Goal: Information Seeking & Learning: Learn about a topic

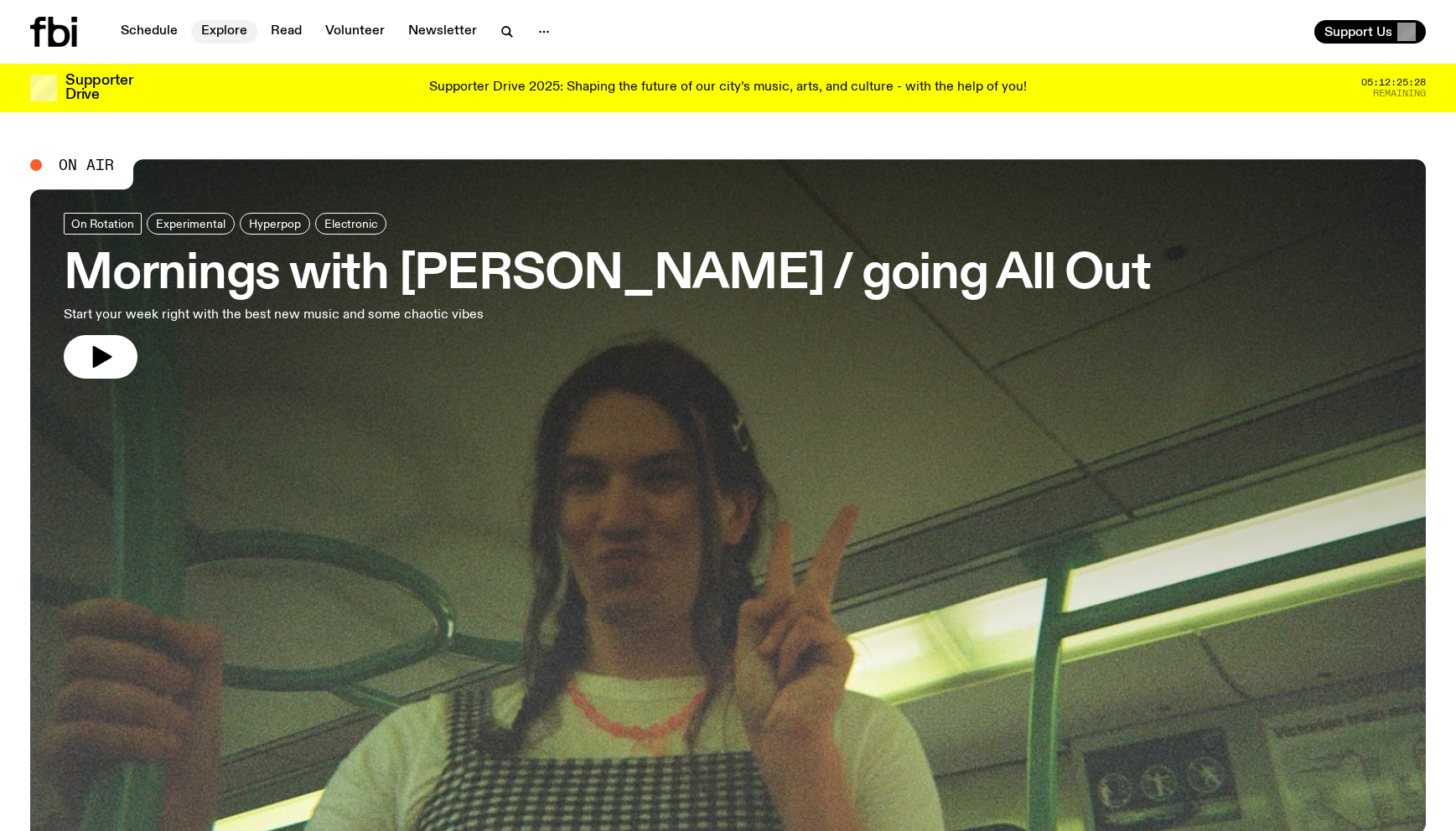
click at [197, 28] on link "Explore" at bounding box center [223, 31] width 66 height 23
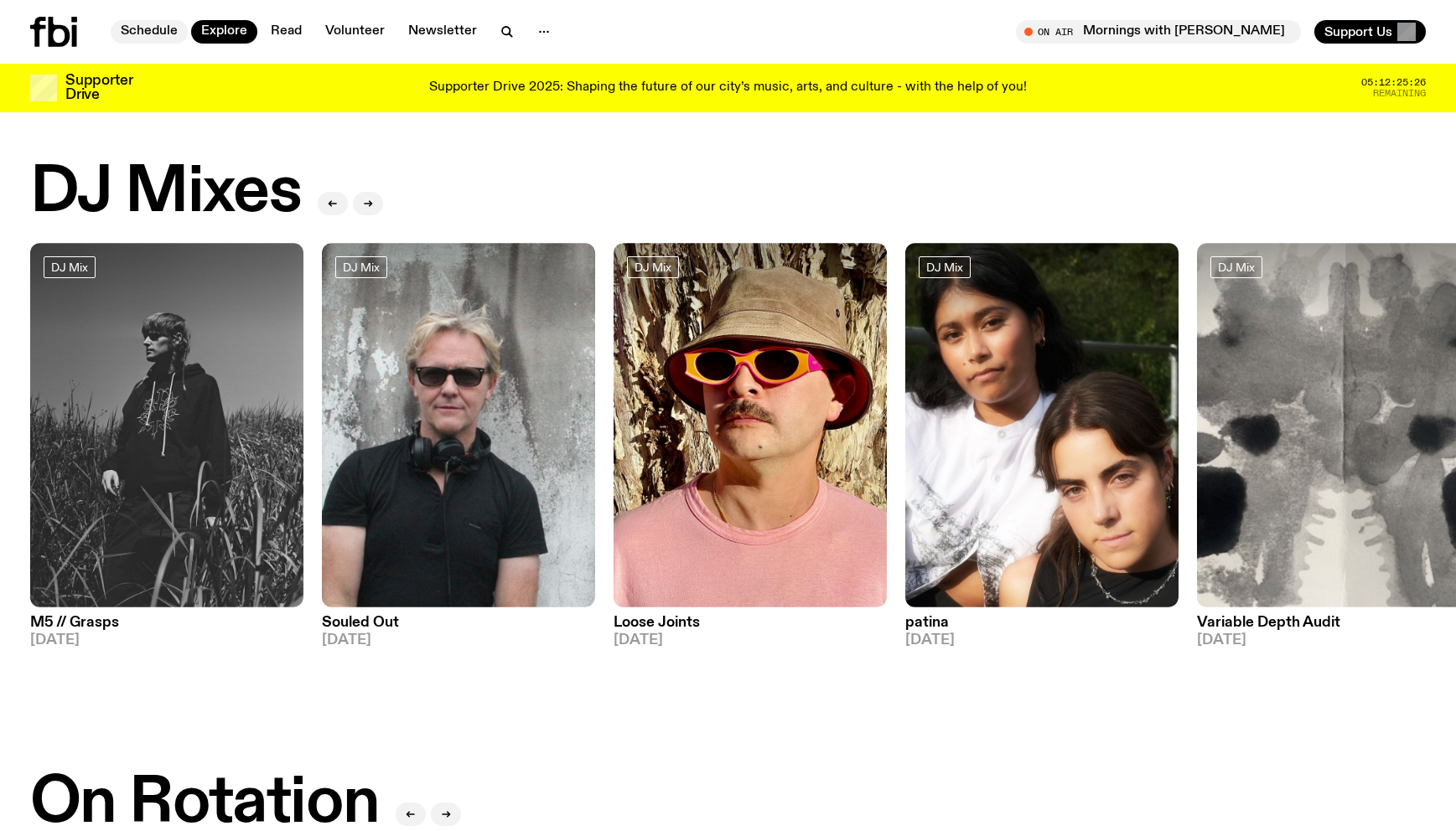
click at [171, 31] on link "Schedule" at bounding box center [148, 31] width 77 height 23
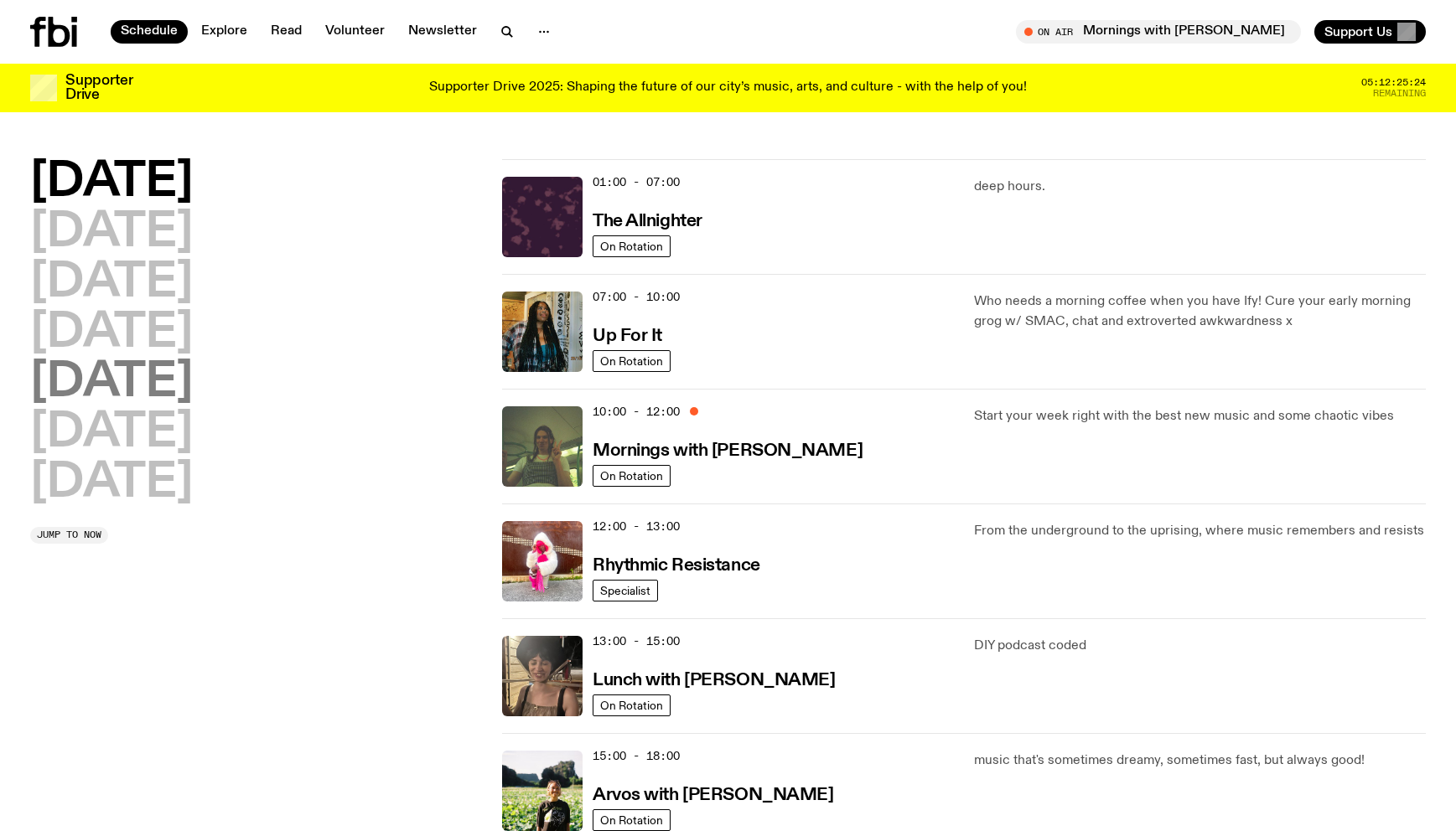
click at [153, 395] on h2 "[DATE]" at bounding box center [111, 383] width 162 height 47
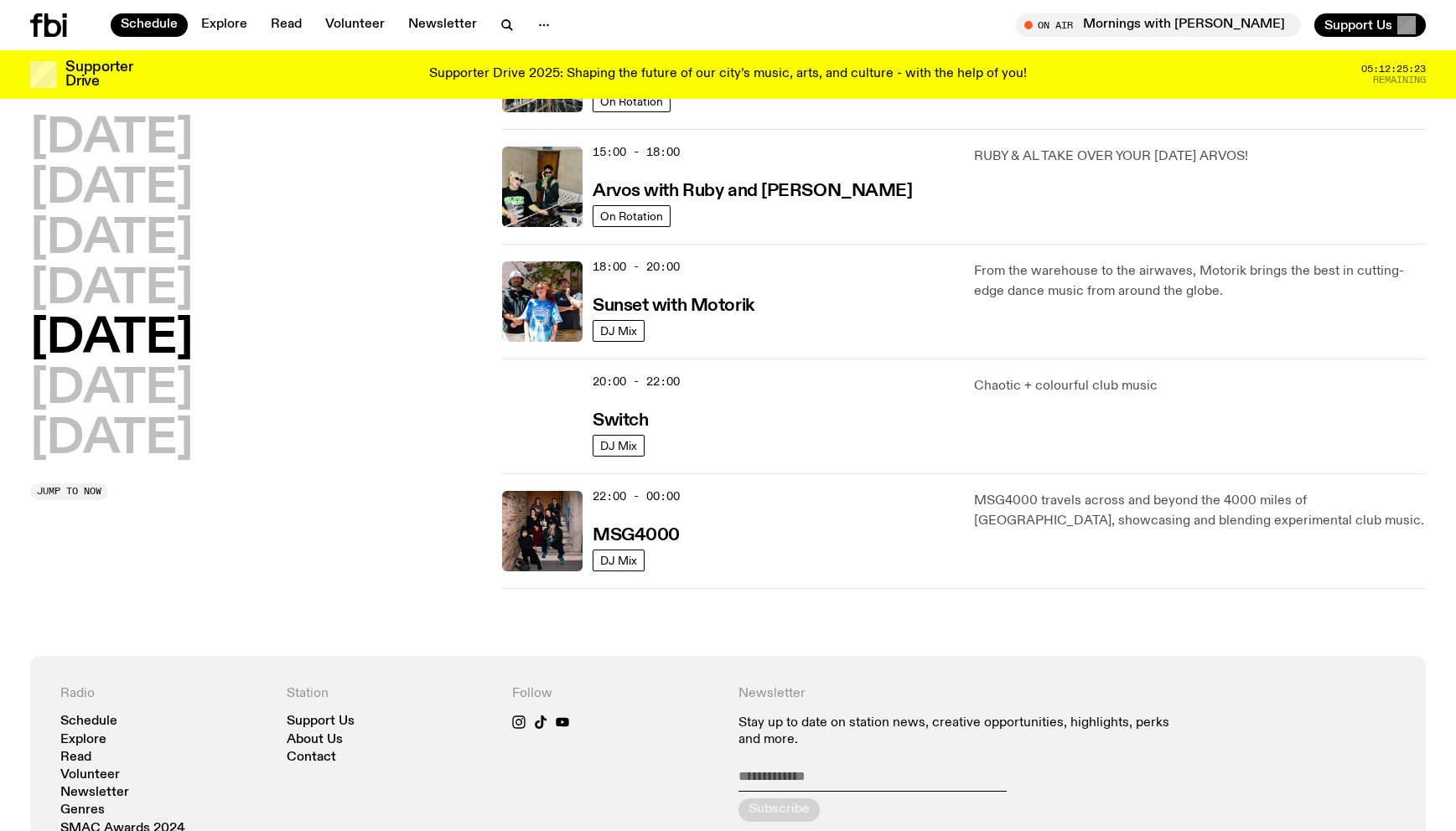
scroll to position [618, 0]
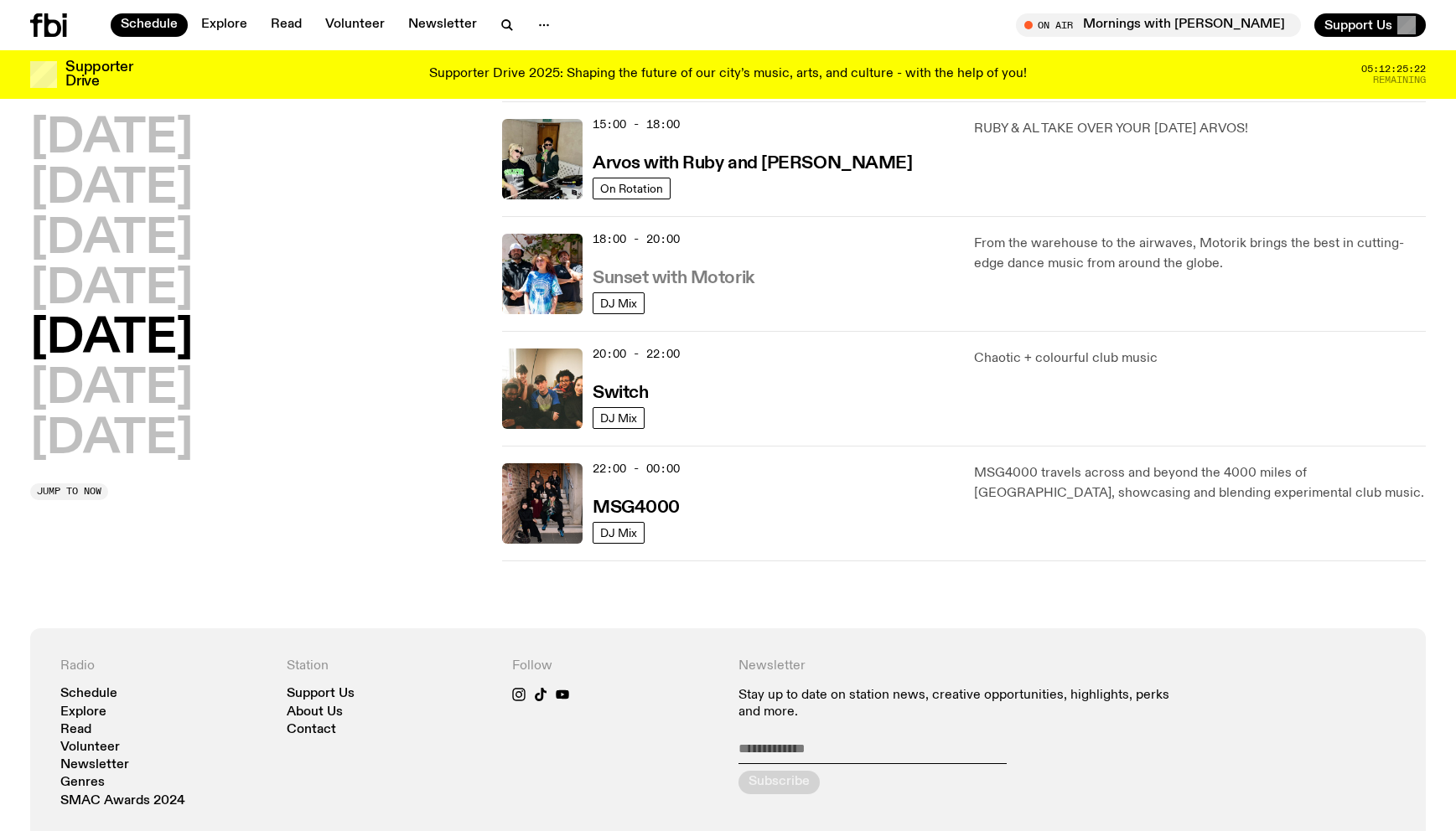
click at [708, 276] on h3 "Sunset with Motorik" at bounding box center [673, 278] width 162 height 18
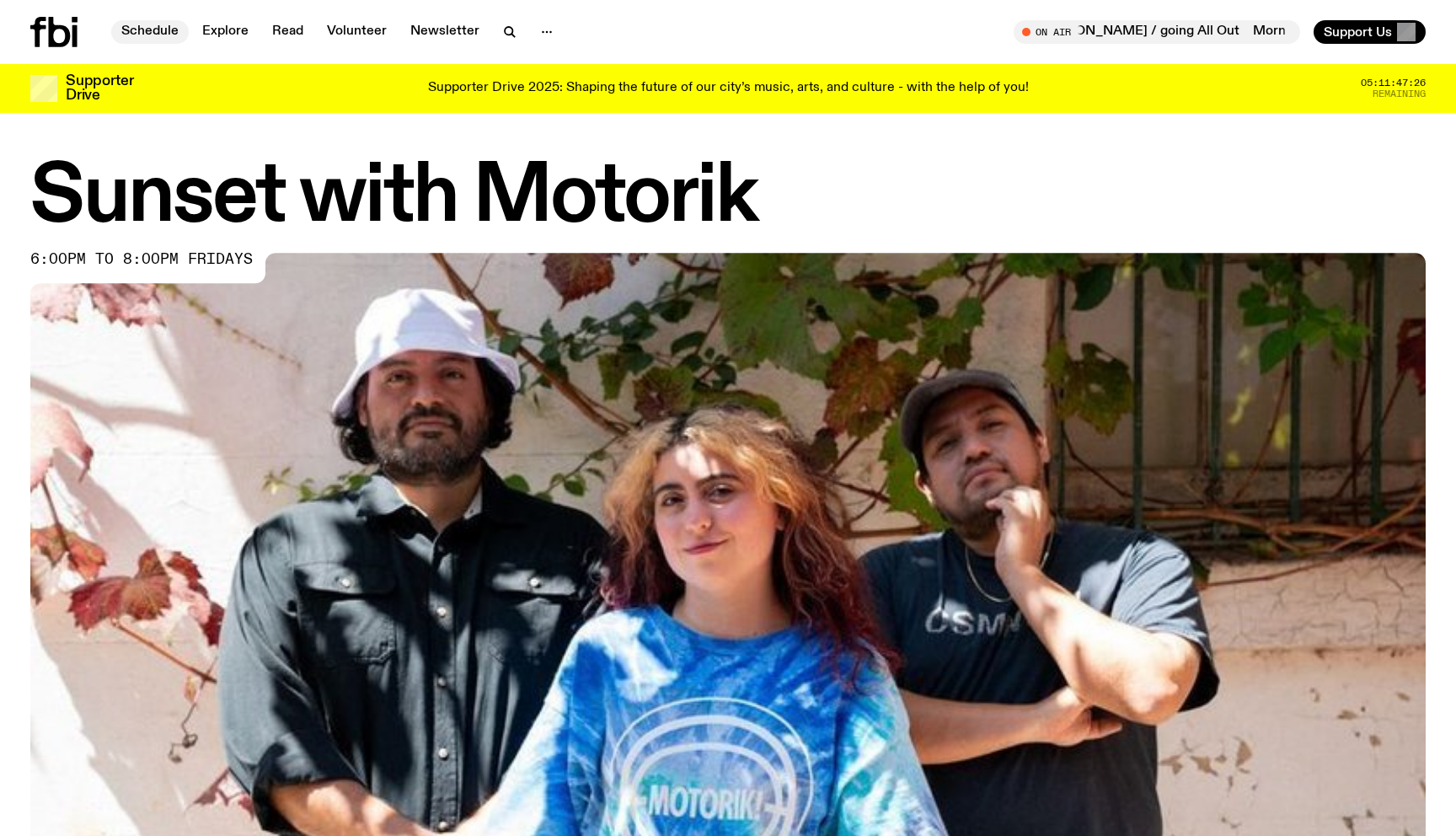
click at [146, 35] on link "Schedule" at bounding box center [149, 32] width 77 height 23
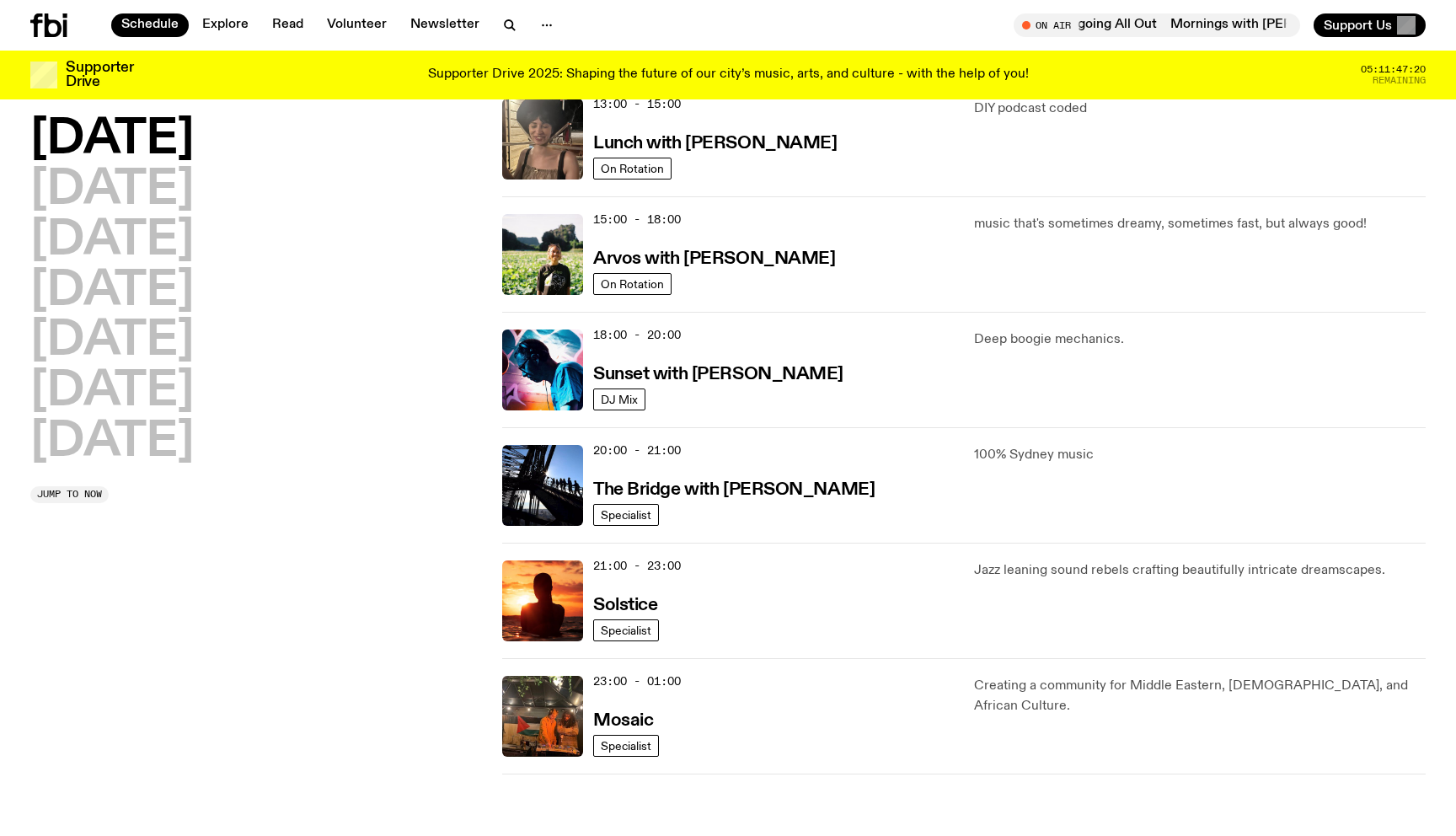
scroll to position [540, 0]
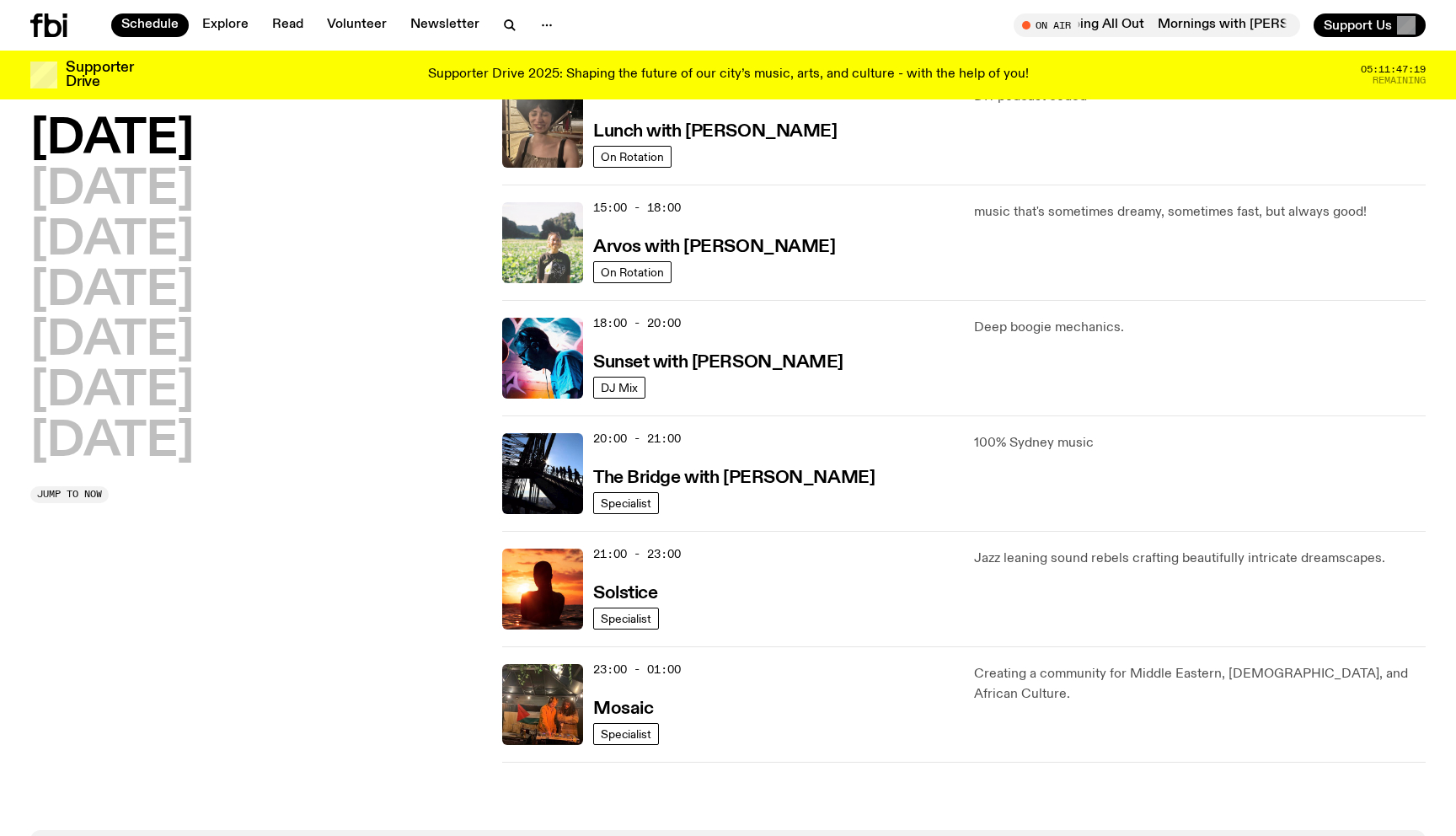
click at [570, 251] on img at bounding box center [542, 242] width 81 height 81
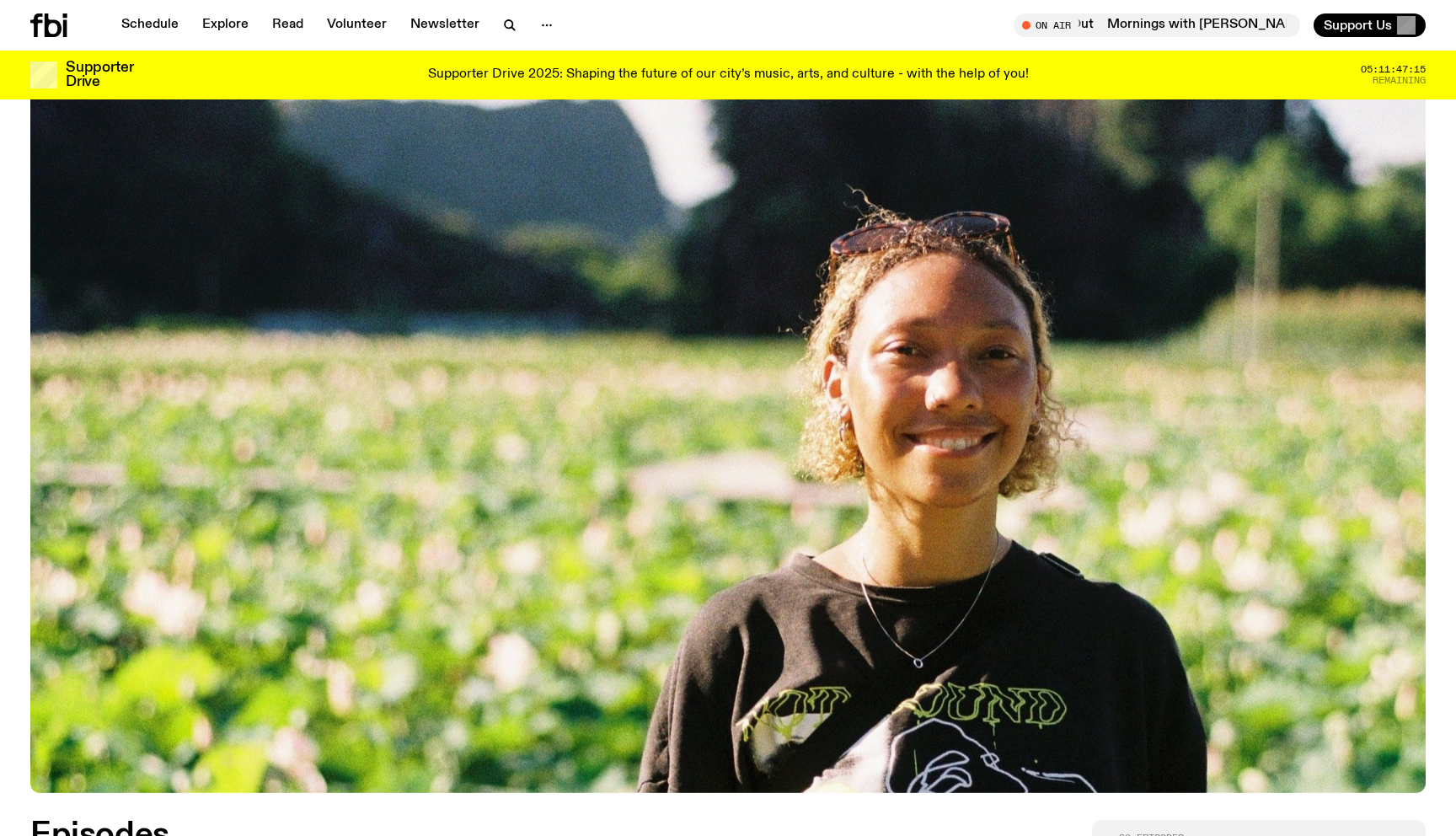
scroll to position [242, 0]
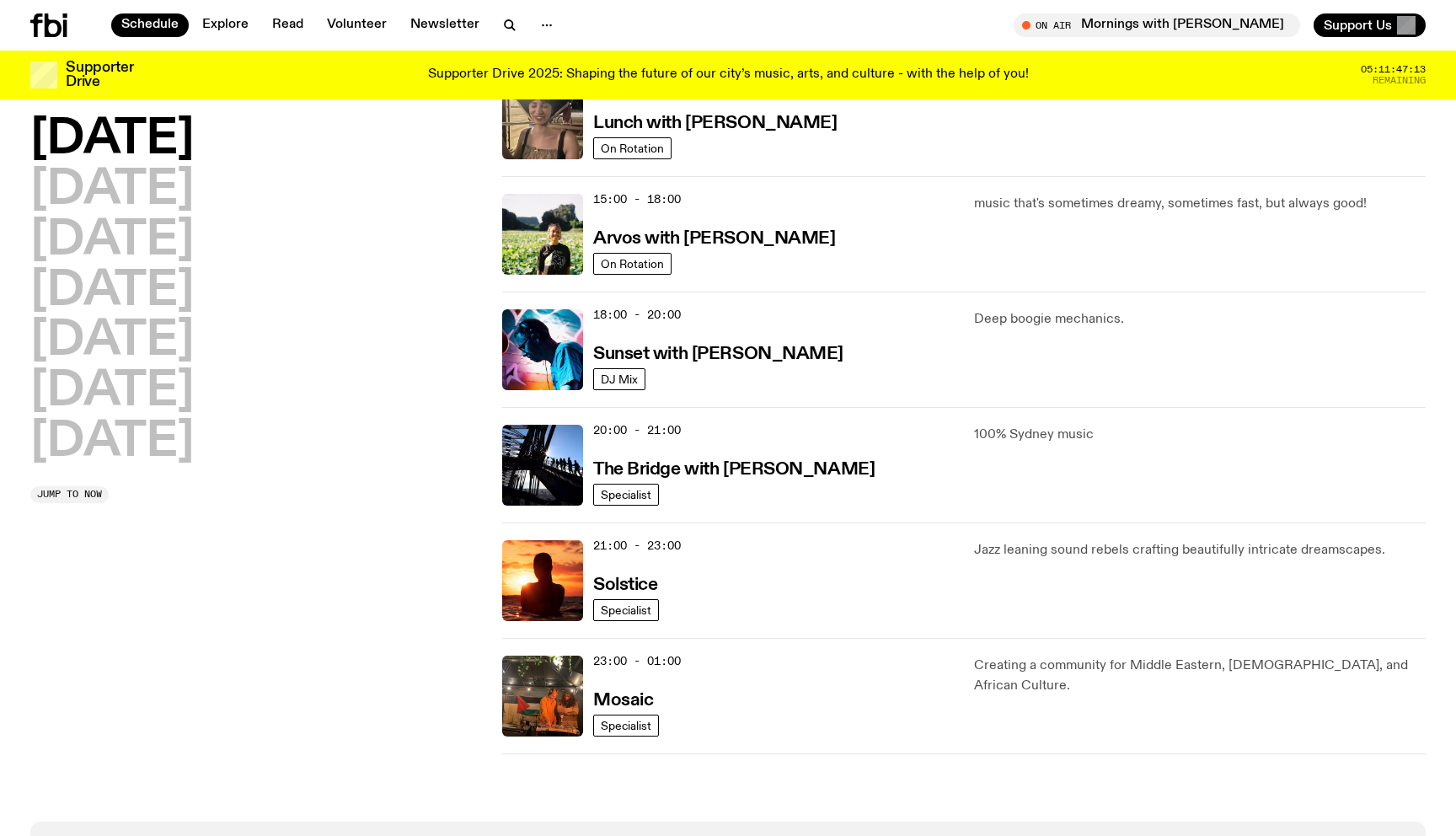
scroll to position [549, 0]
click at [534, 473] on img at bounding box center [542, 464] width 81 height 81
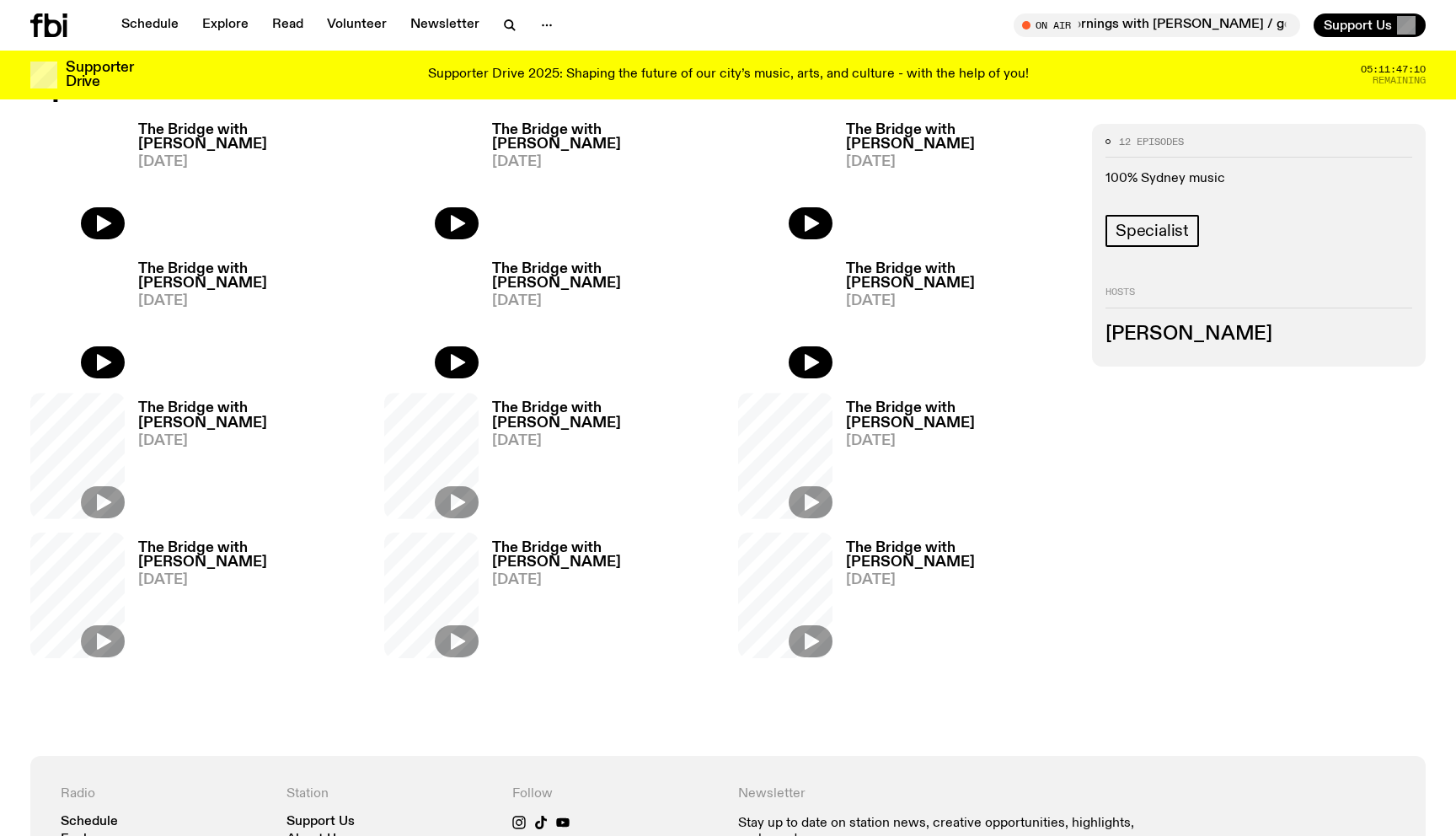
scroll to position [406, 0]
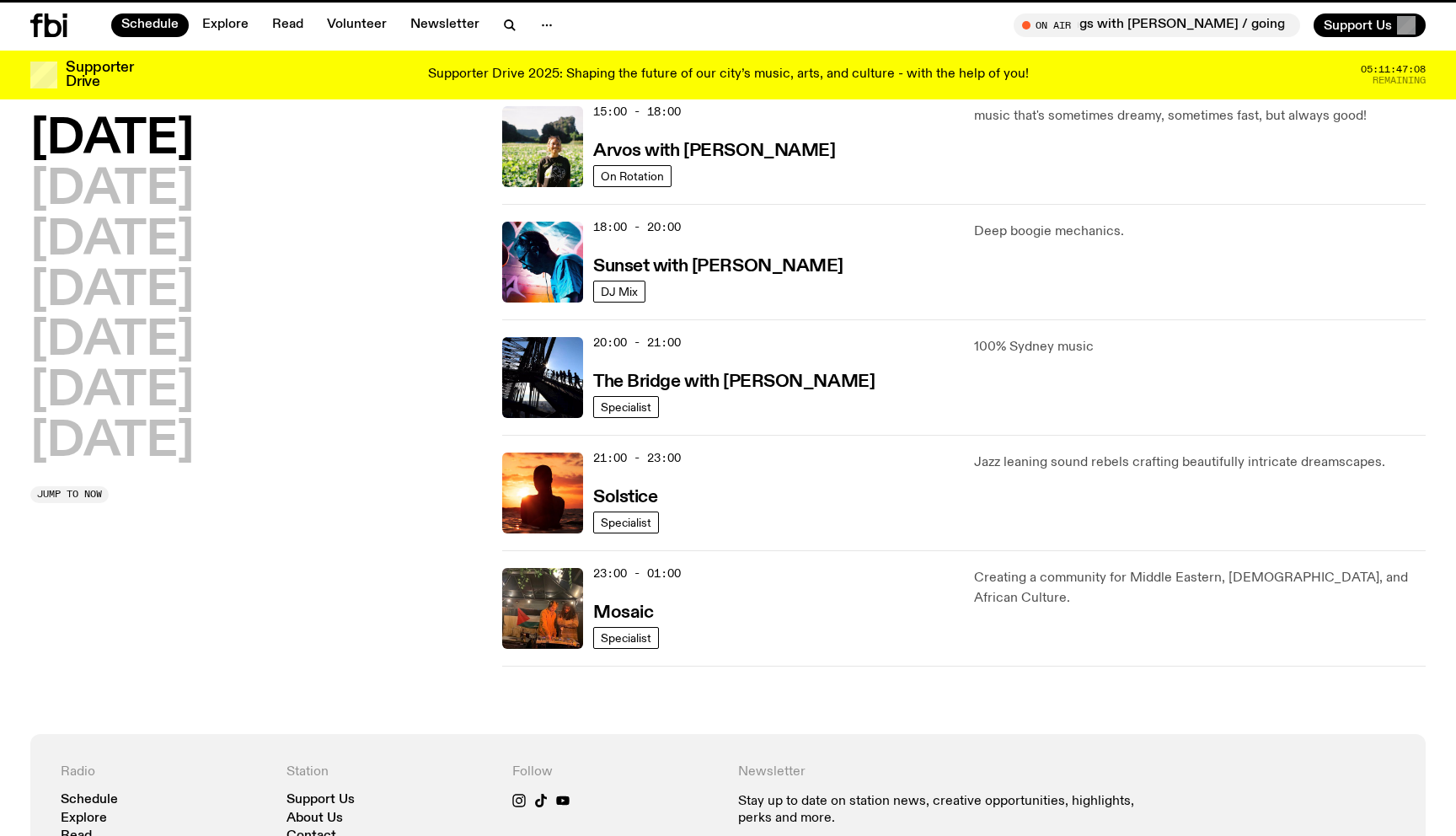
scroll to position [688, 0]
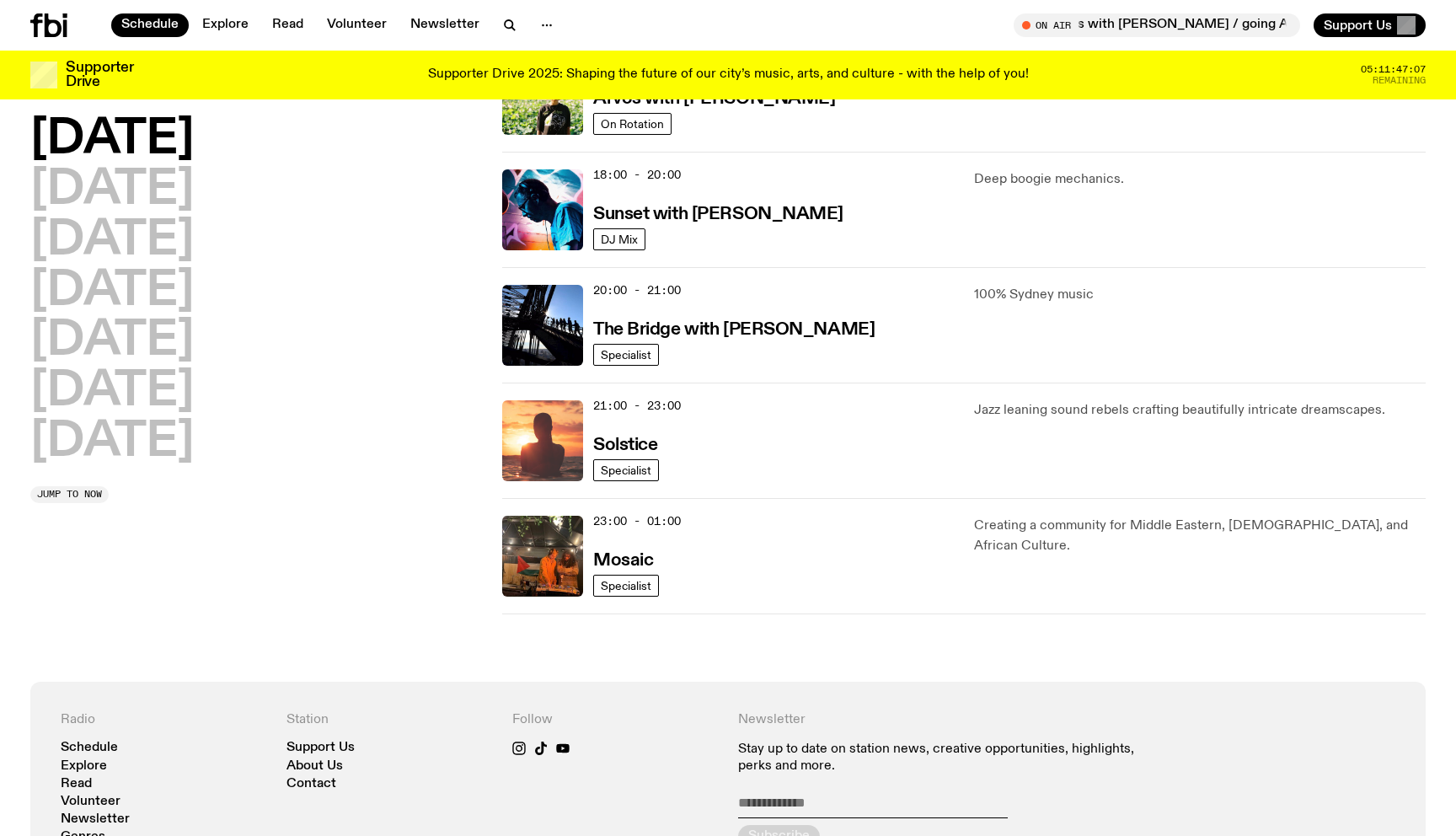
click at [535, 444] on img at bounding box center [542, 441] width 81 height 81
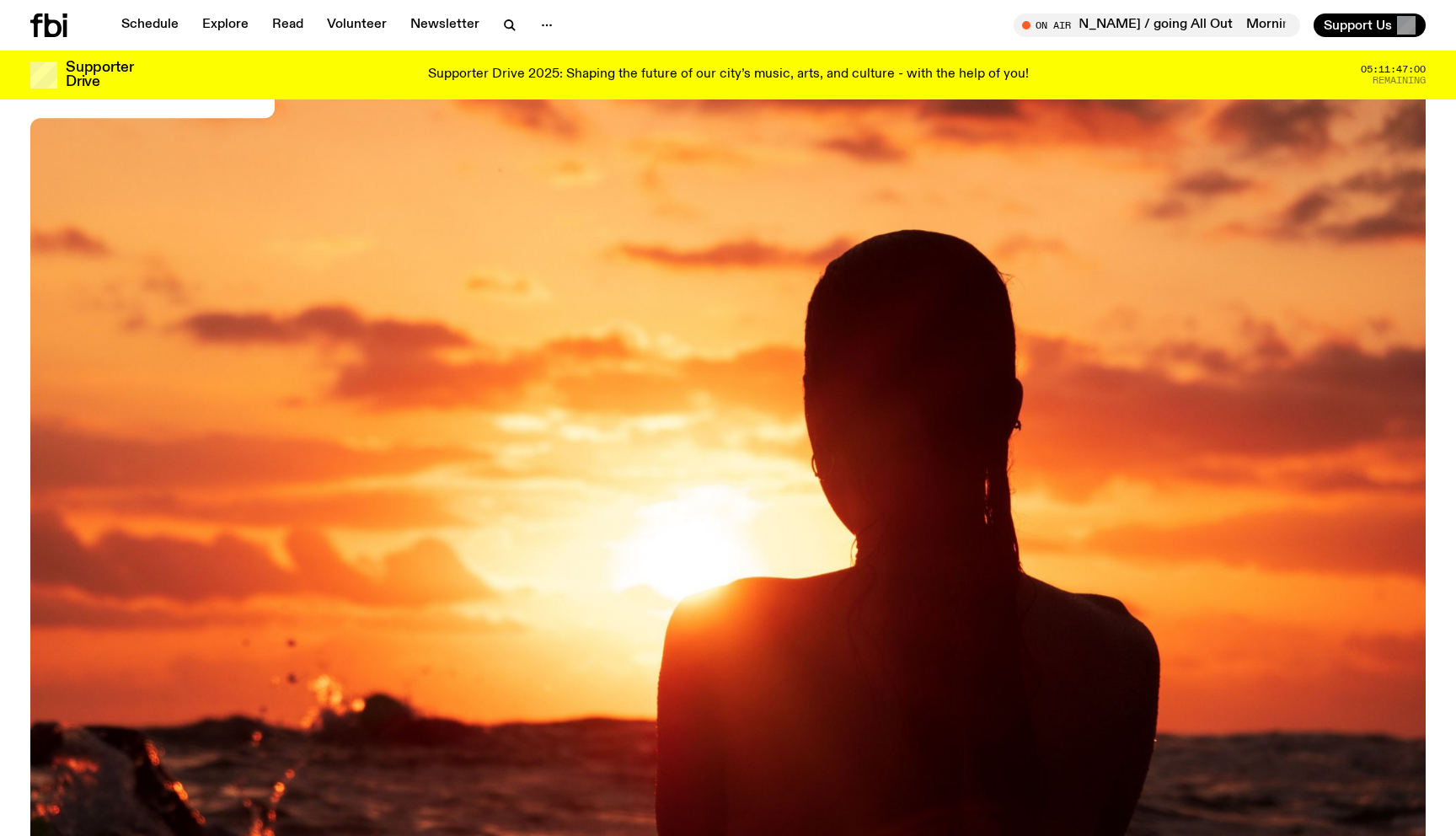
scroll to position [267, 0]
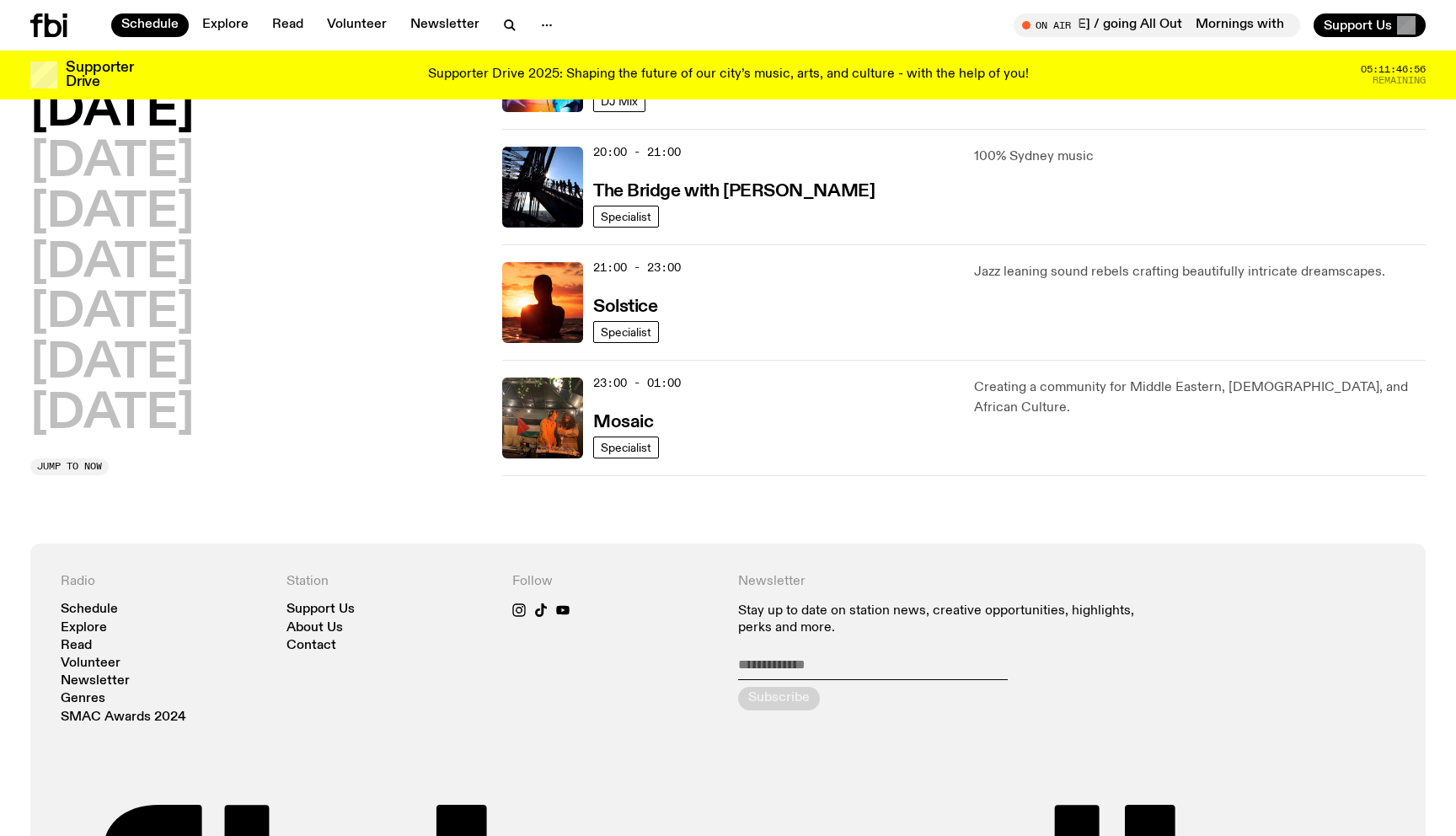
scroll to position [842, 0]
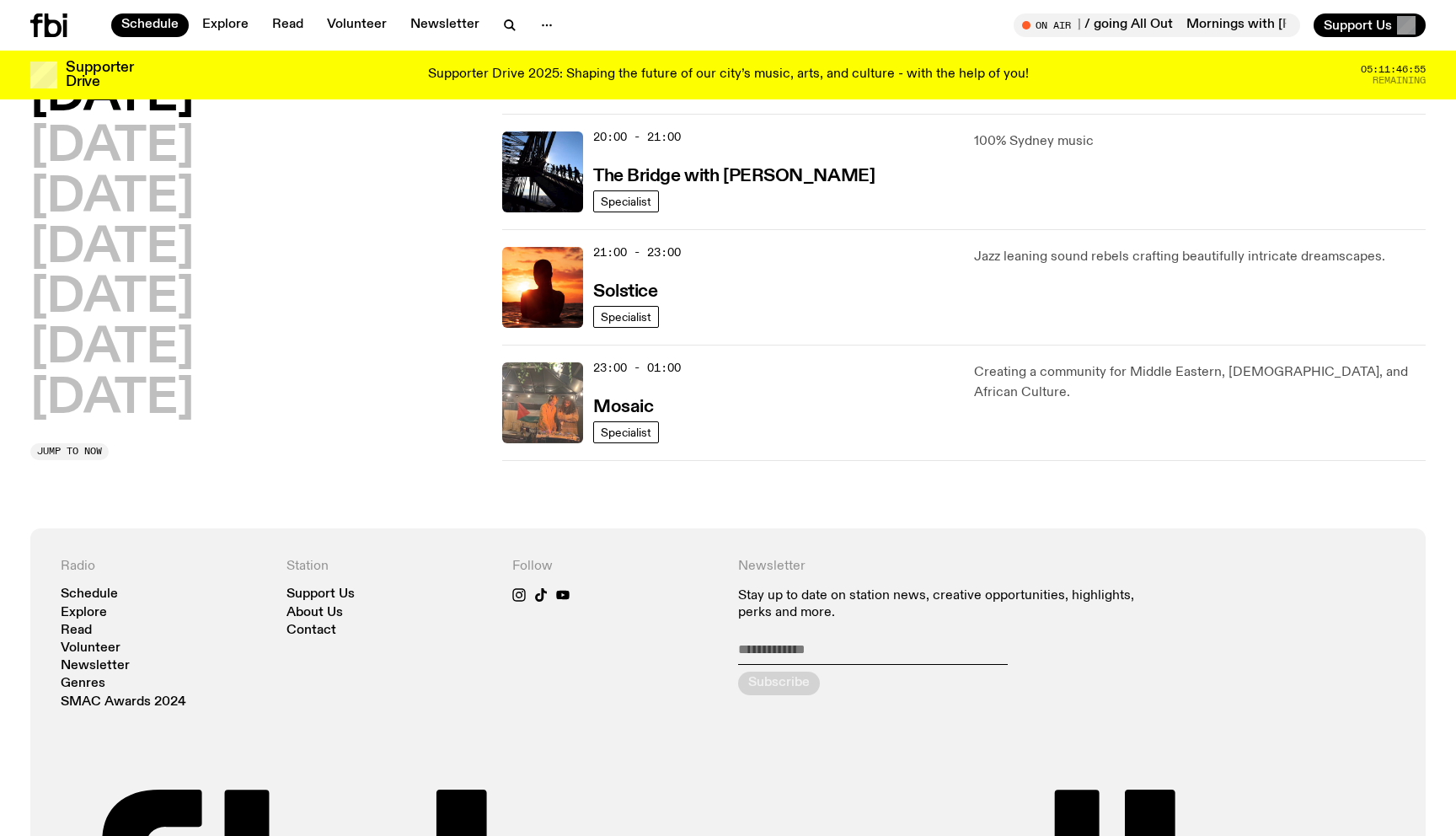
click at [522, 396] on img at bounding box center [542, 403] width 81 height 81
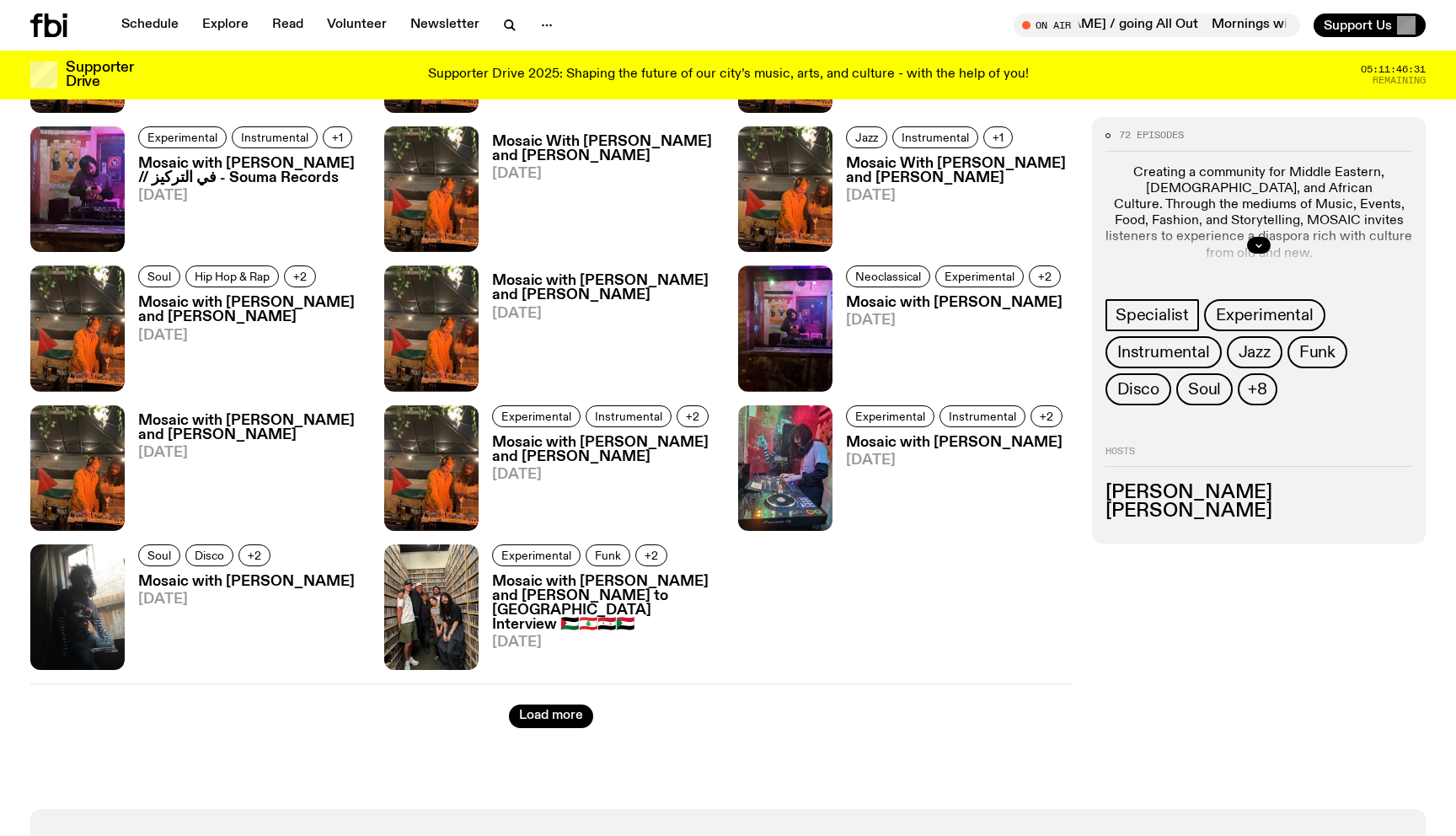
scroll to position [1984, 0]
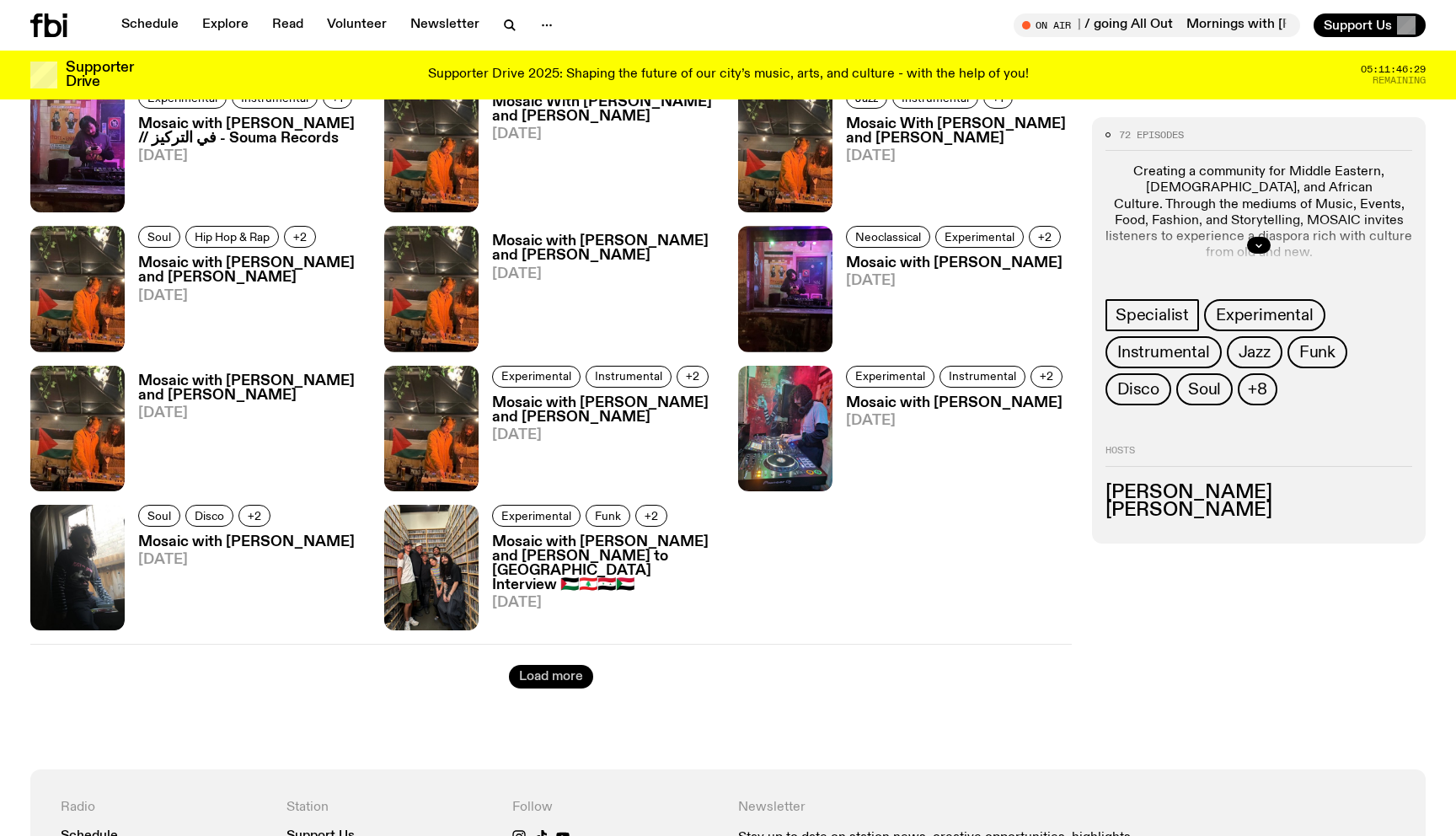
click at [547, 678] on button "Load more" at bounding box center [551, 677] width 84 height 23
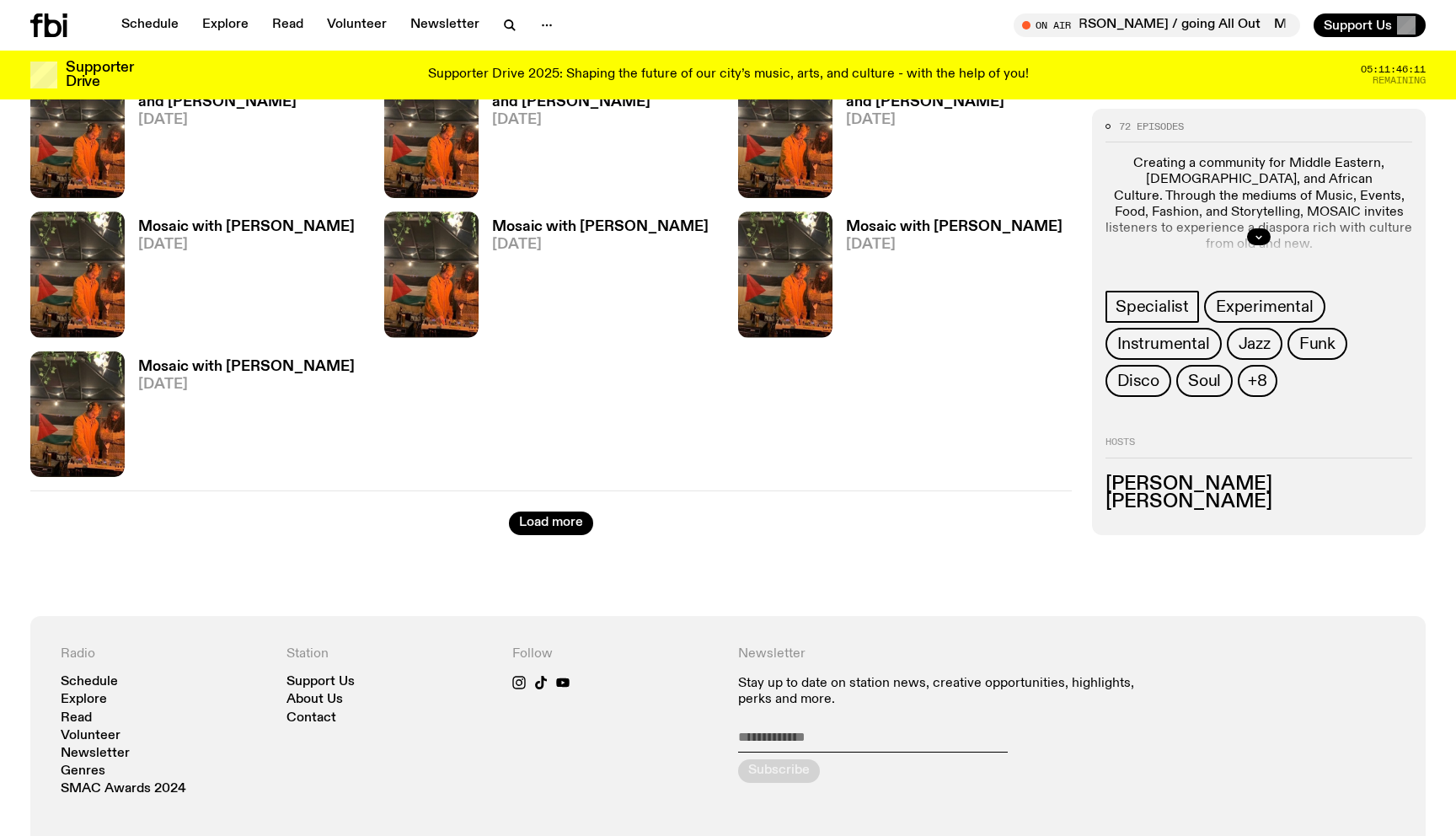
scroll to position [3858, 0]
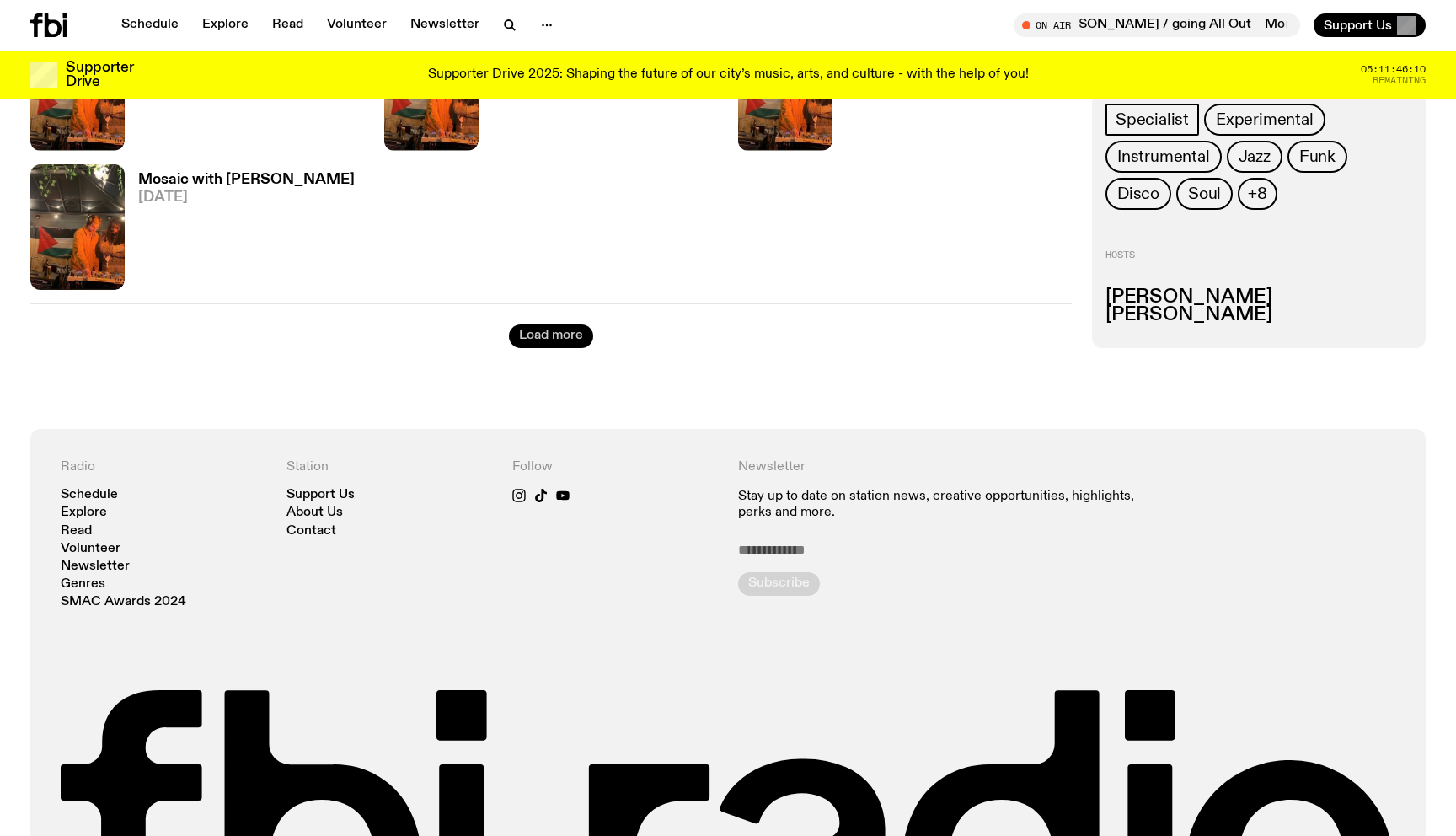
click at [576, 339] on button "Load more" at bounding box center [551, 336] width 84 height 23
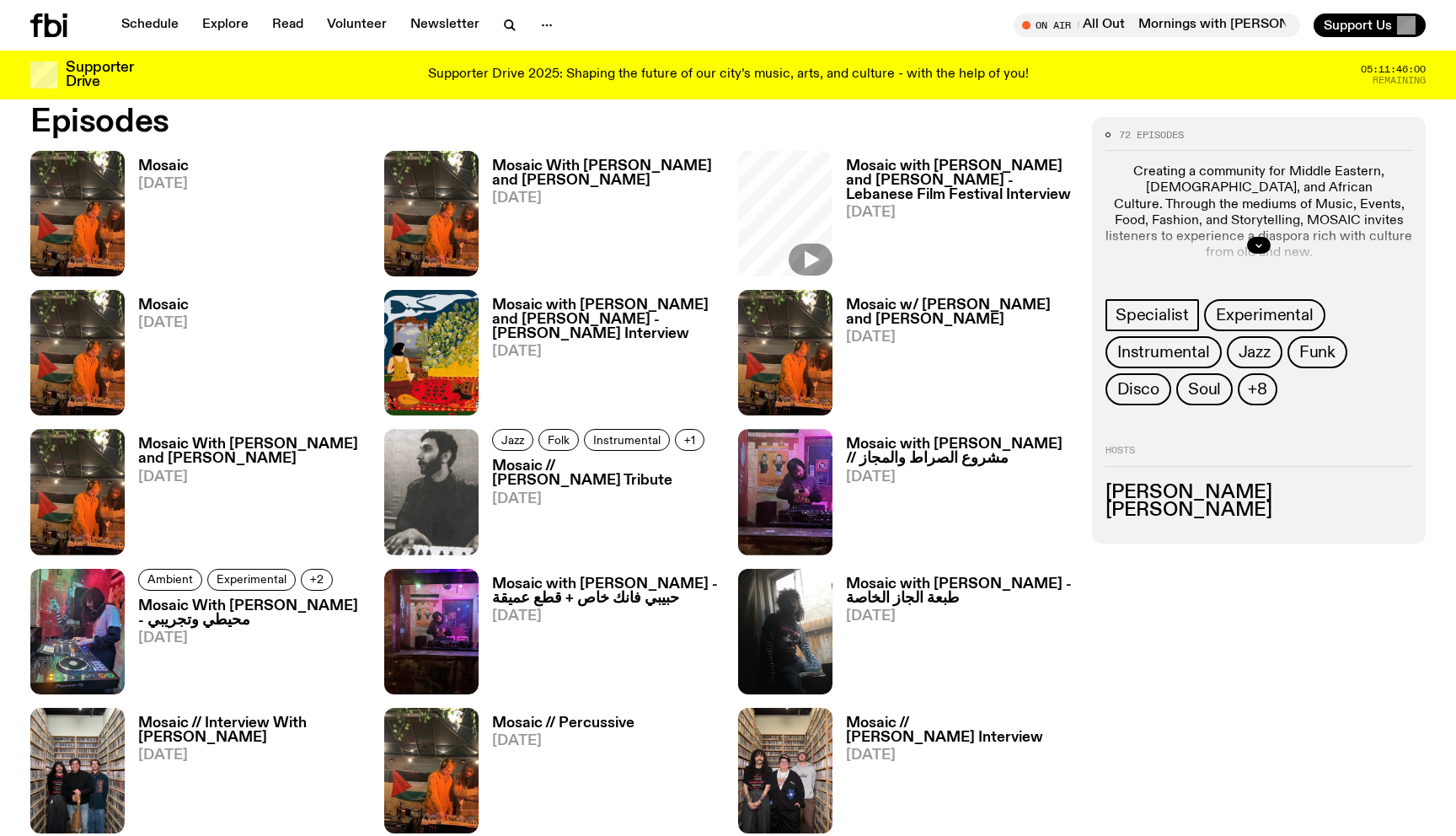
scroll to position [758, 0]
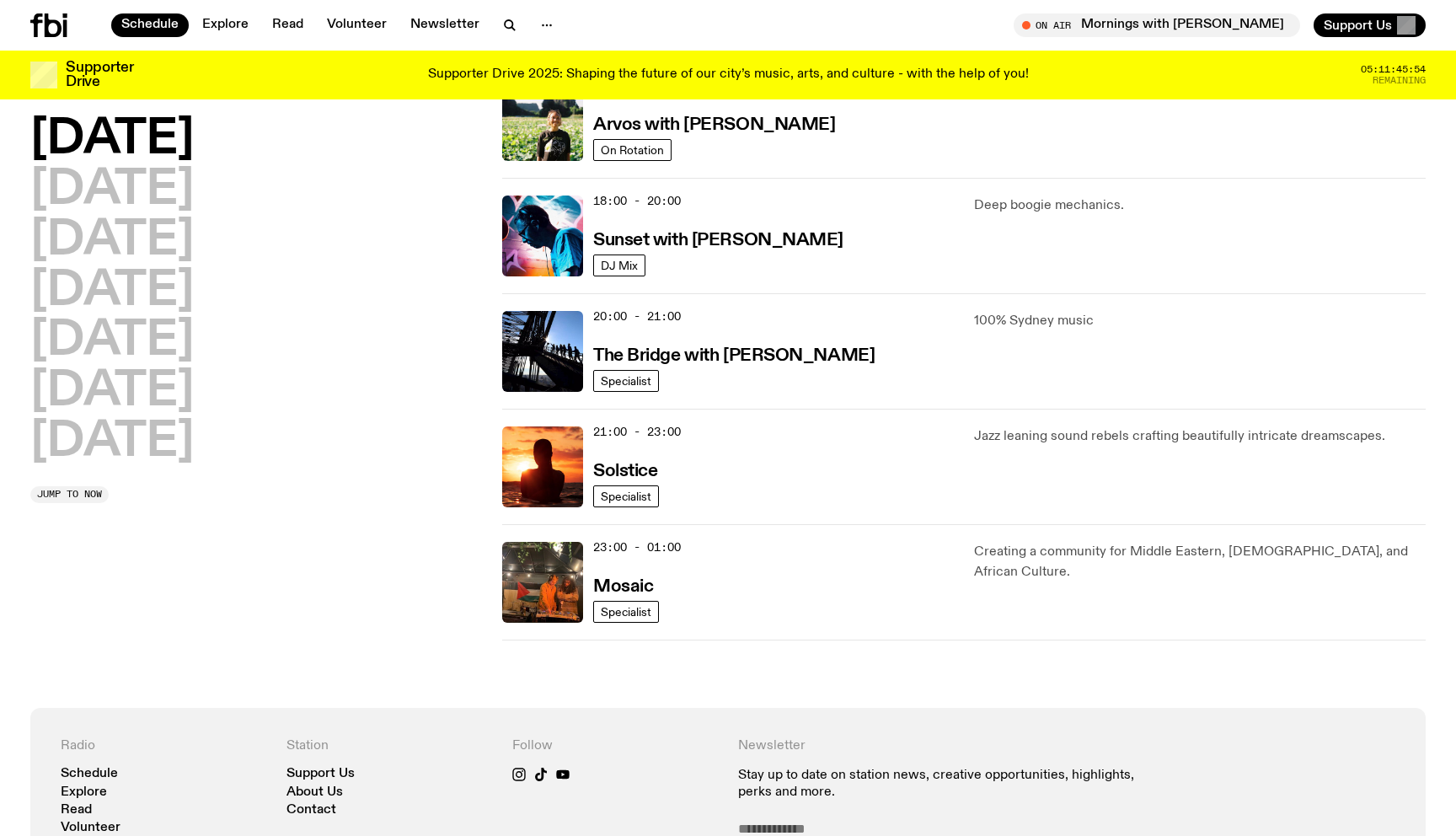
scroll to position [760, 0]
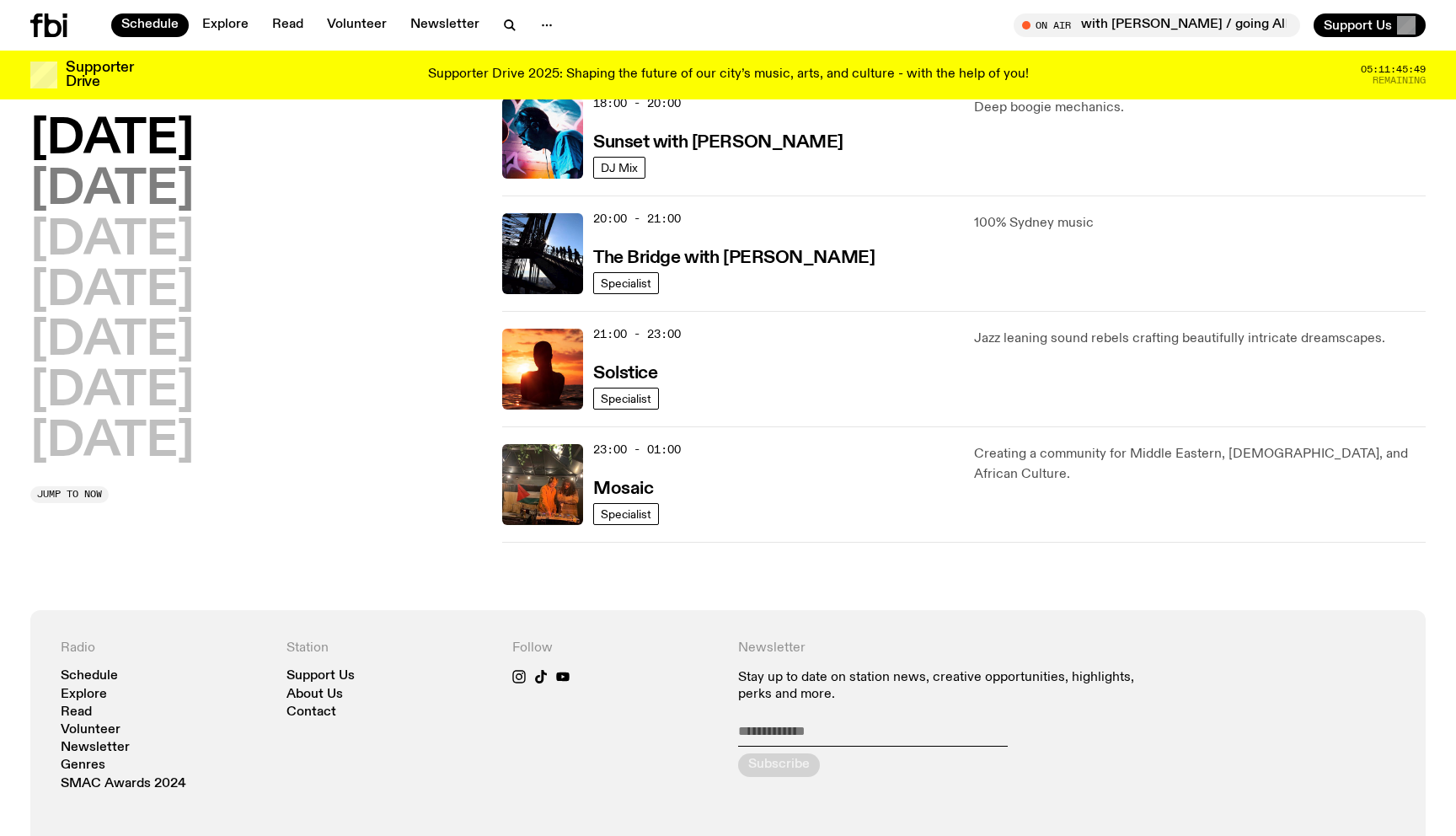
click at [177, 197] on h2 "Tuesday" at bounding box center [112, 190] width 163 height 48
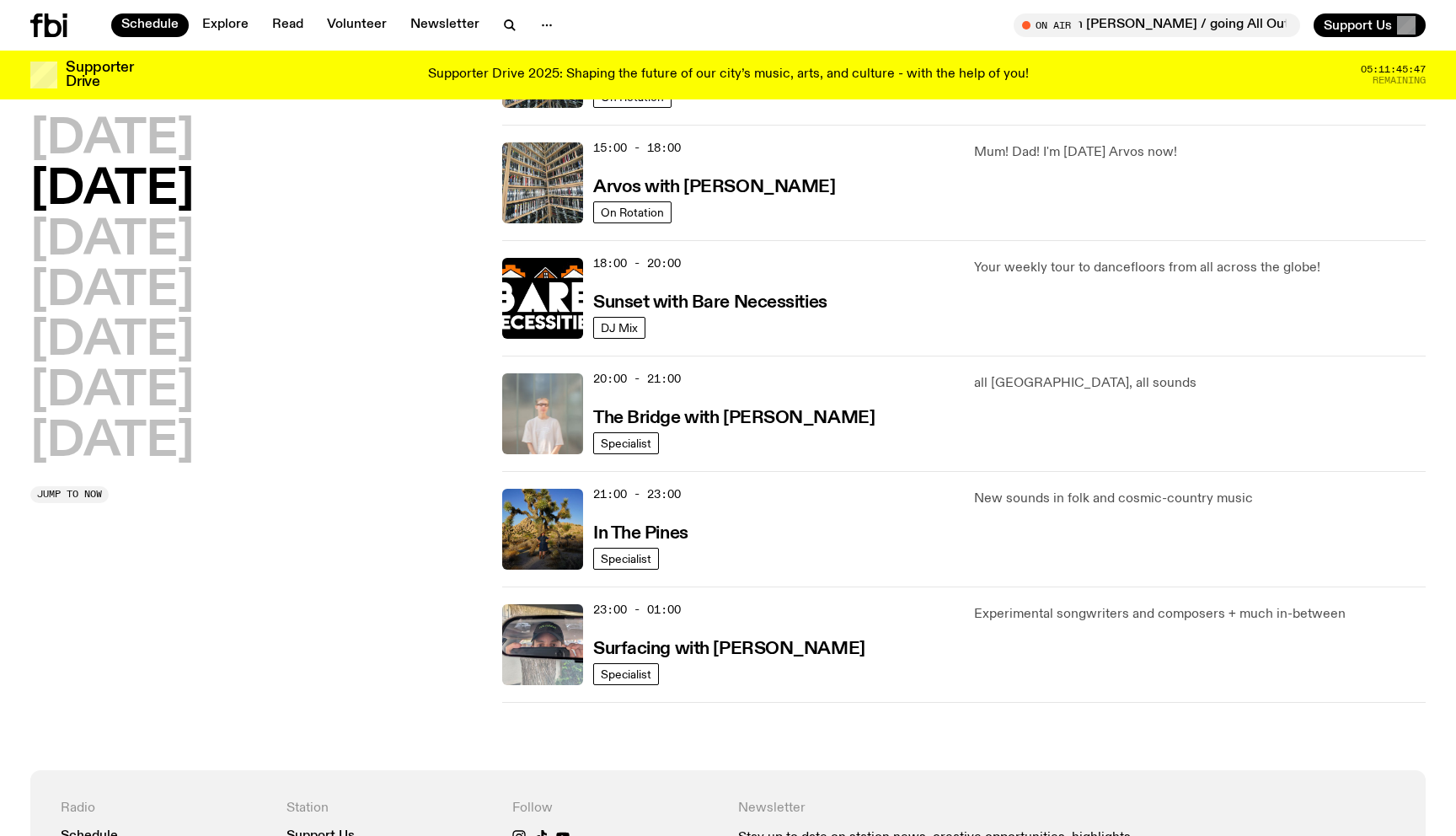
scroll to position [721, 0]
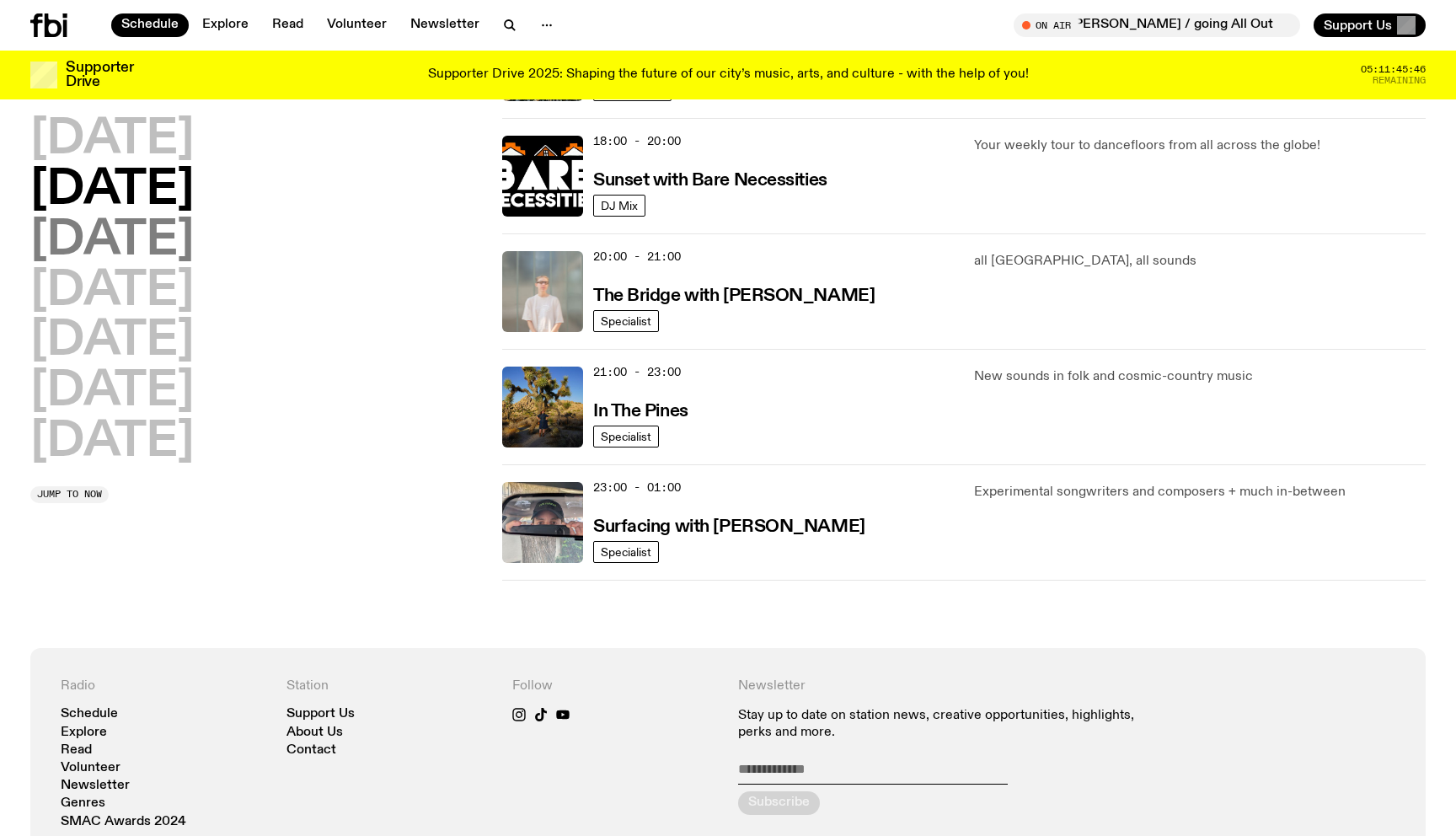
click at [179, 242] on h2 "Wednesday" at bounding box center [112, 240] width 163 height 48
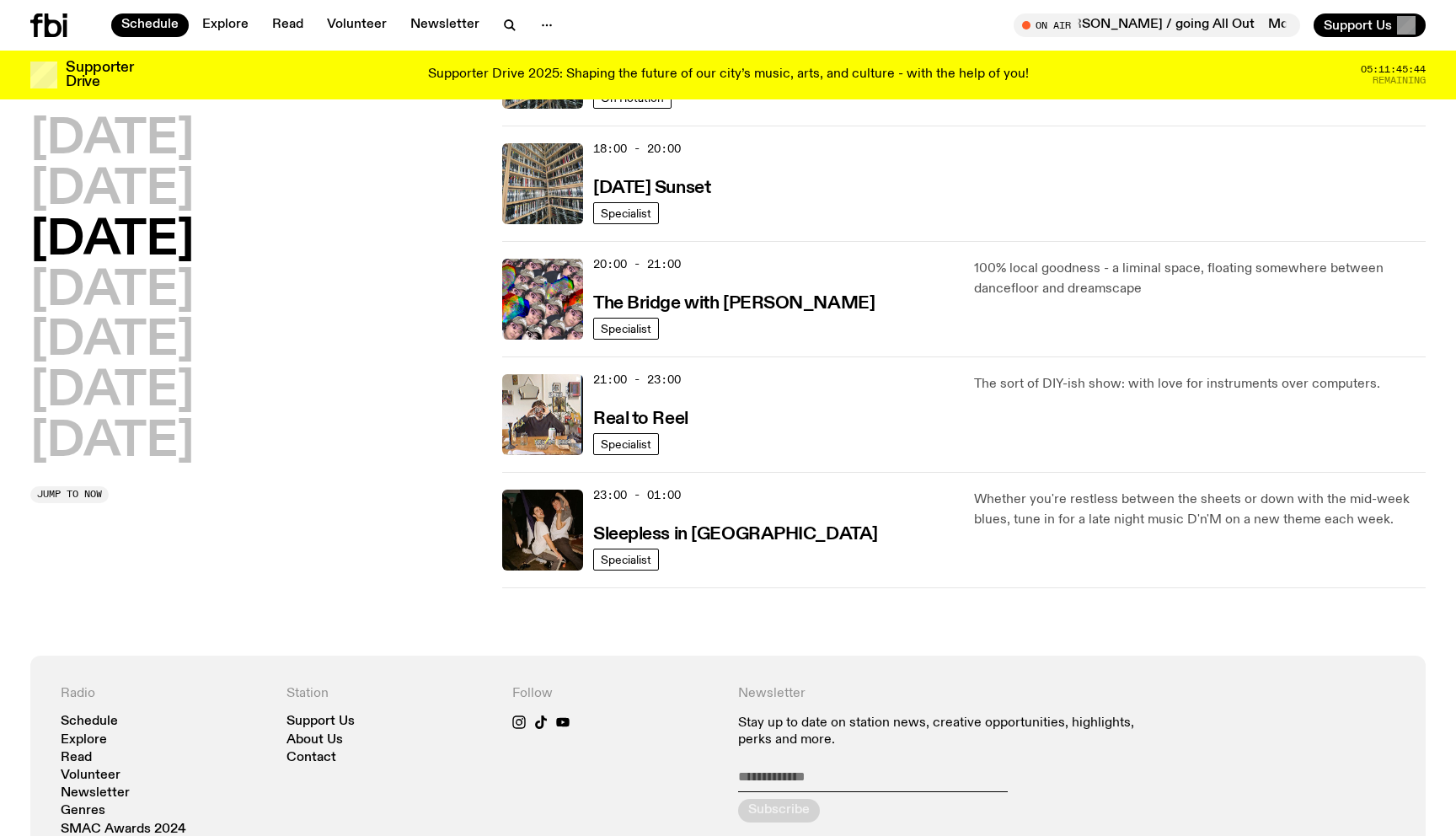
scroll to position [789, 0]
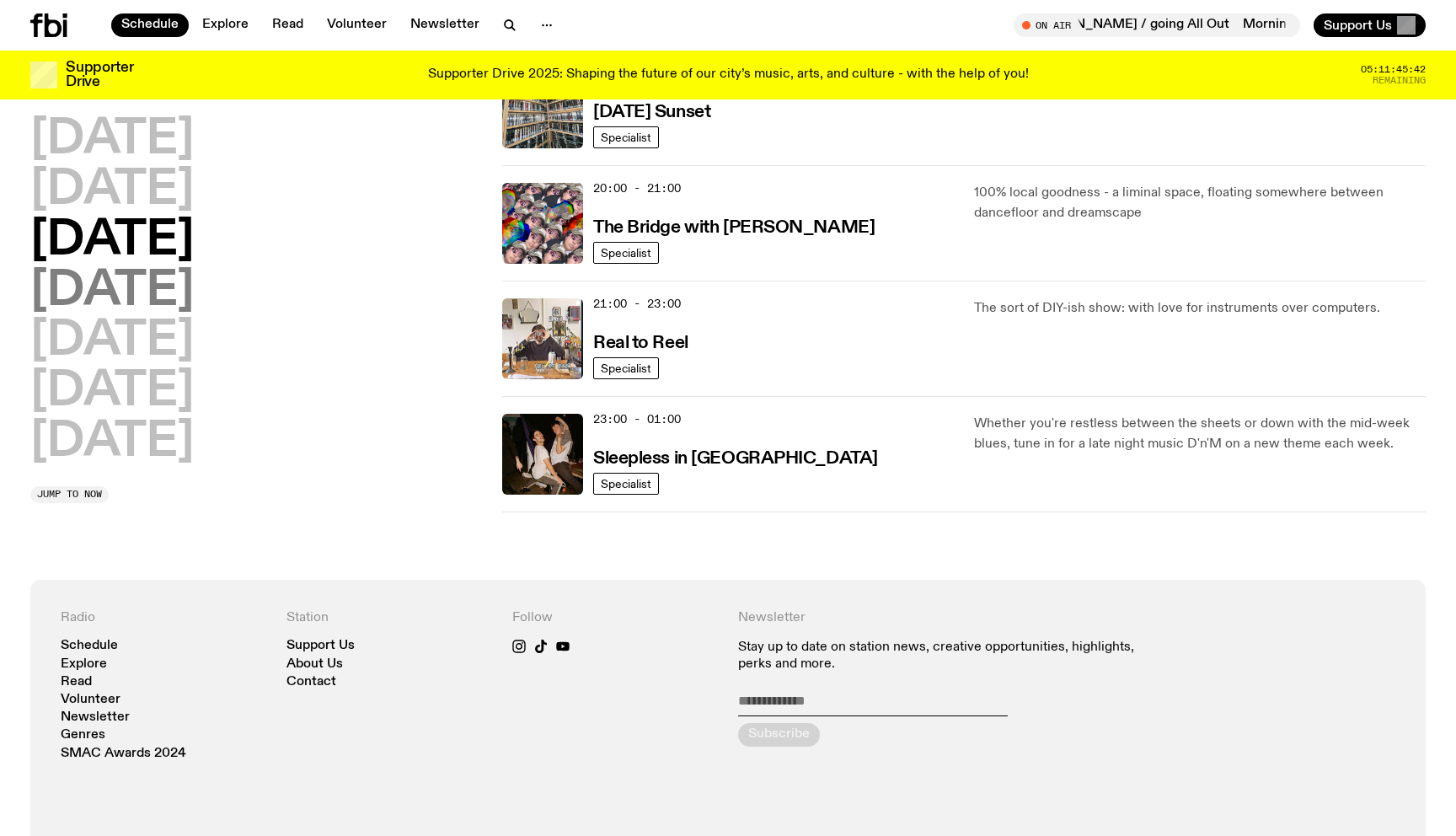
click at [194, 298] on h2 "Thursday" at bounding box center [112, 292] width 163 height 48
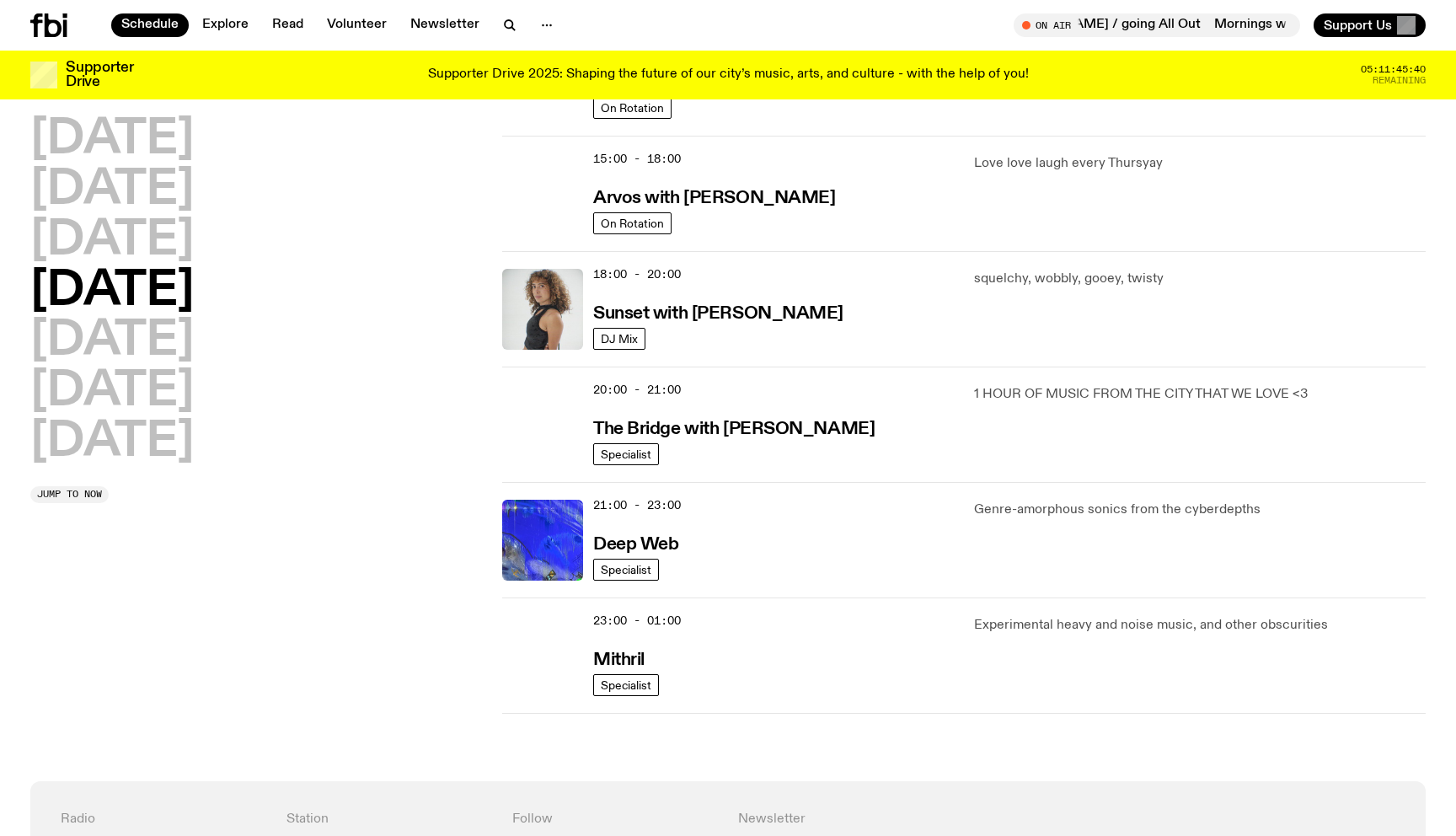
scroll to position [592, 0]
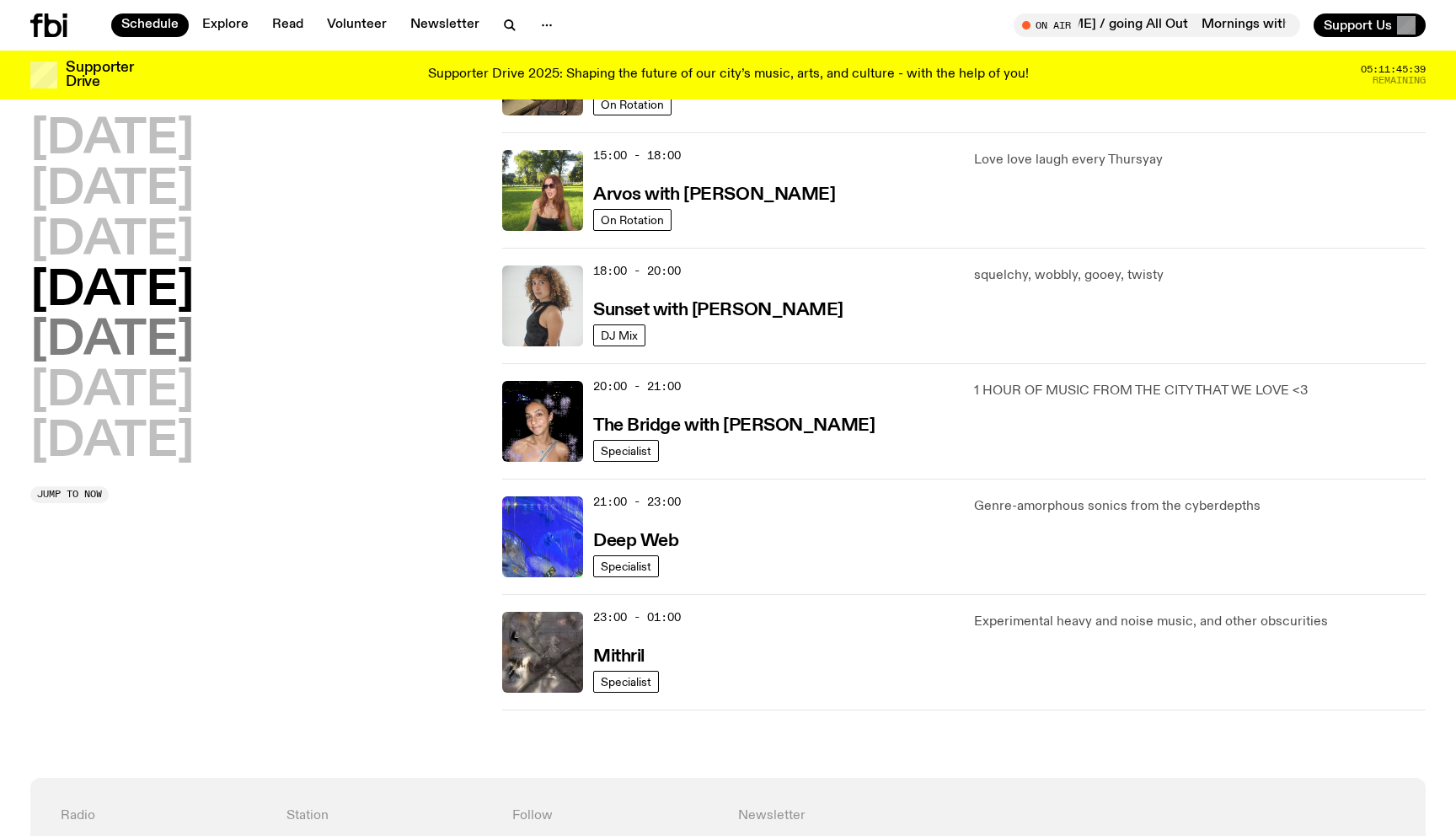
click at [150, 351] on h2 "Friday" at bounding box center [112, 341] width 163 height 48
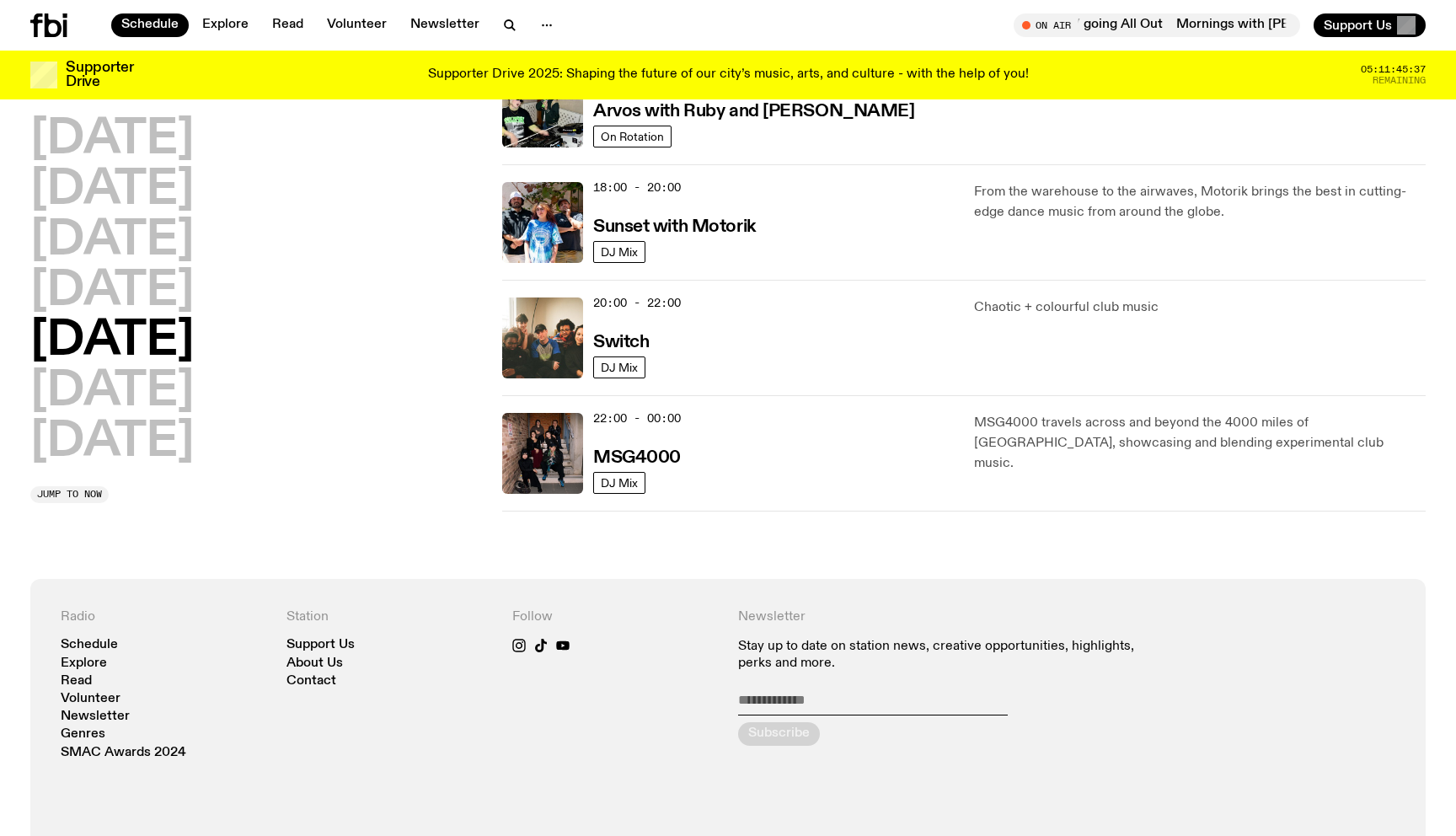
scroll to position [678, 0]
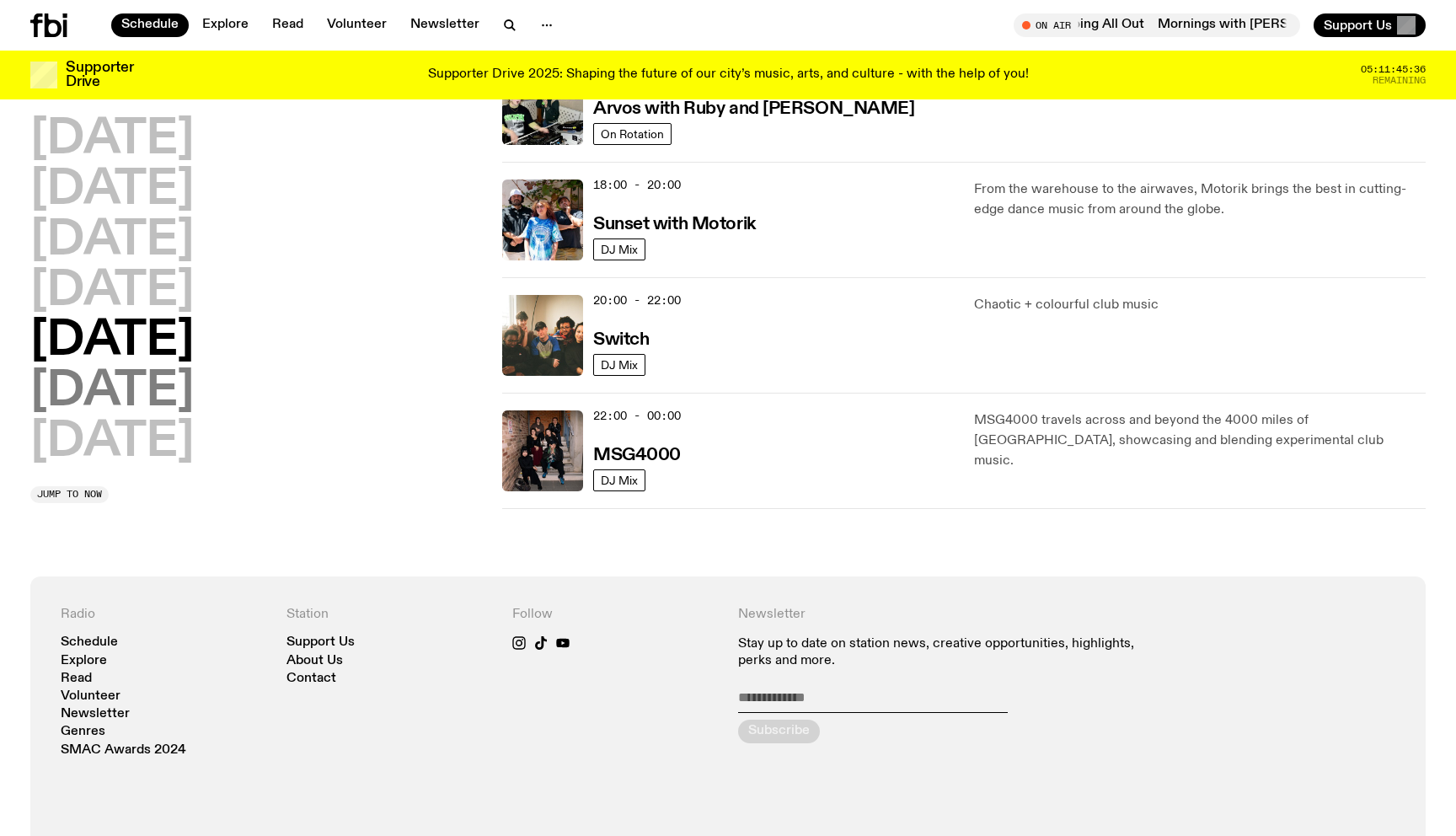
click at [163, 392] on h2 "Saturday" at bounding box center [112, 391] width 163 height 48
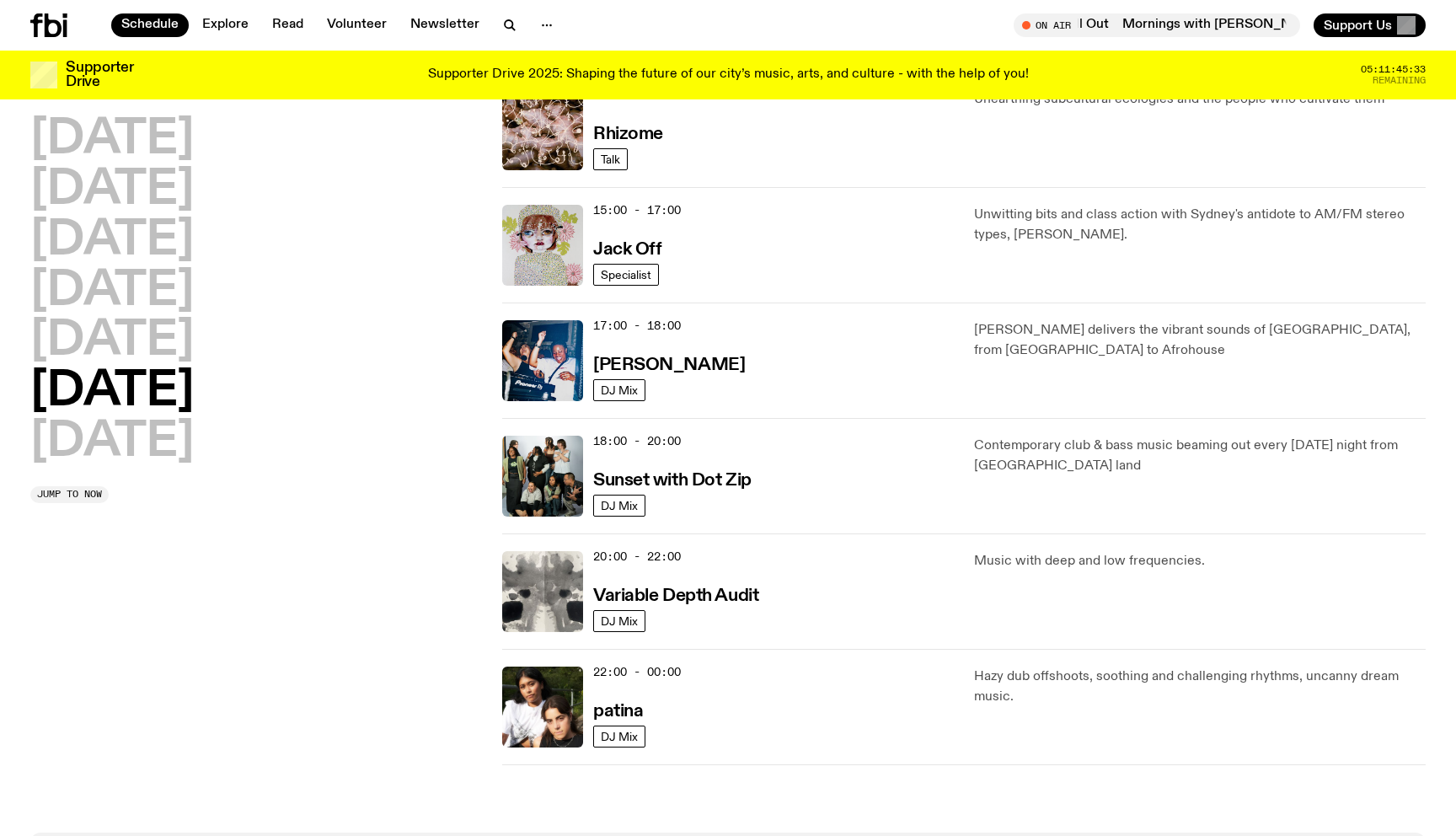
scroll to position [911, 0]
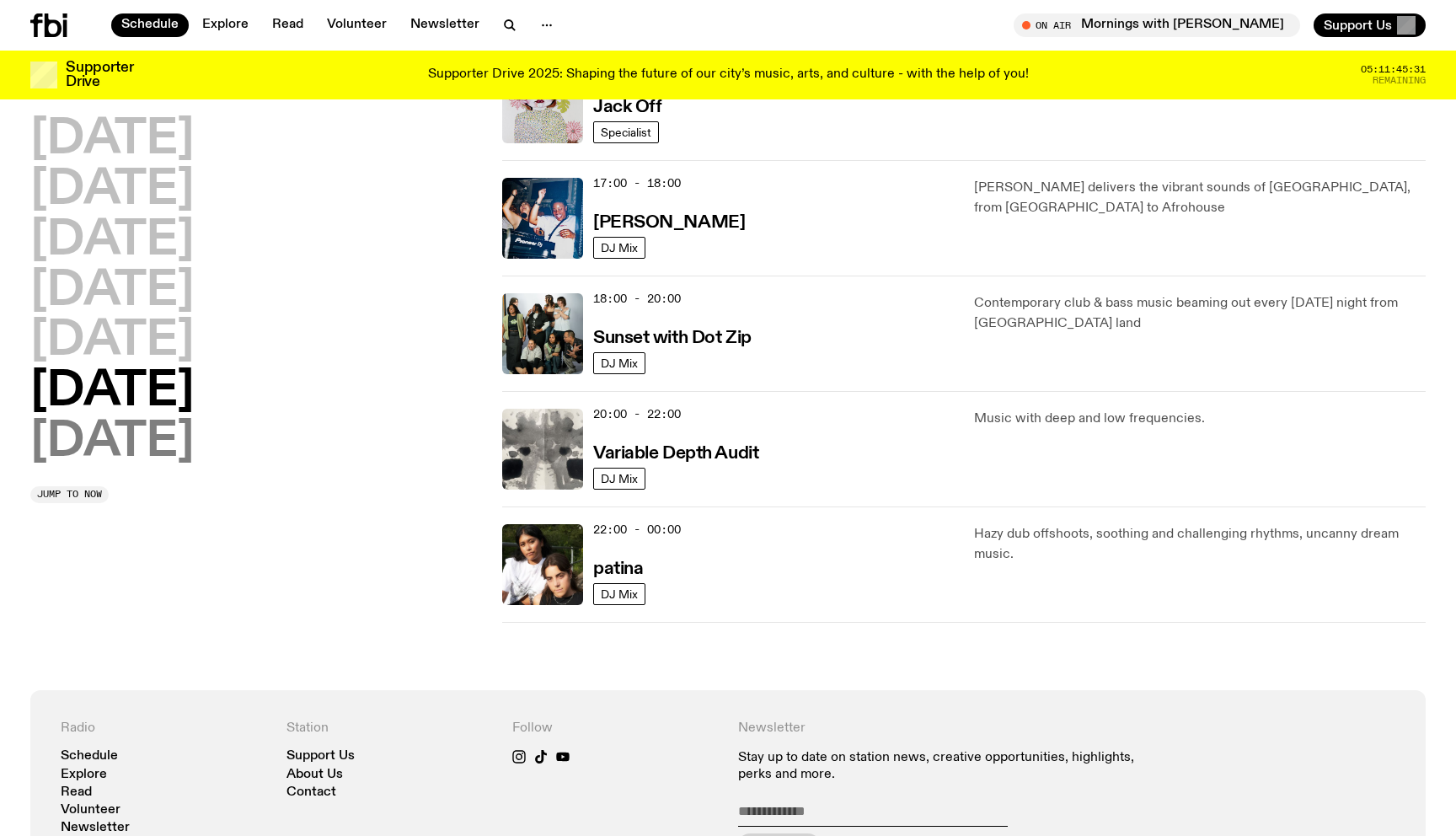
click at [137, 459] on h2 "Sunday" at bounding box center [112, 442] width 163 height 48
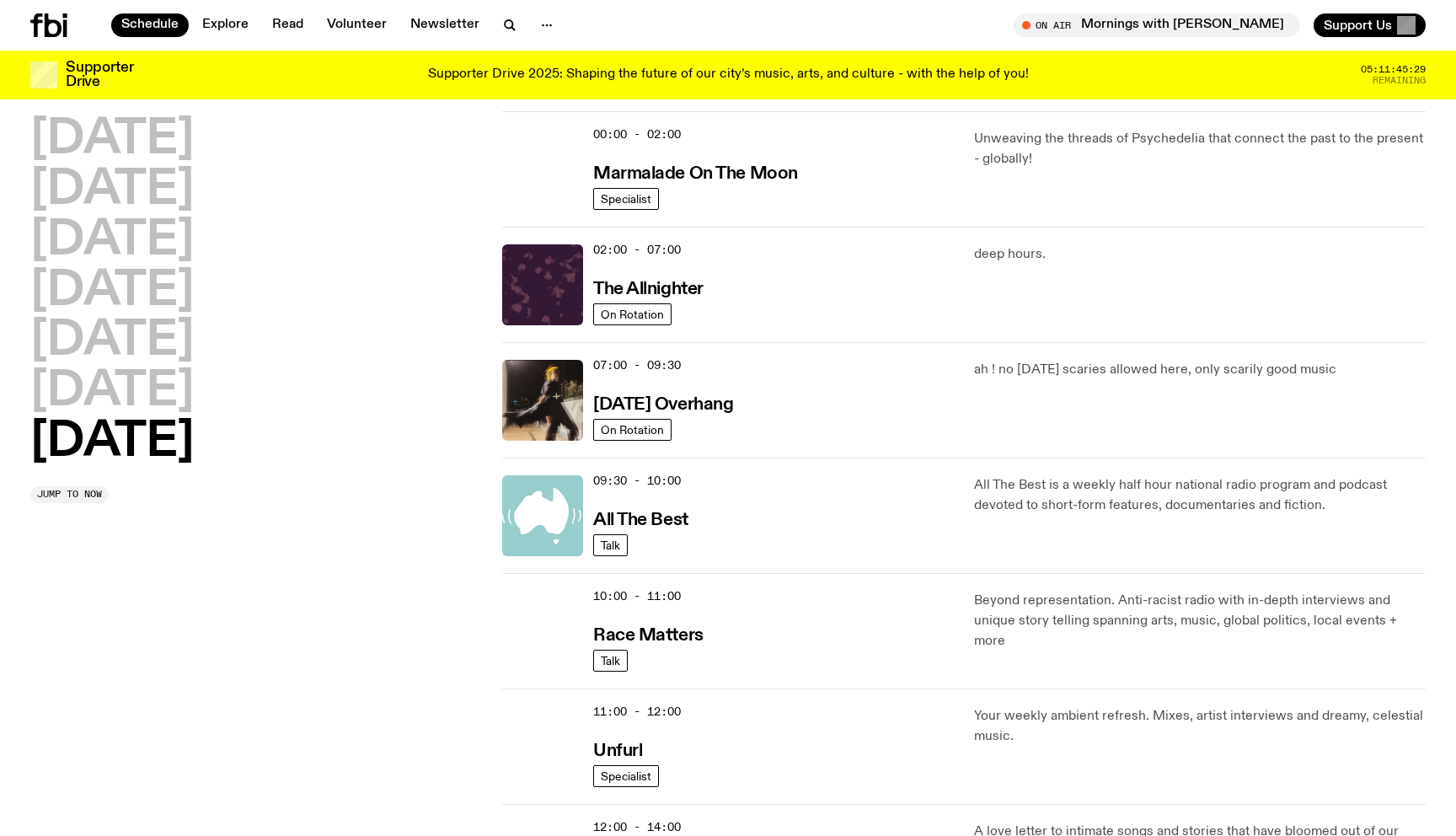
scroll to position [0, 0]
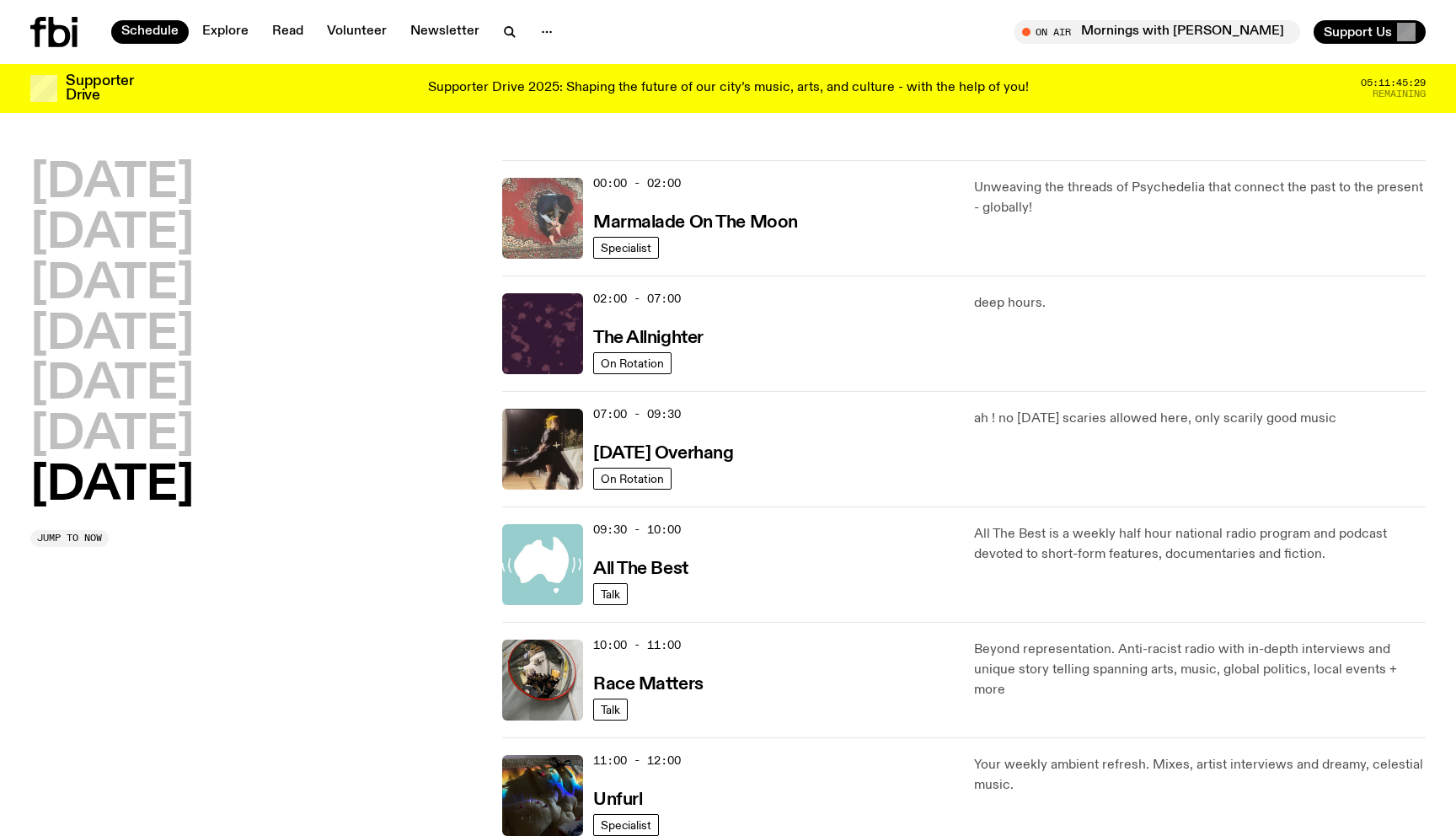
click at [547, 212] on img at bounding box center [542, 218] width 81 height 81
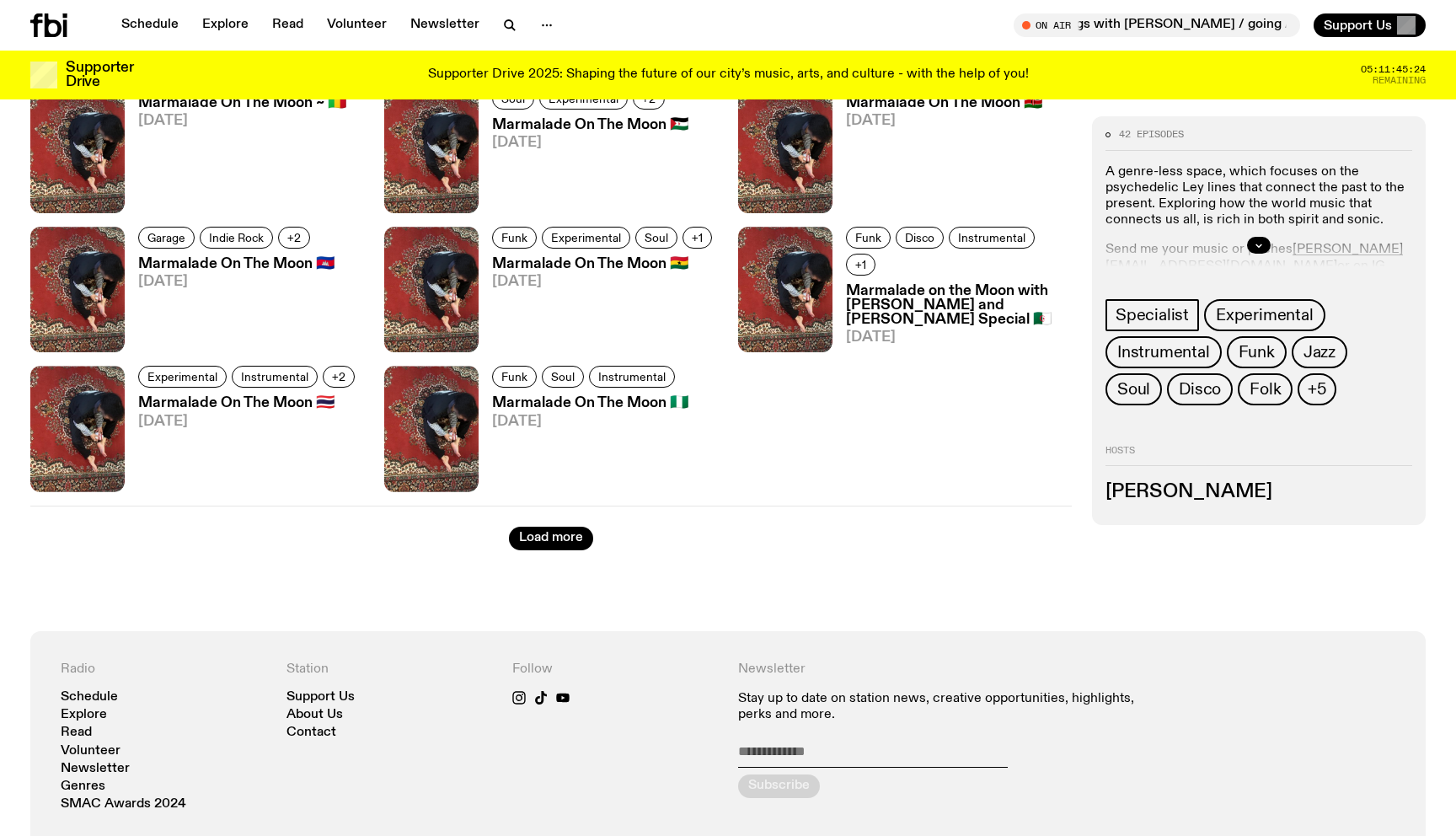
scroll to position [1360, 0]
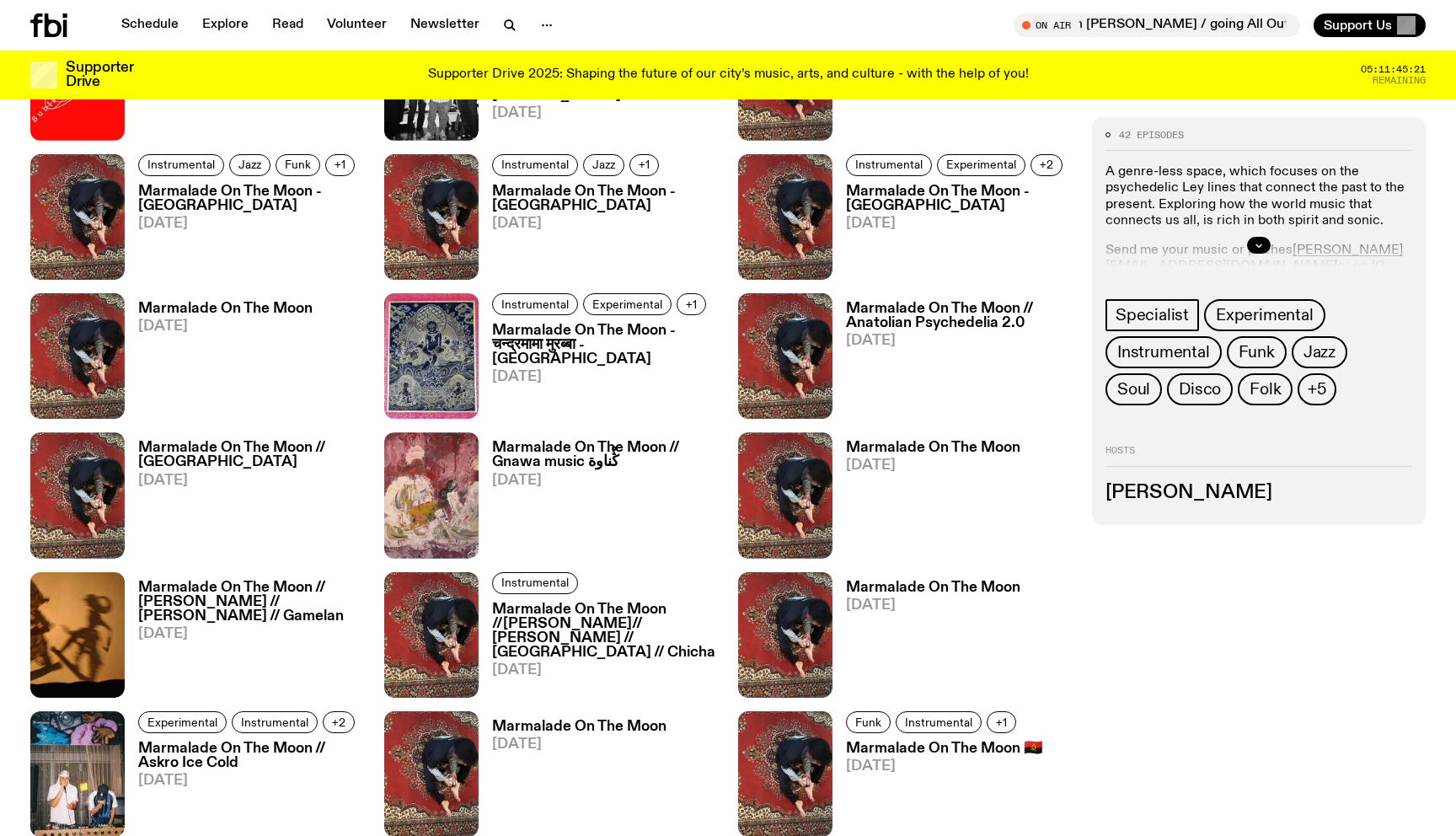
click at [596, 610] on h3 "Marmalade On The Moon //Tommy Boutros// Pat Santamaria // Cumbia // Chicha" at bounding box center [605, 631] width 225 height 57
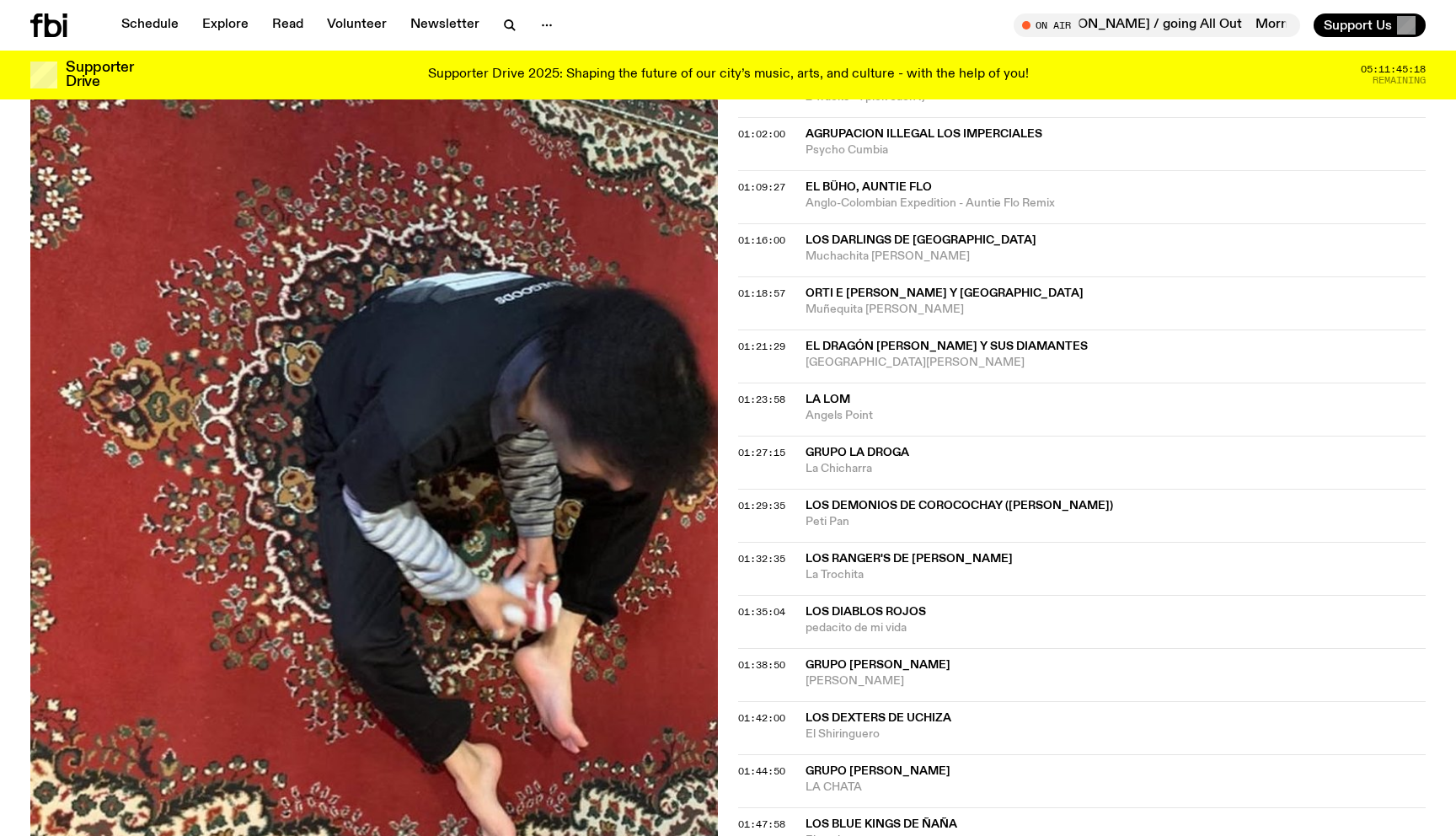
scroll to position [1733, 0]
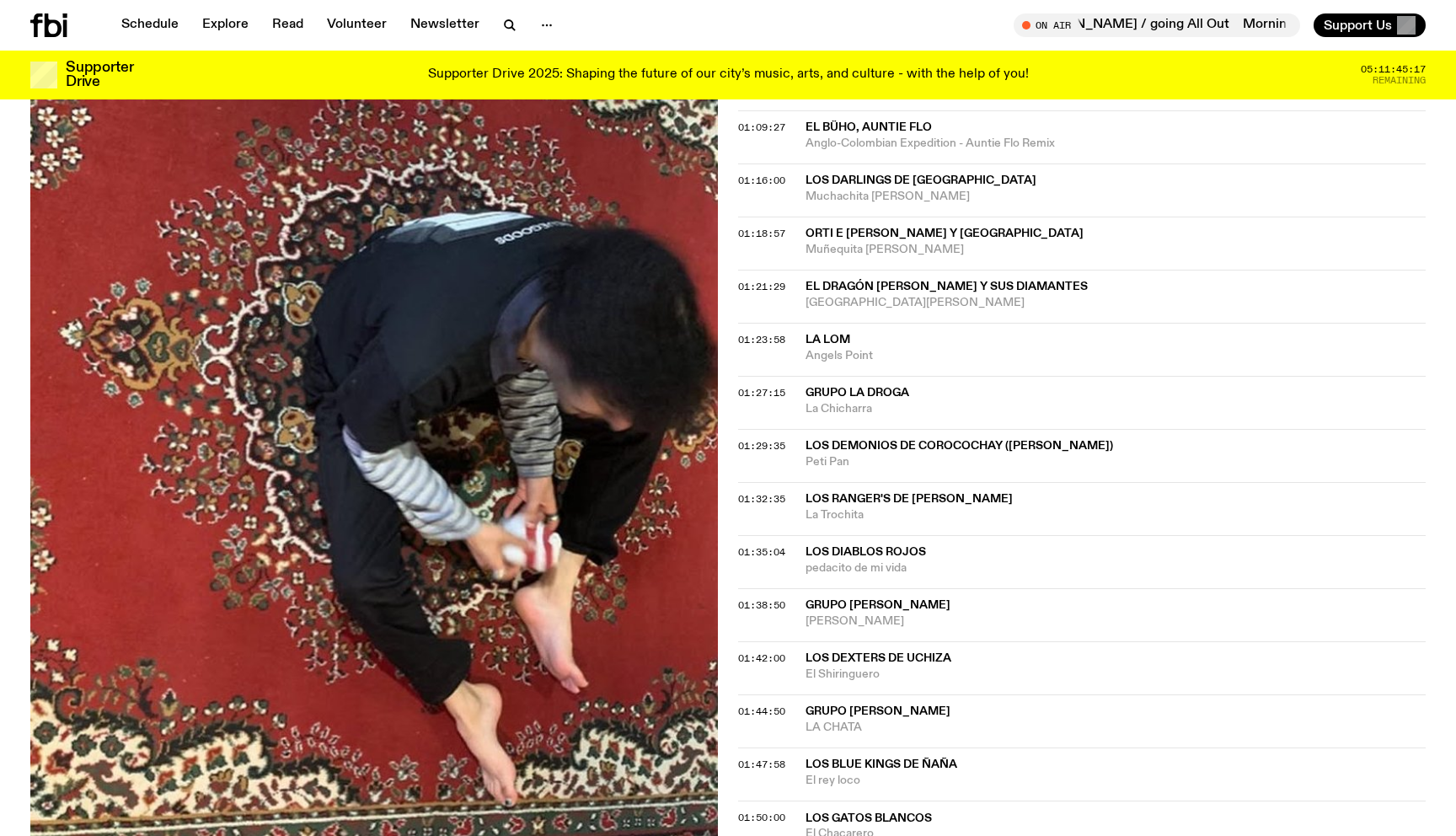
click at [66, 21] on icon at bounding box center [65, 29] width 5 height 17
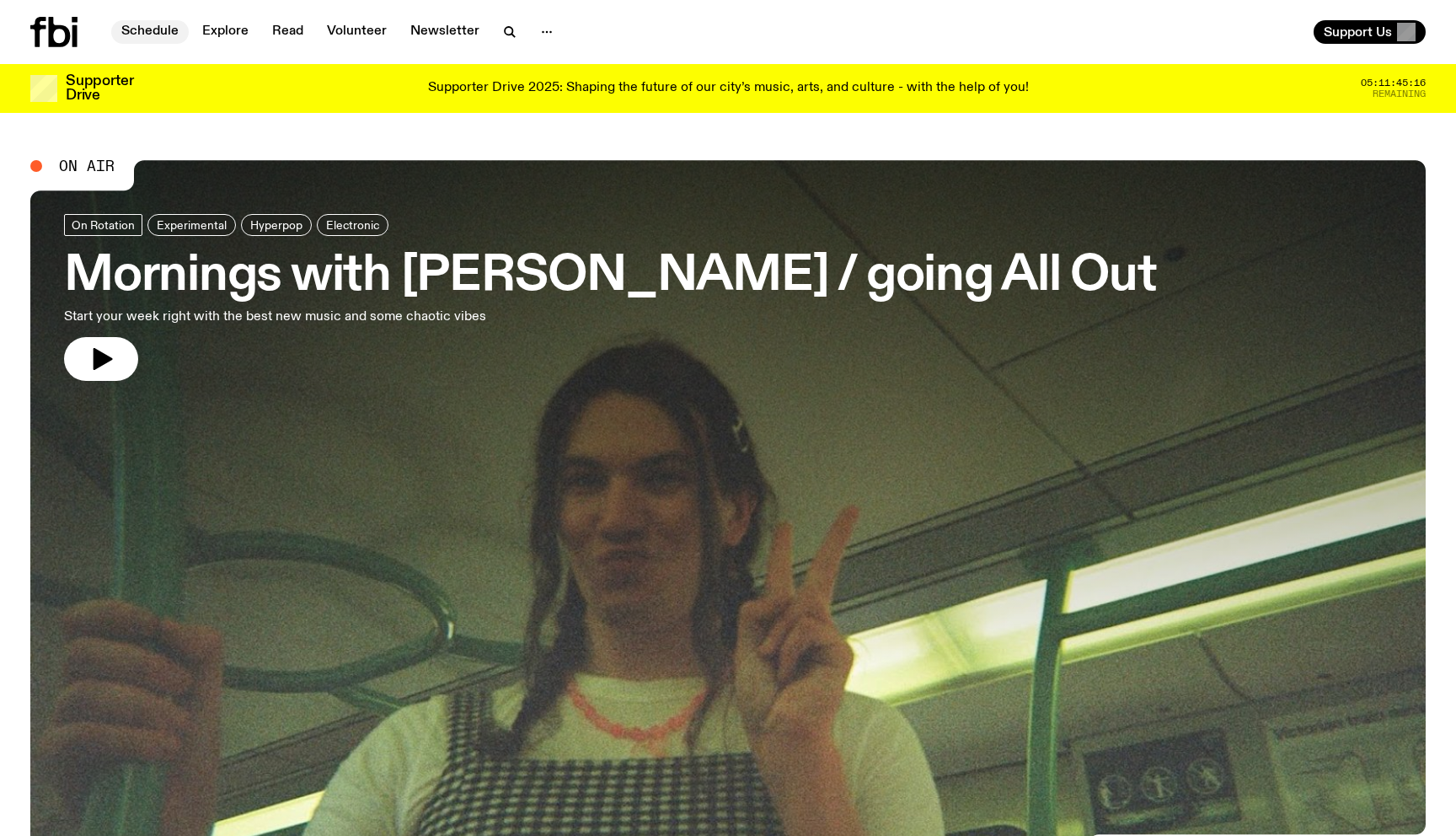
click at [155, 29] on link "Schedule" at bounding box center [149, 32] width 77 height 23
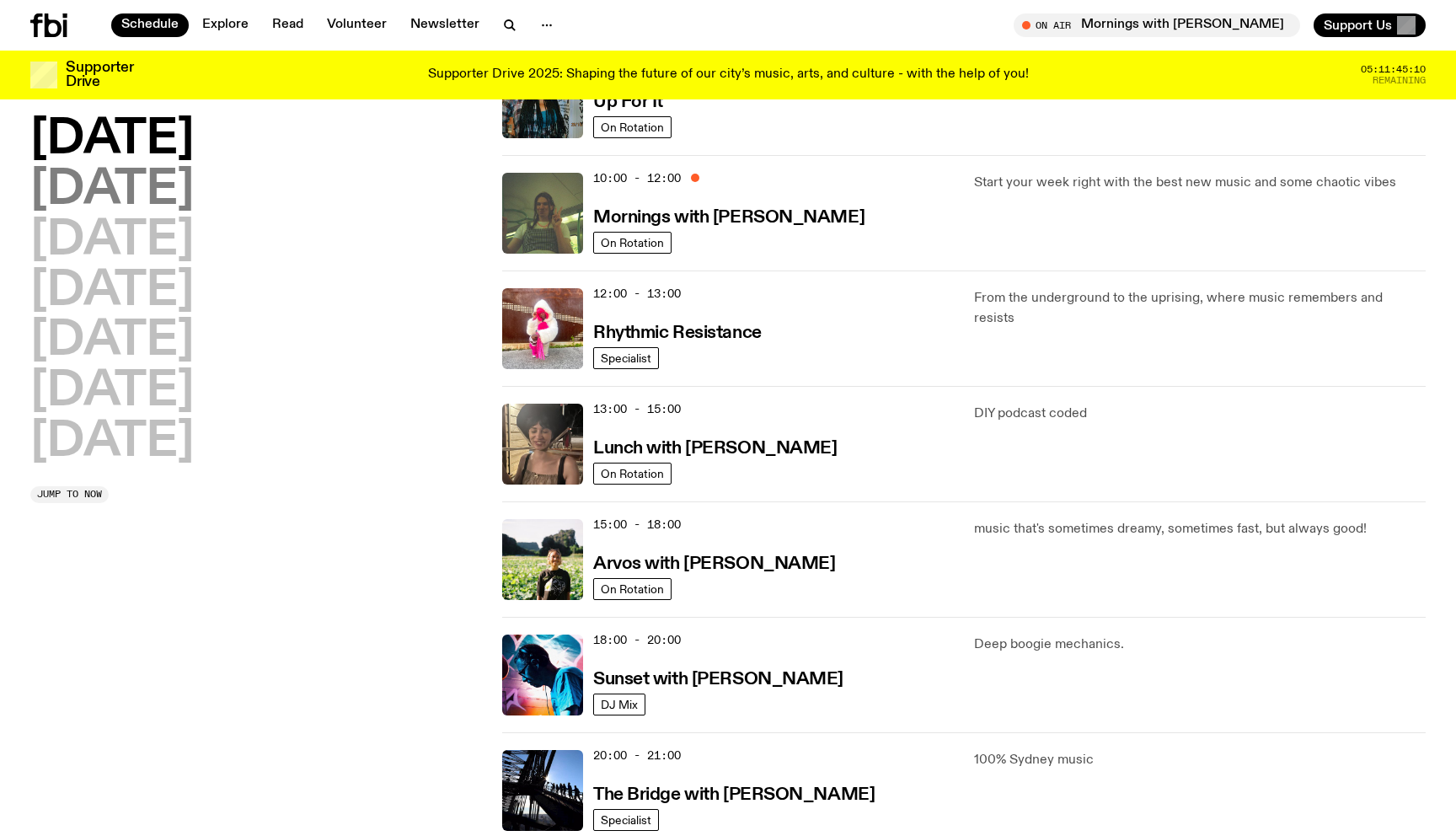
click at [182, 177] on h2 "Tuesday" at bounding box center [112, 190] width 163 height 48
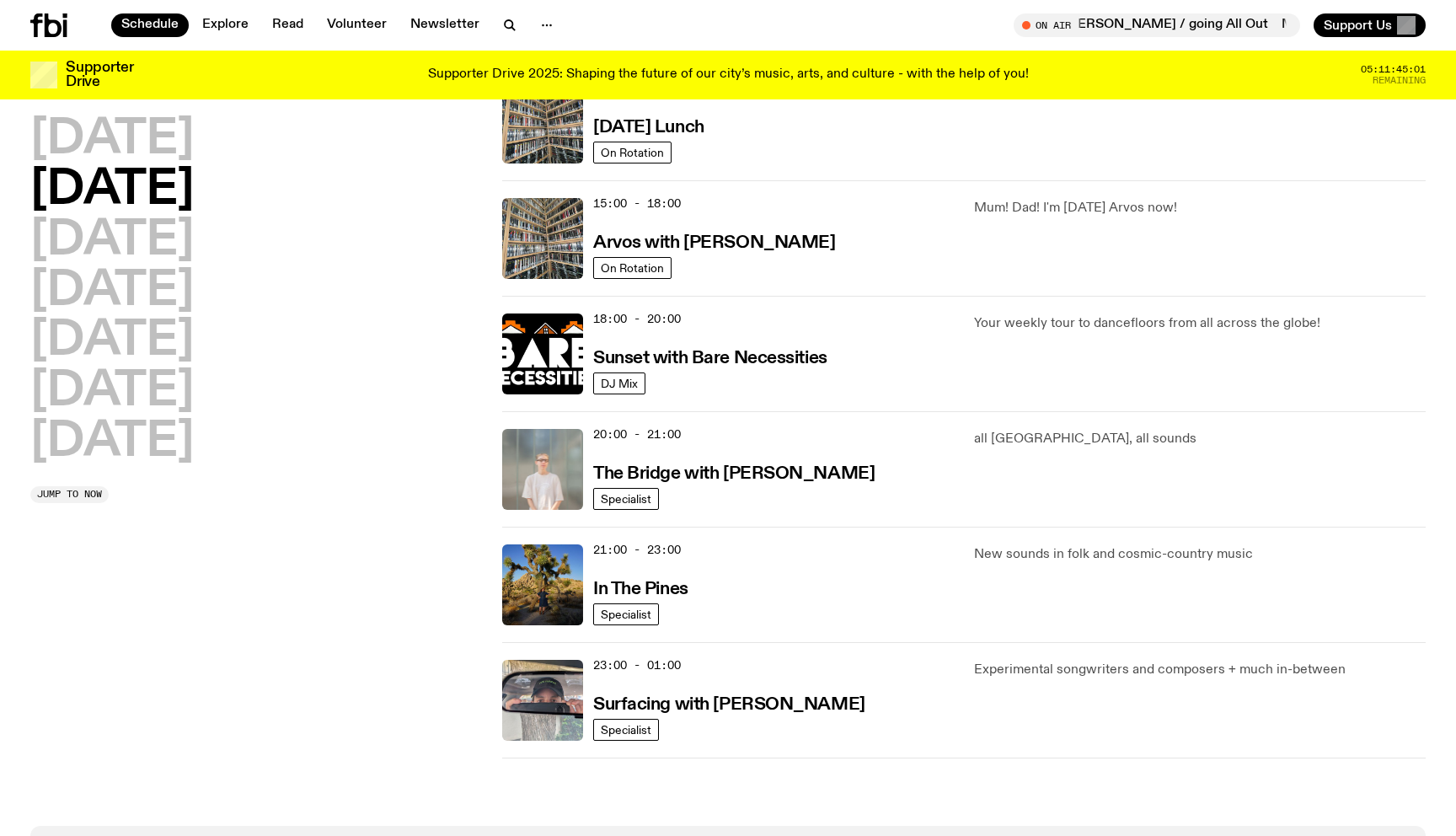
scroll to position [612, 0]
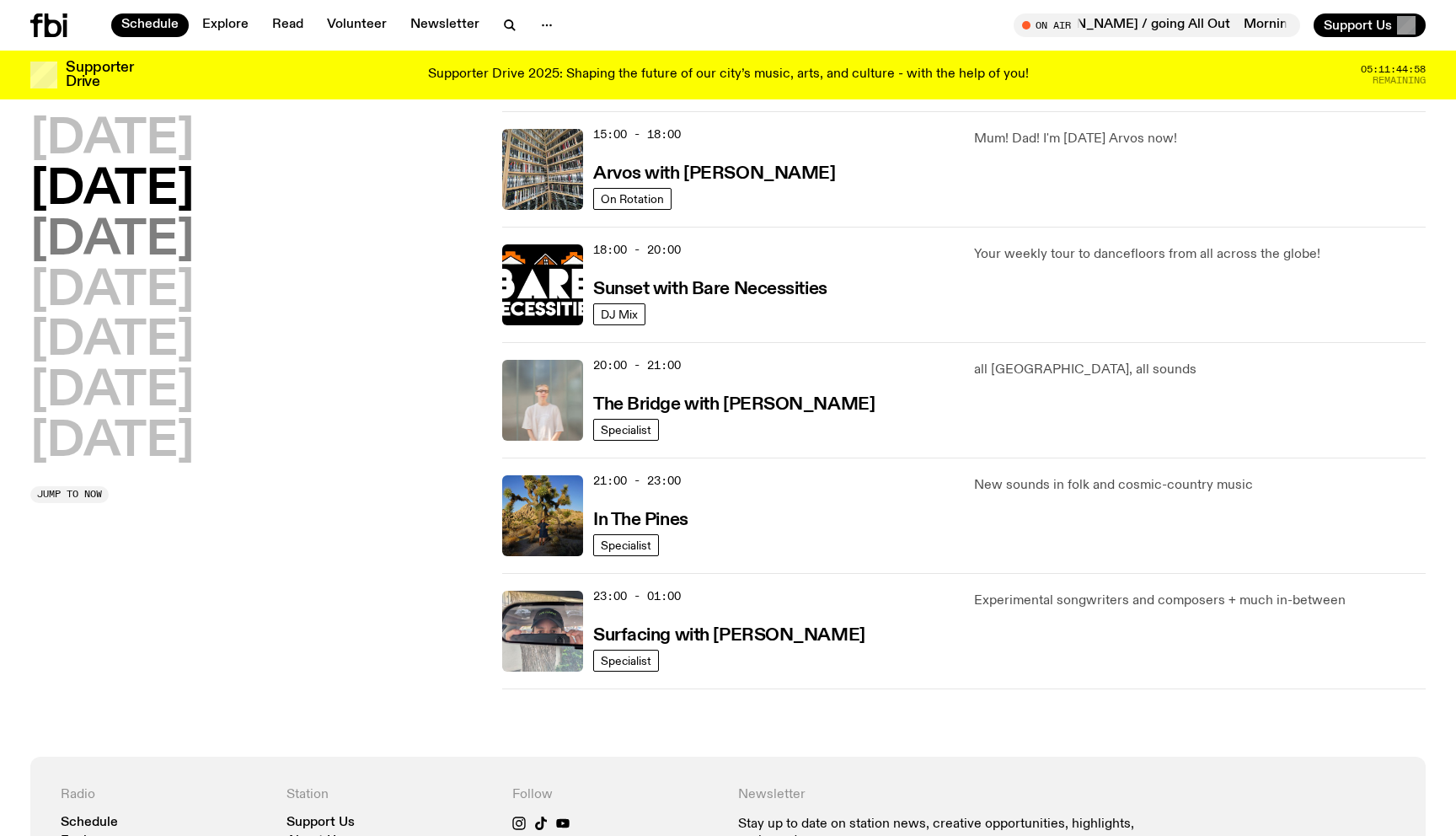
click at [181, 249] on h2 "Wednesday" at bounding box center [112, 240] width 163 height 48
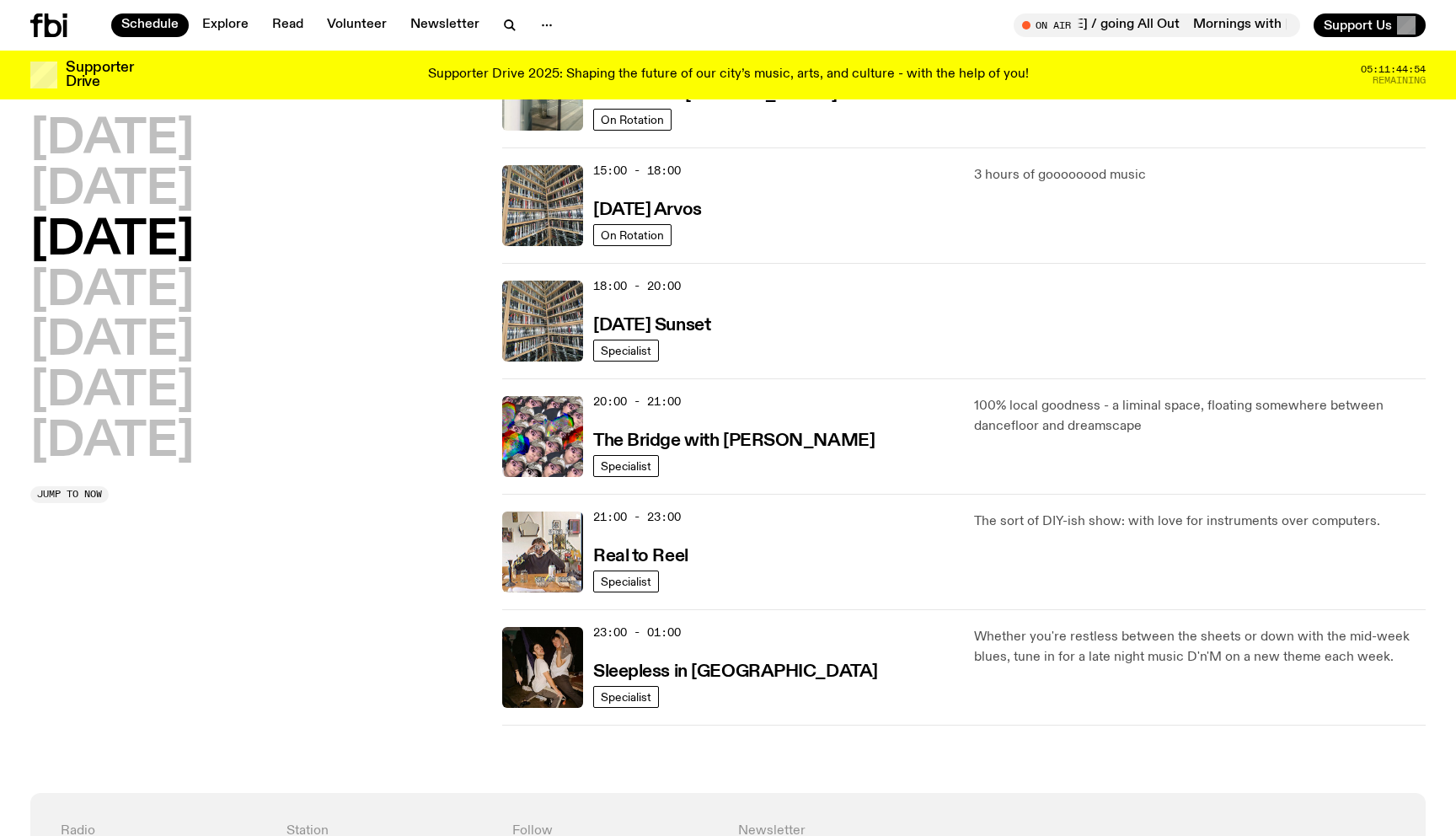
scroll to position [630, 0]
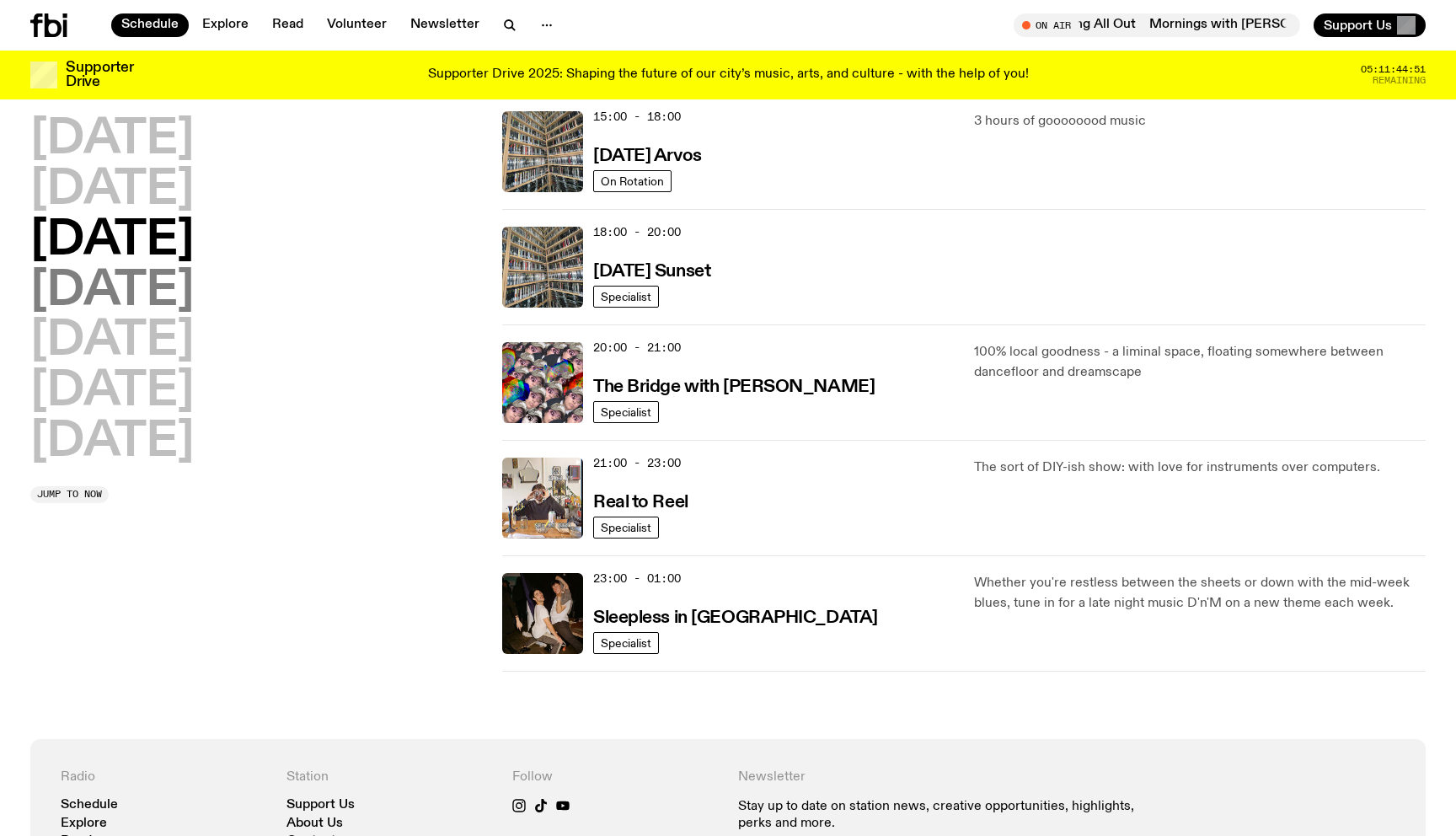
click at [194, 290] on h2 "Thursday" at bounding box center [112, 292] width 163 height 48
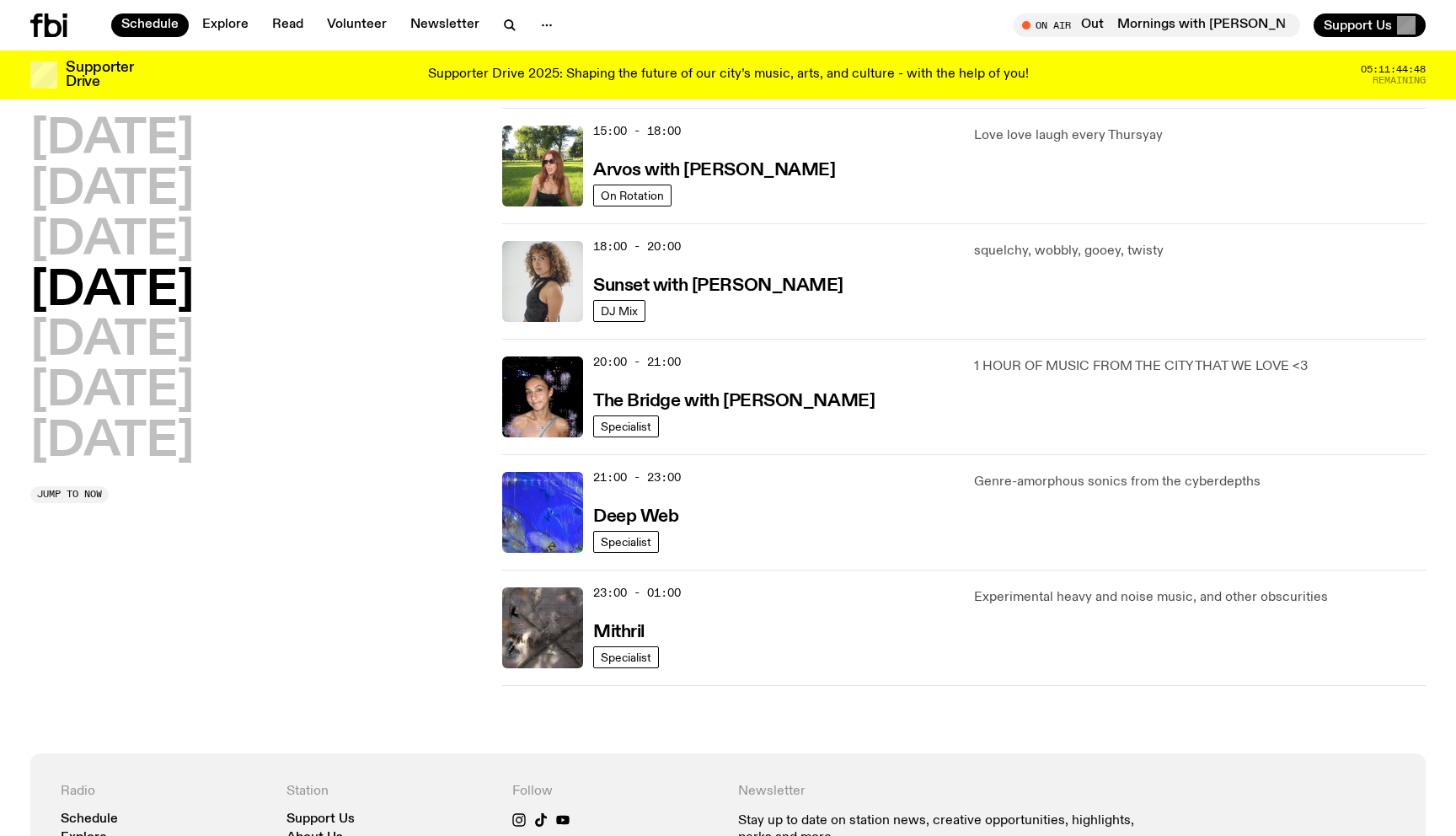
scroll to position [519, 0]
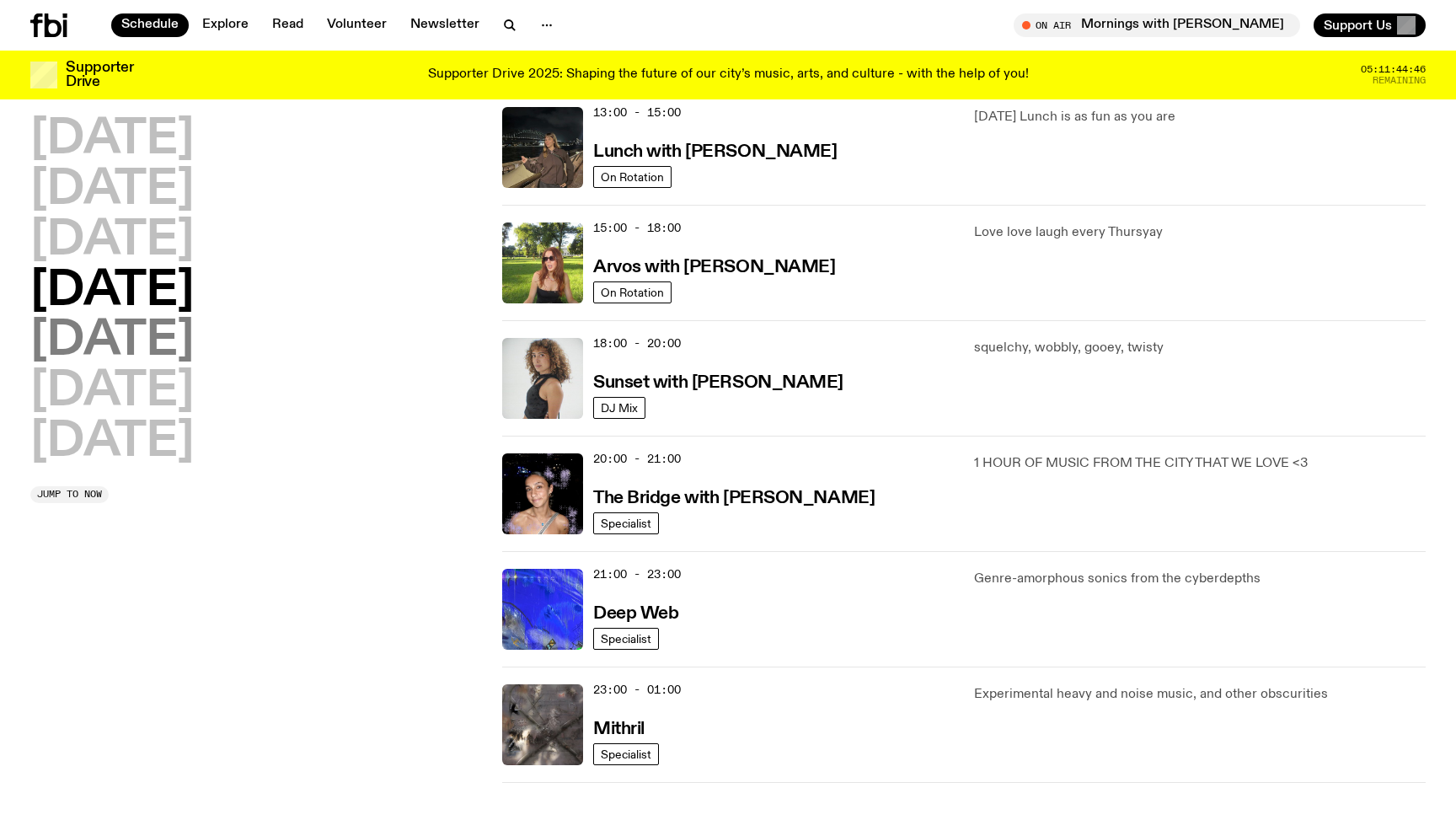
click at [157, 339] on h2 "Friday" at bounding box center [112, 341] width 163 height 48
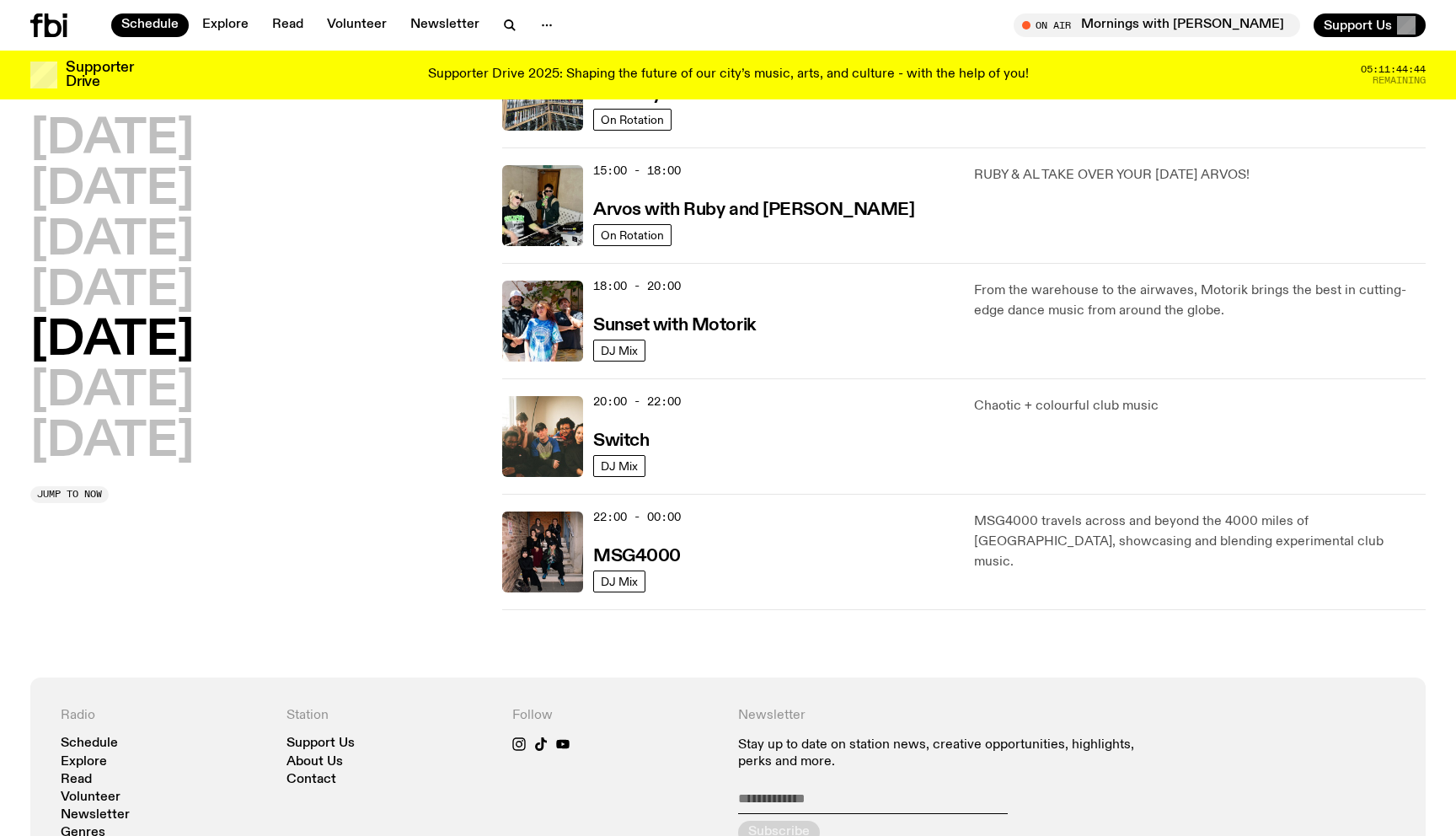
scroll to position [552, 0]
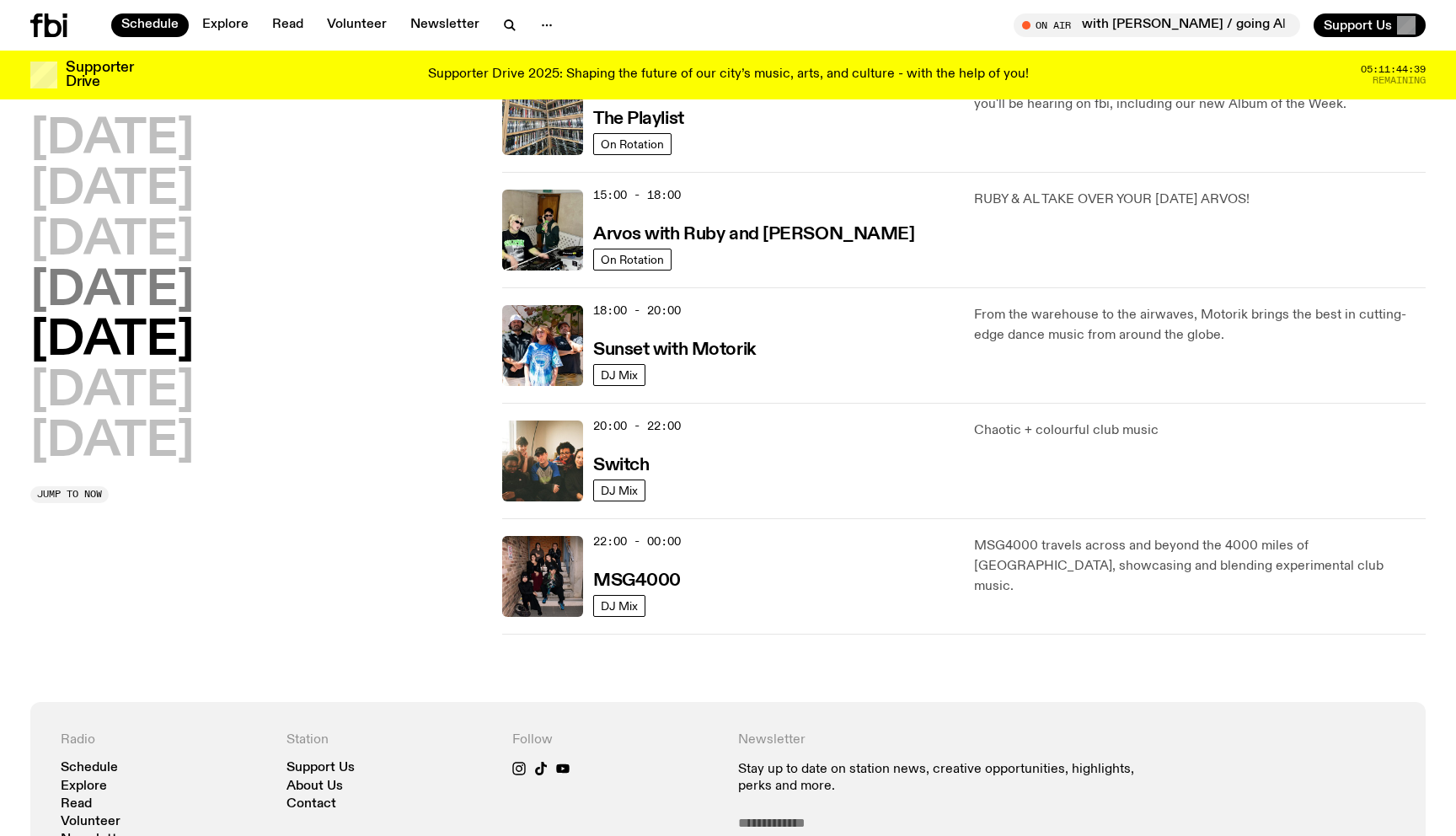
click at [154, 289] on h2 "Thursday" at bounding box center [112, 292] width 163 height 48
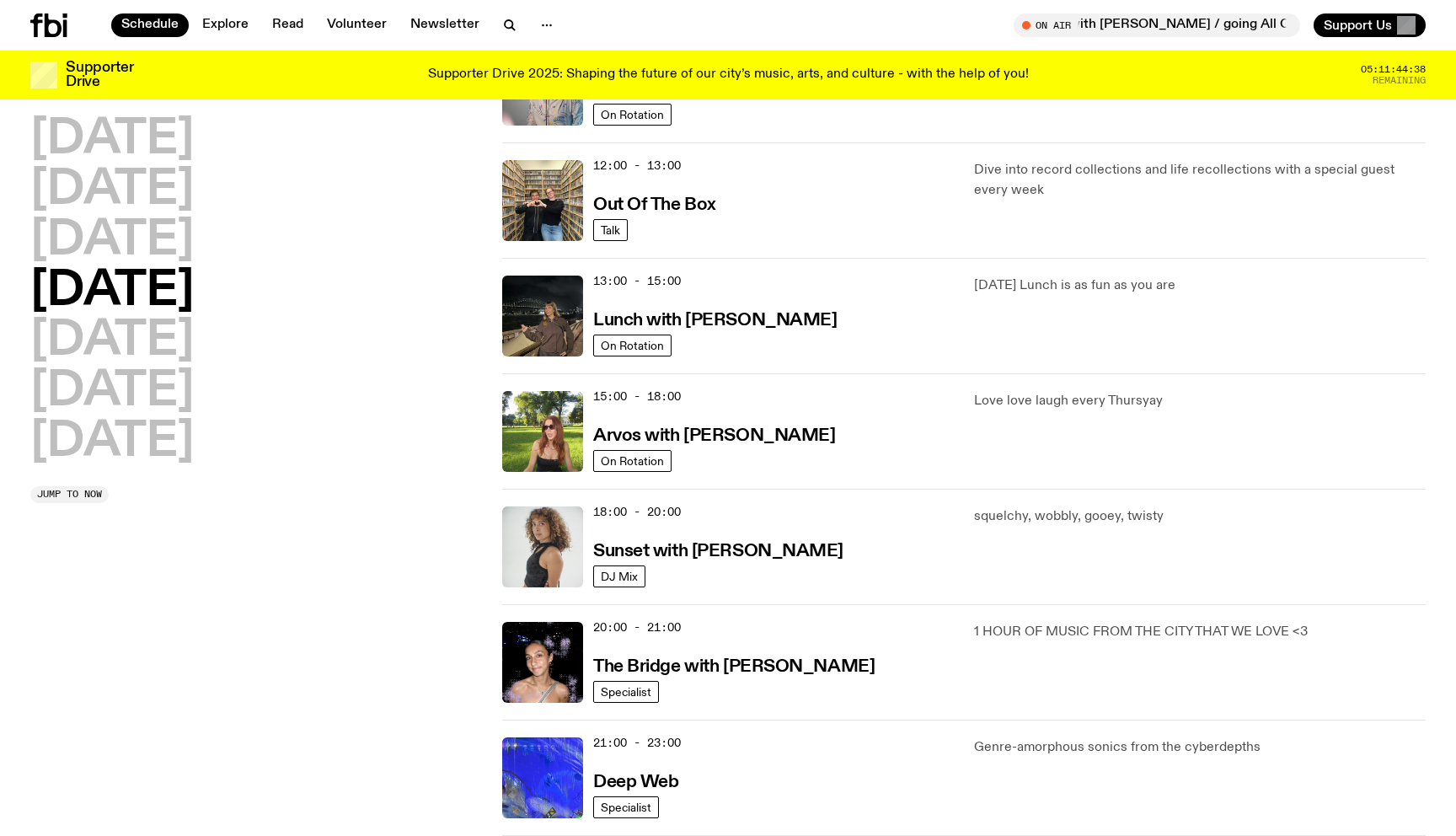
scroll to position [466, 0]
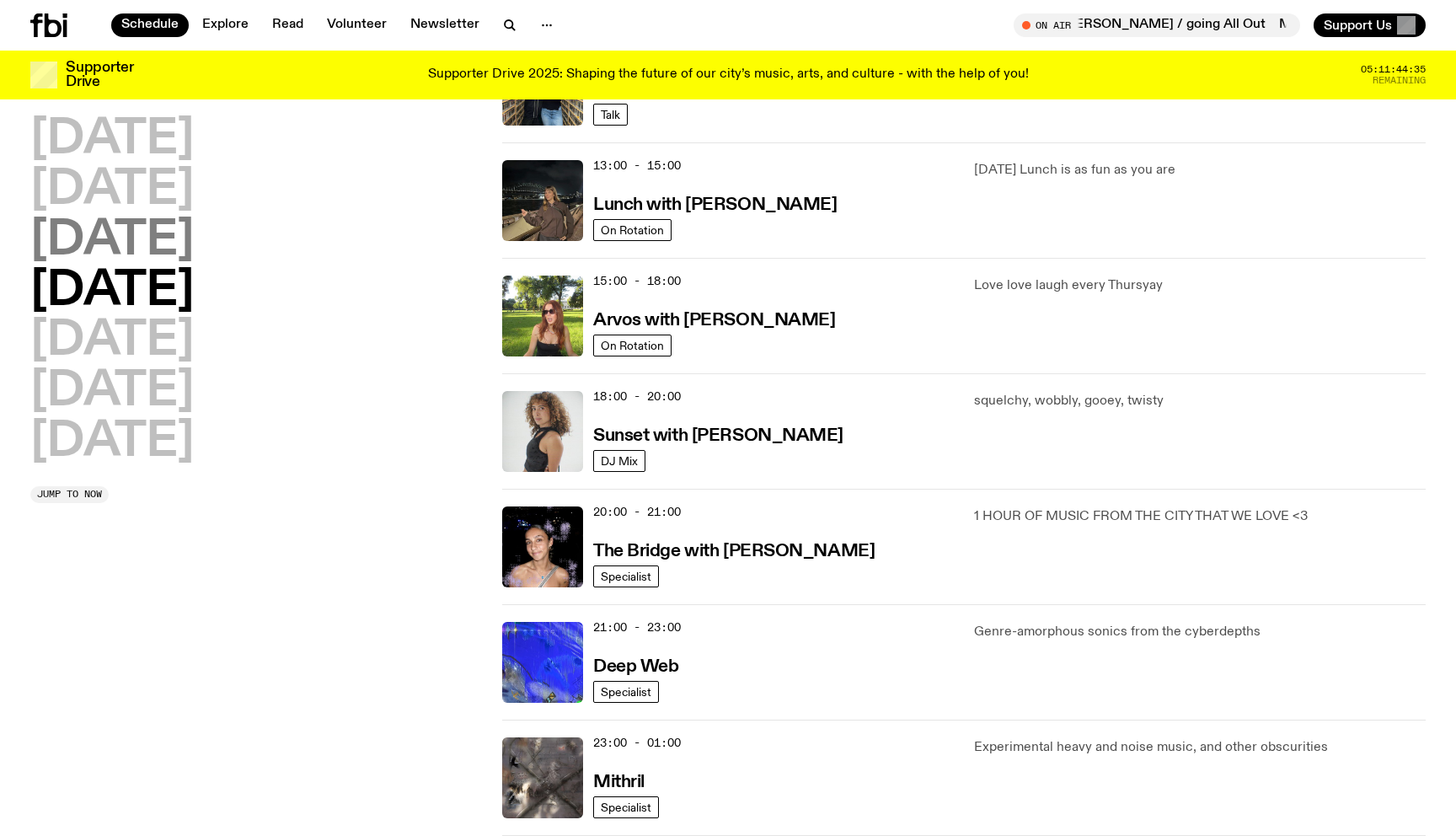
click at [194, 256] on h2 "Wednesday" at bounding box center [112, 240] width 163 height 48
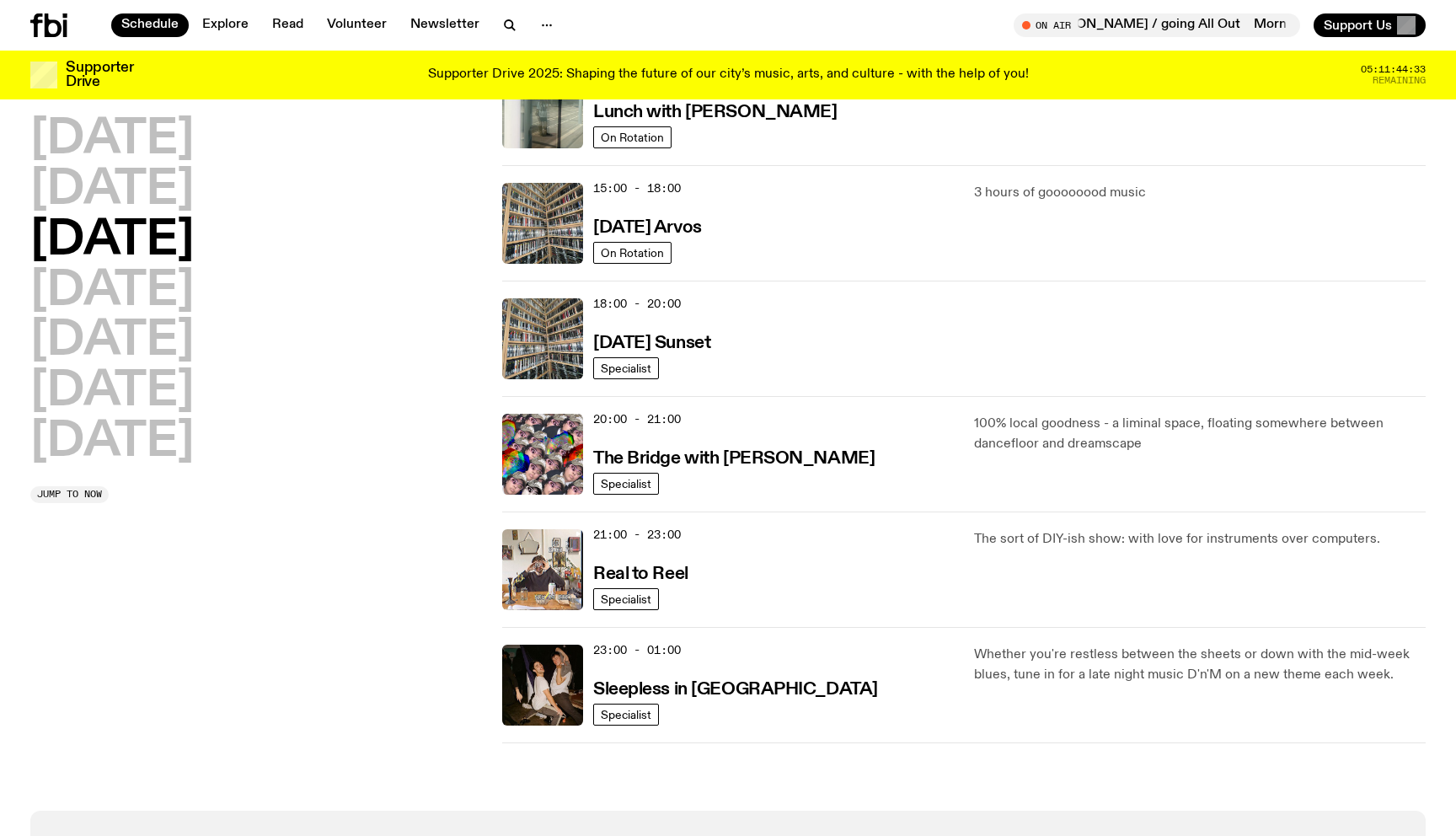
scroll to position [525, 0]
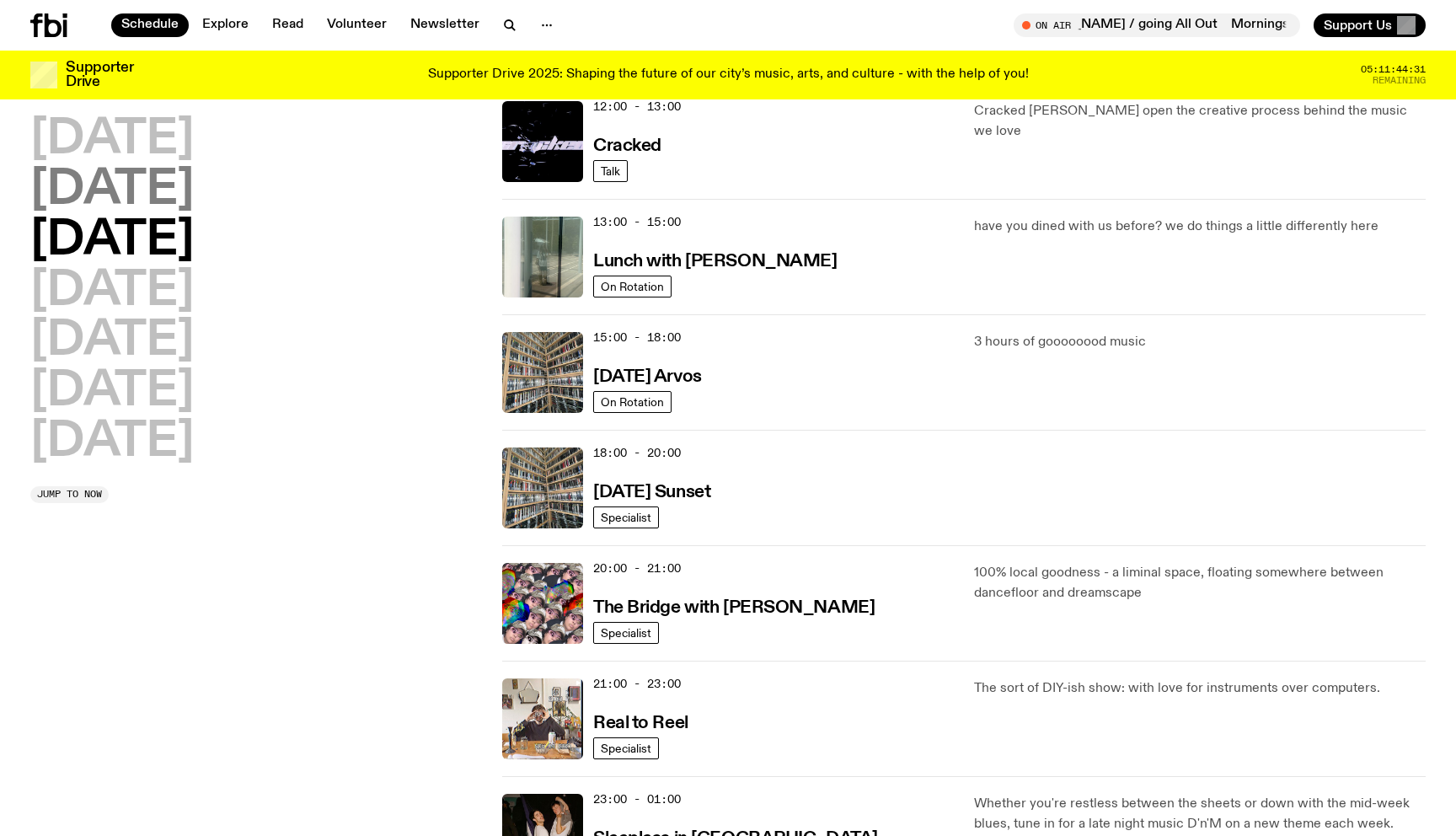
click at [188, 196] on h2 "Tuesday" at bounding box center [112, 190] width 163 height 48
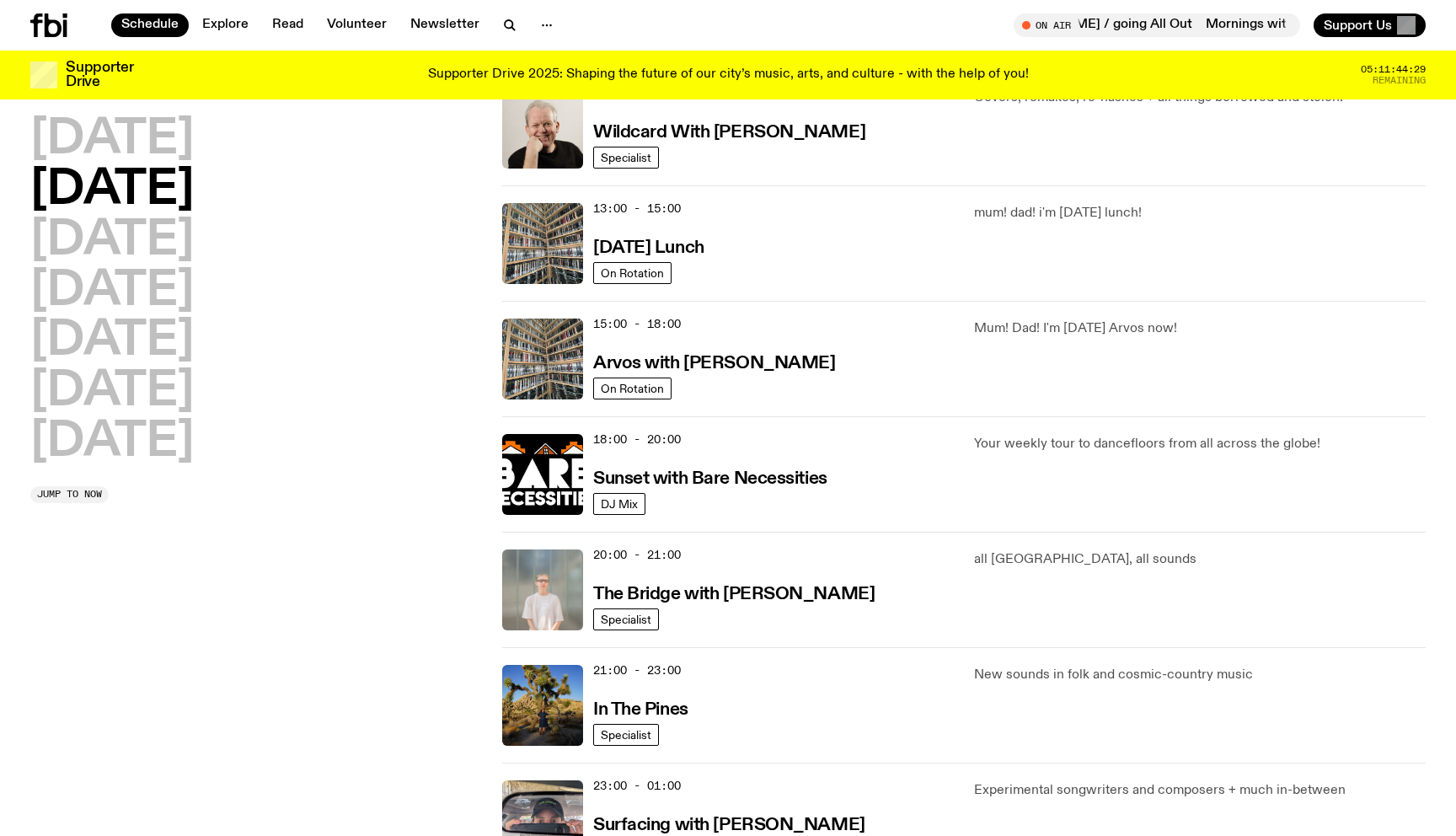
scroll to position [449, 0]
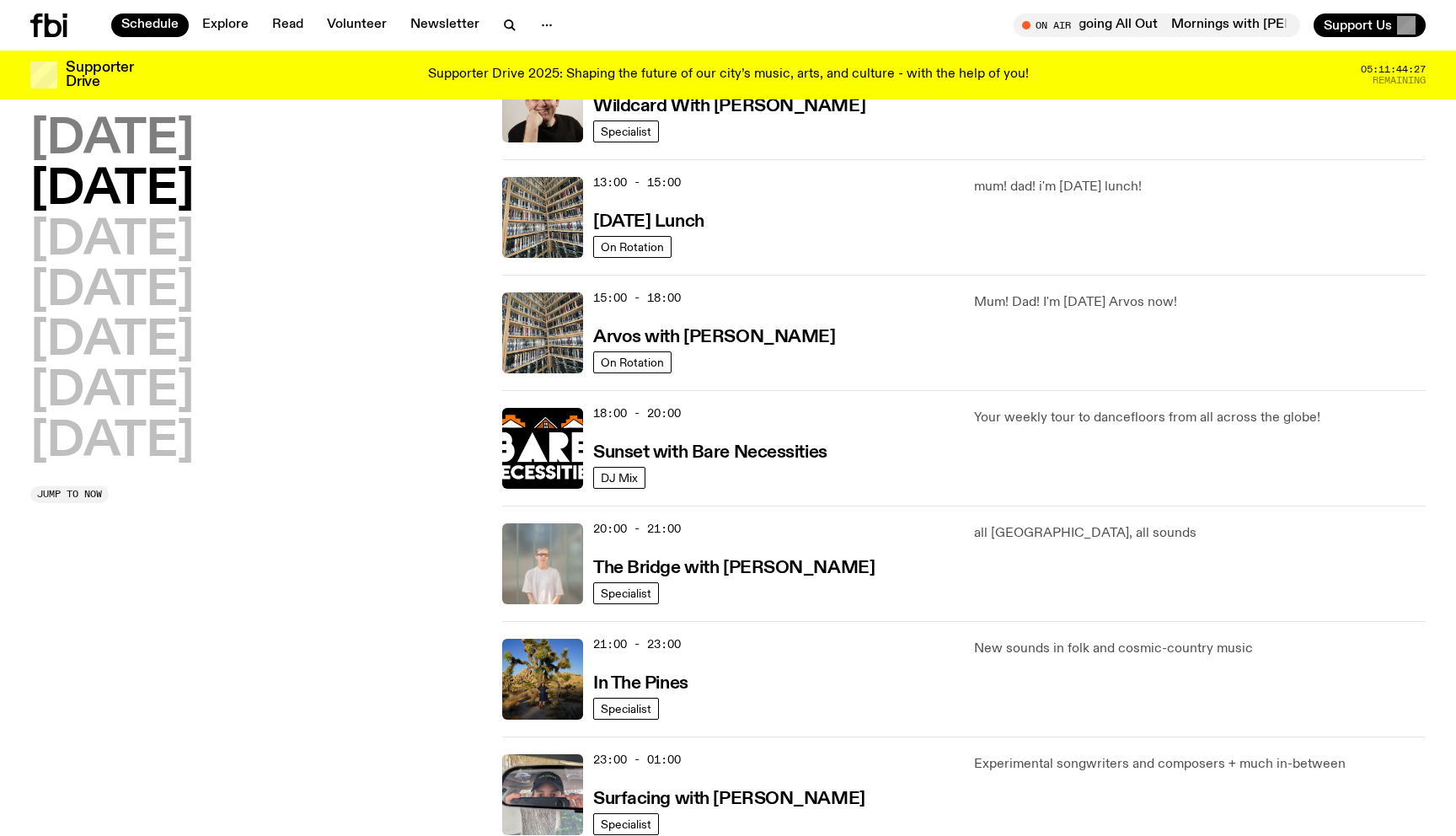
click at [184, 145] on h2 "Monday" at bounding box center [112, 140] width 163 height 48
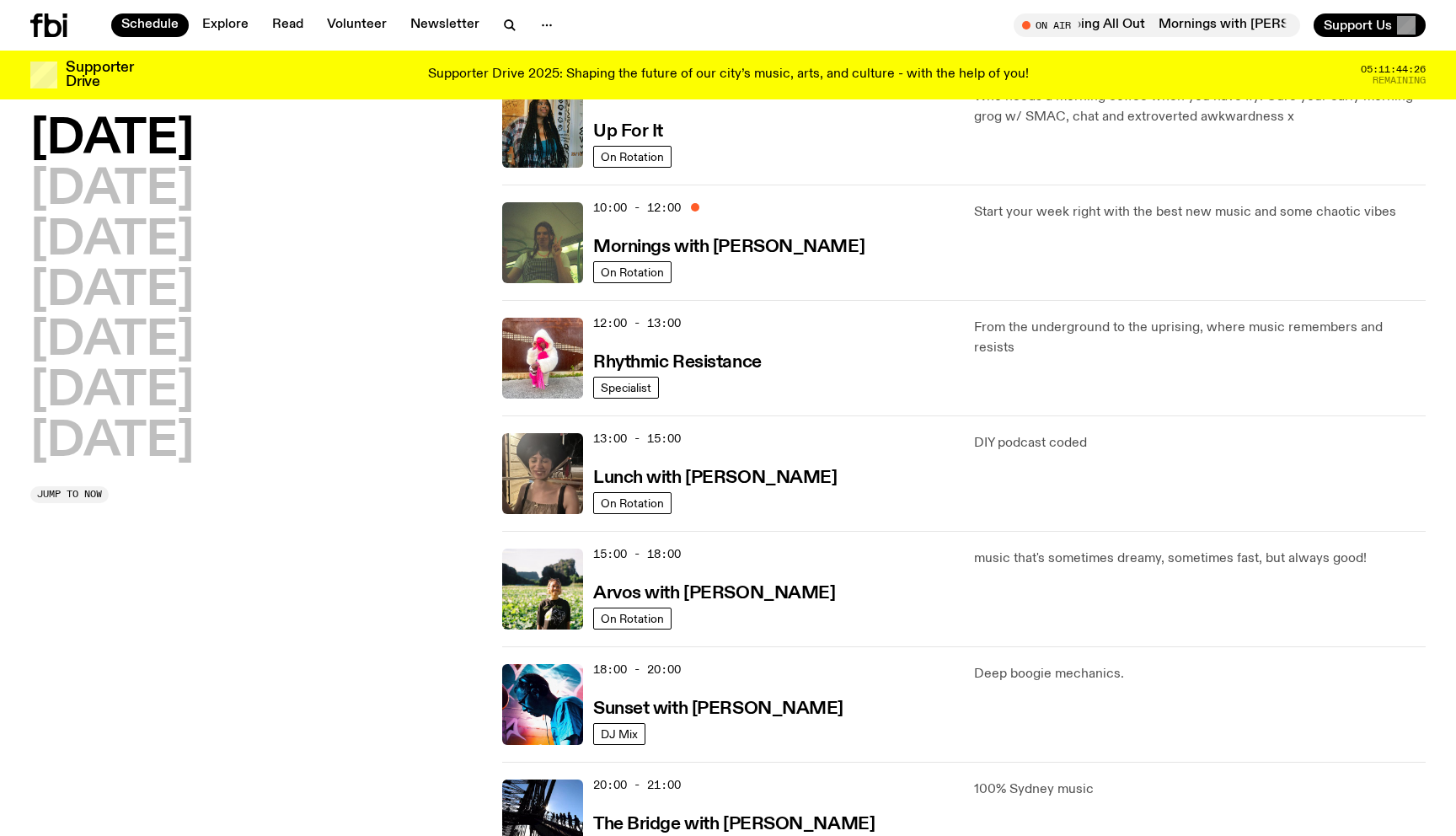
scroll to position [397, 0]
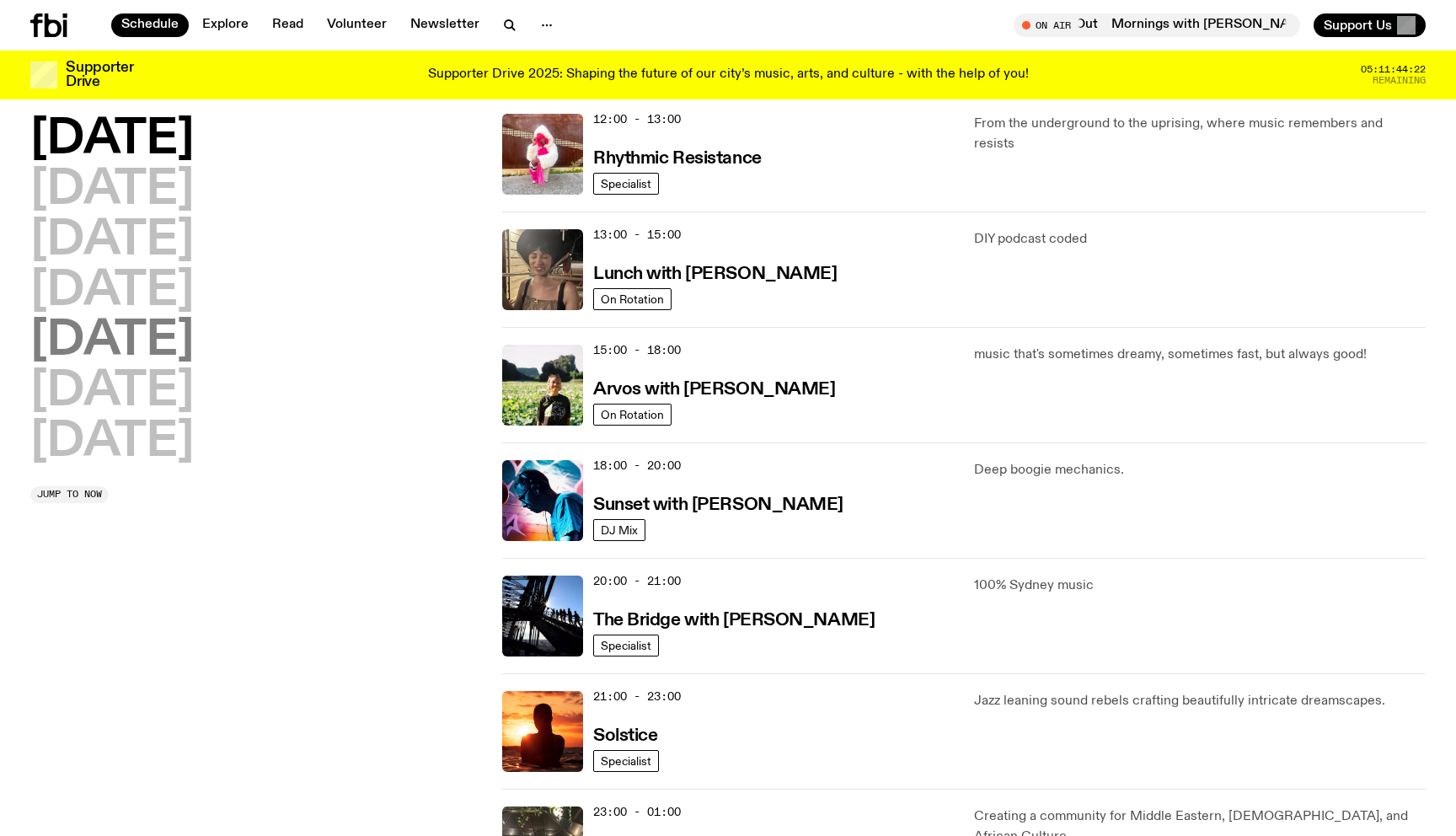
click at [150, 340] on h2 "Friday" at bounding box center [112, 341] width 163 height 48
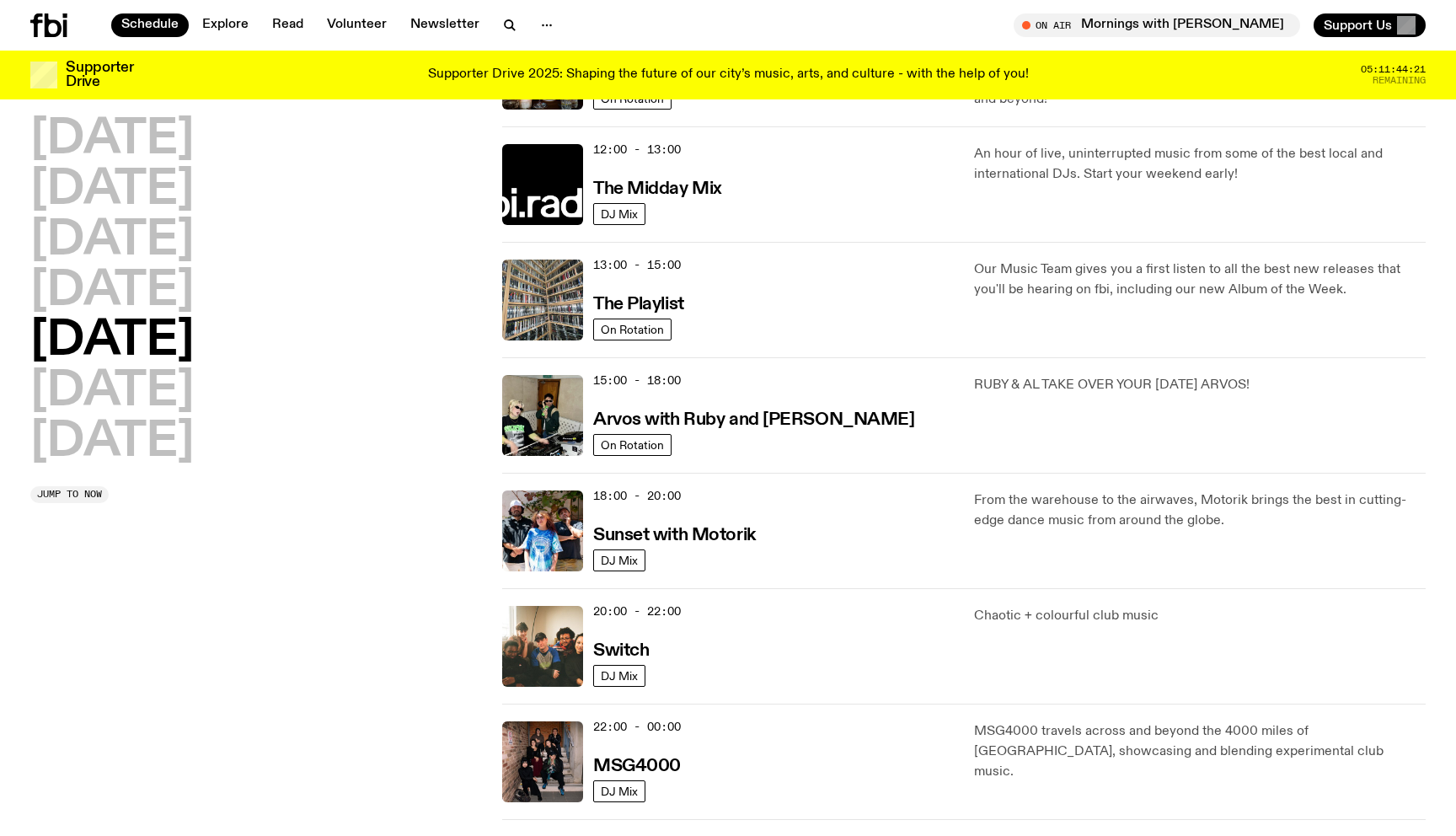
scroll to position [371, 0]
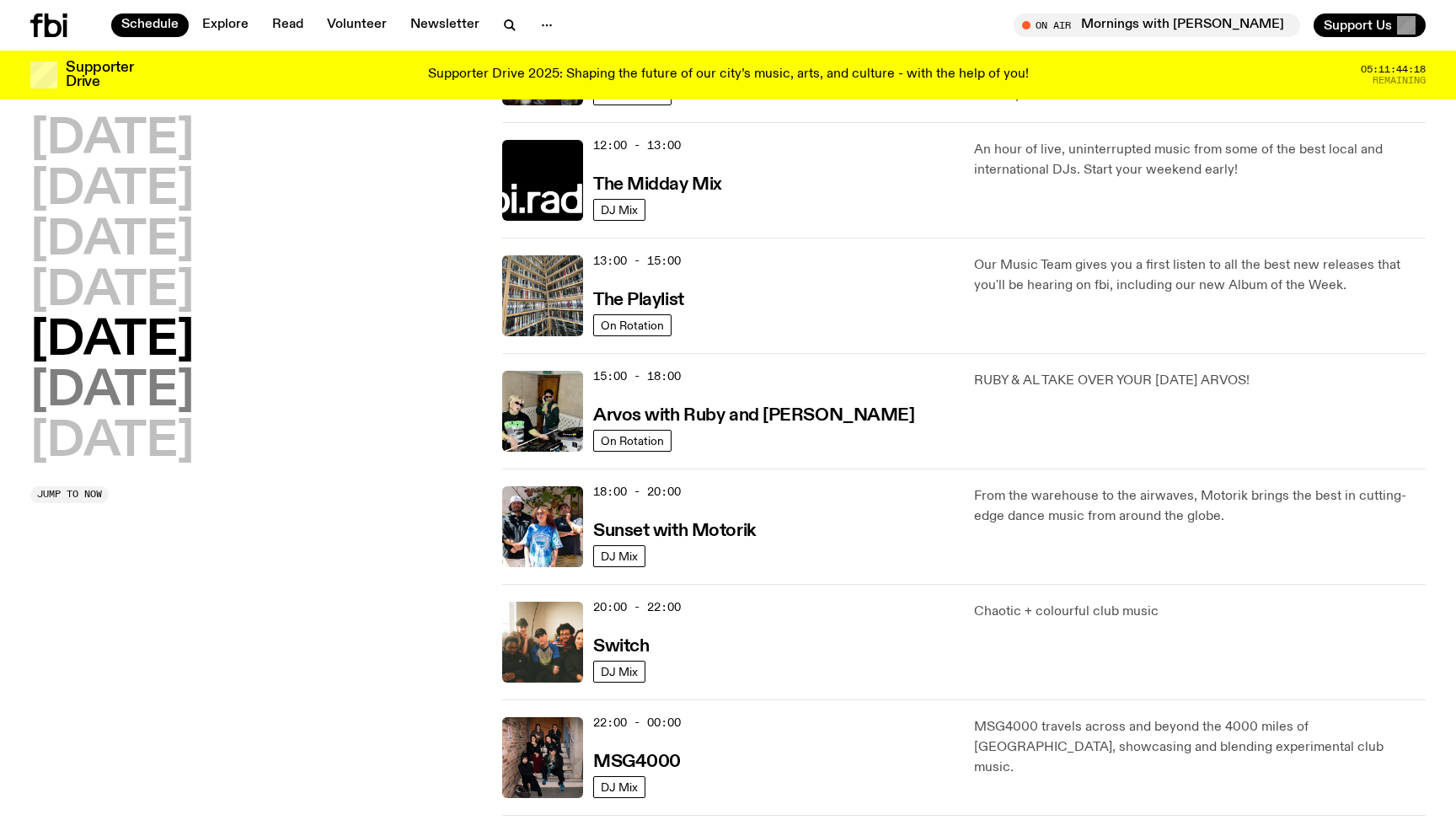
click at [194, 399] on h2 "Saturday" at bounding box center [112, 391] width 163 height 48
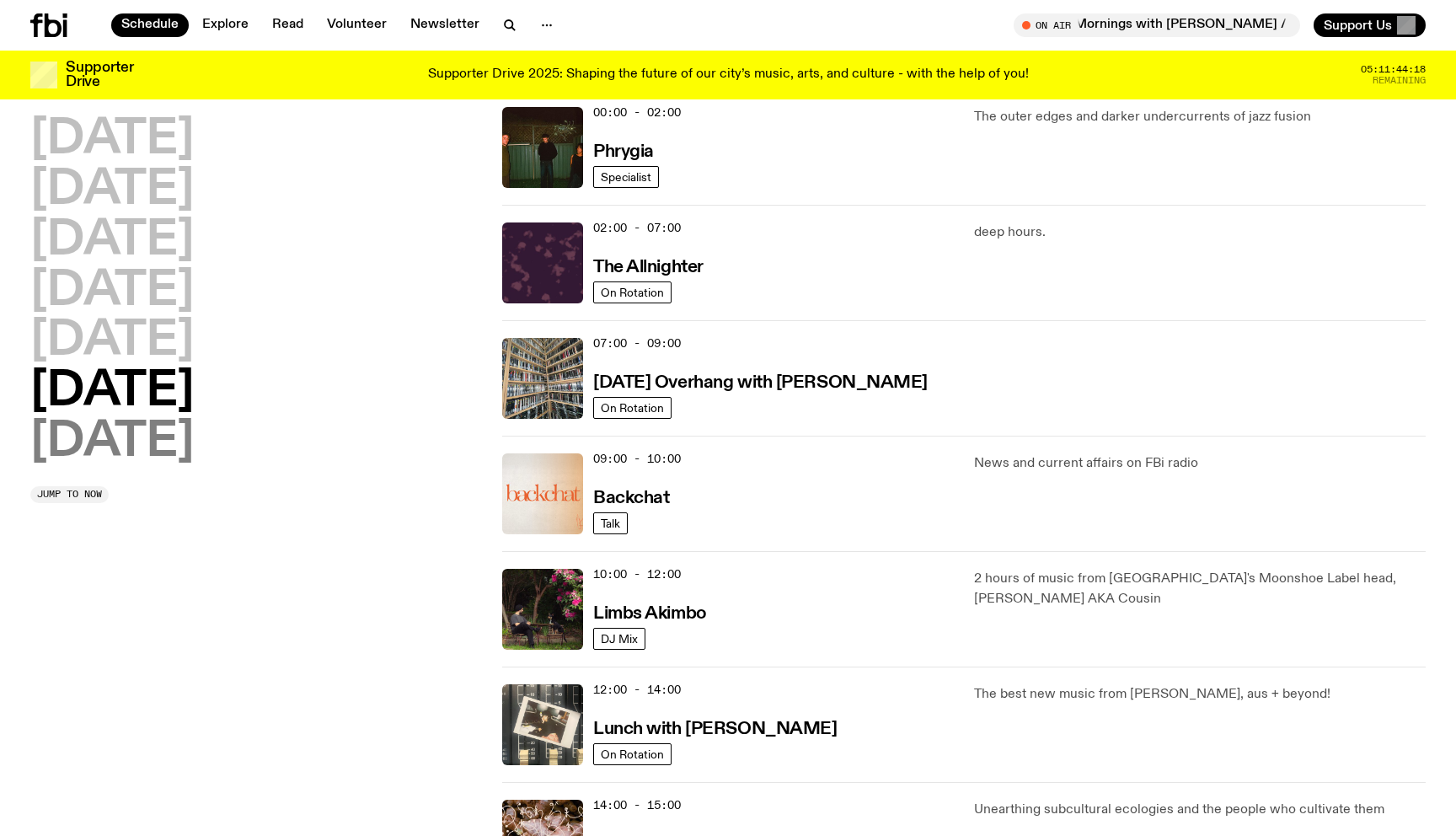
scroll to position [48, 0]
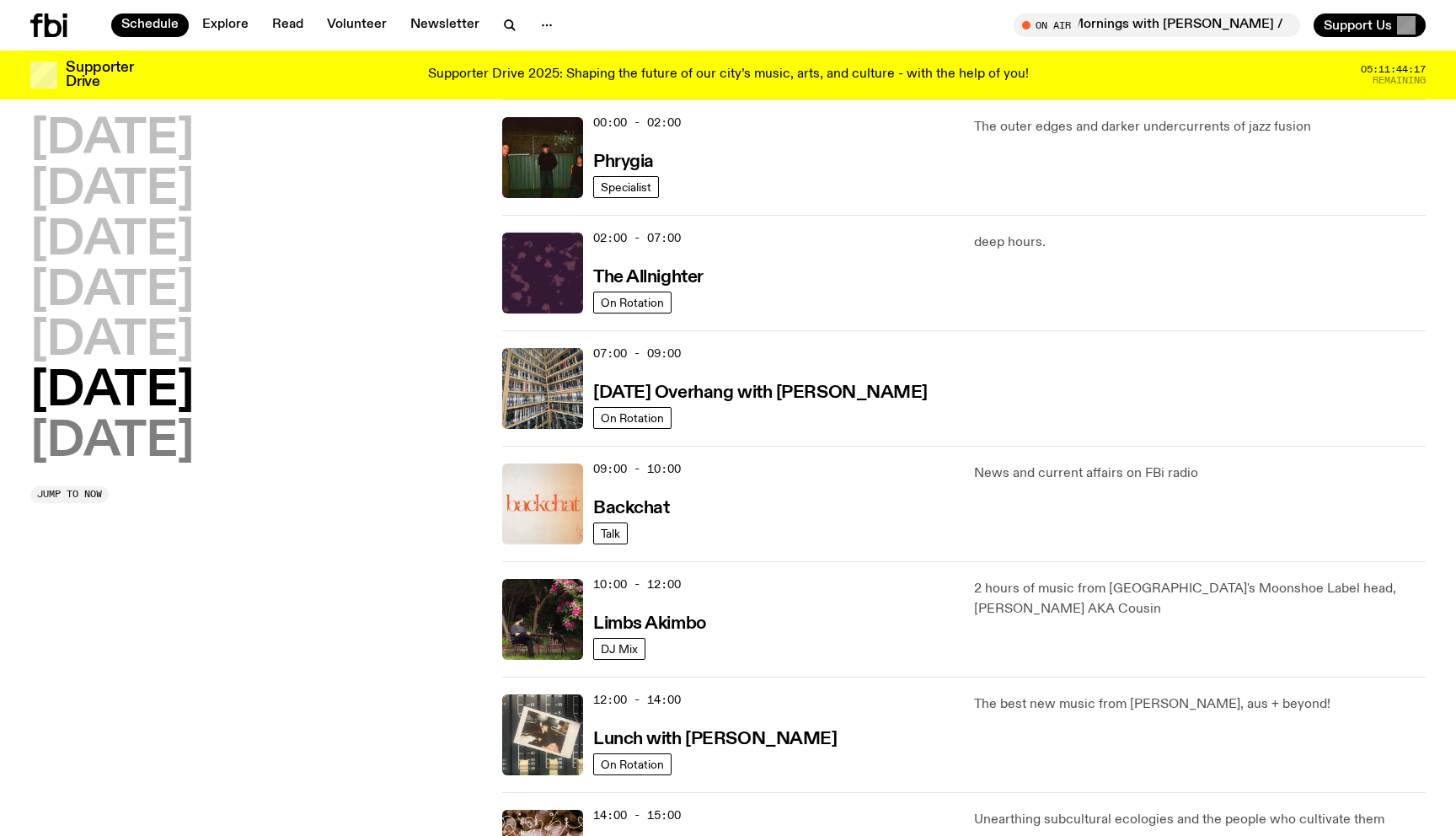
click at [183, 434] on h2 "Sunday" at bounding box center [112, 442] width 163 height 48
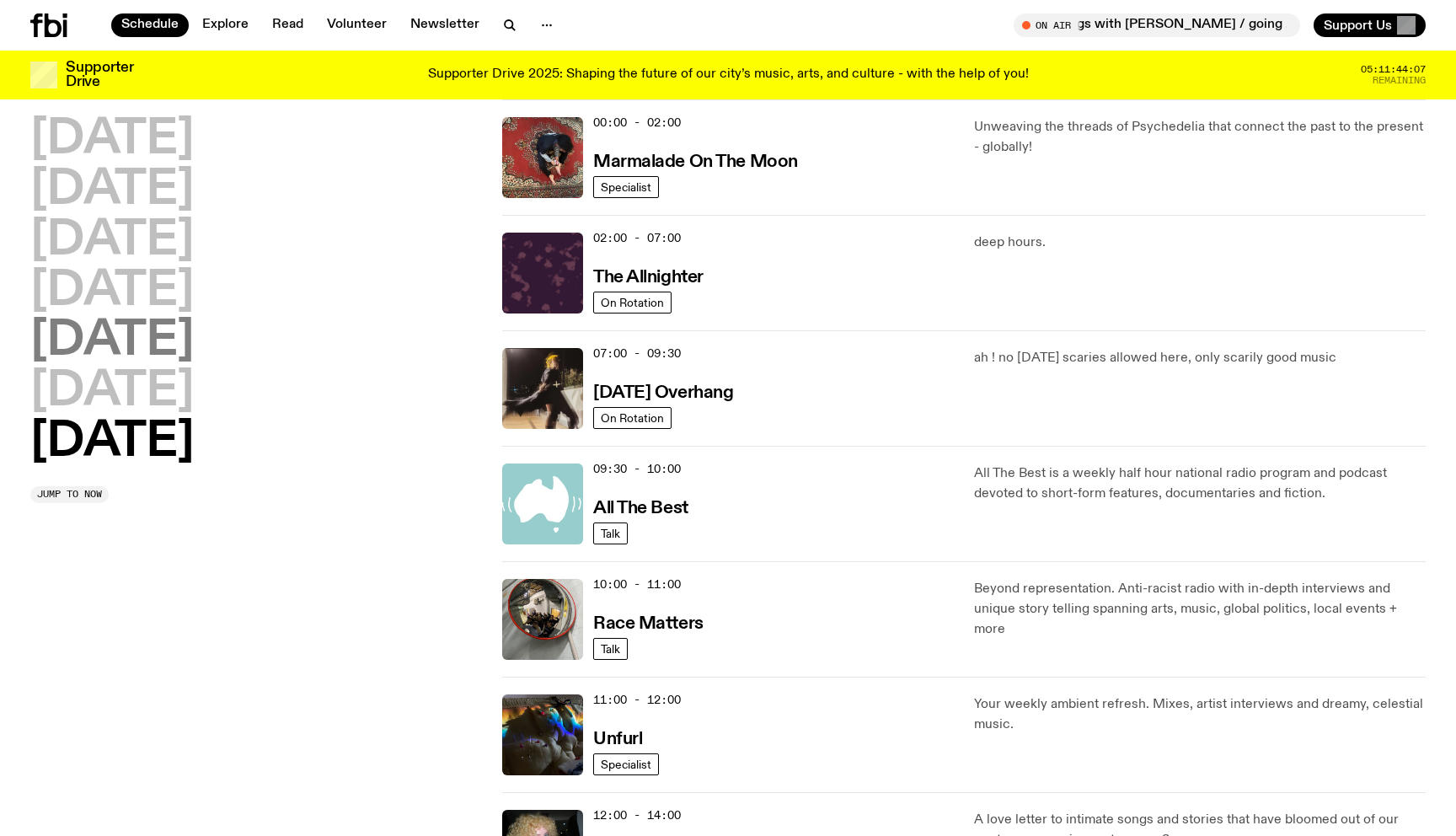
click at [135, 355] on h2 "Friday" at bounding box center [112, 341] width 163 height 48
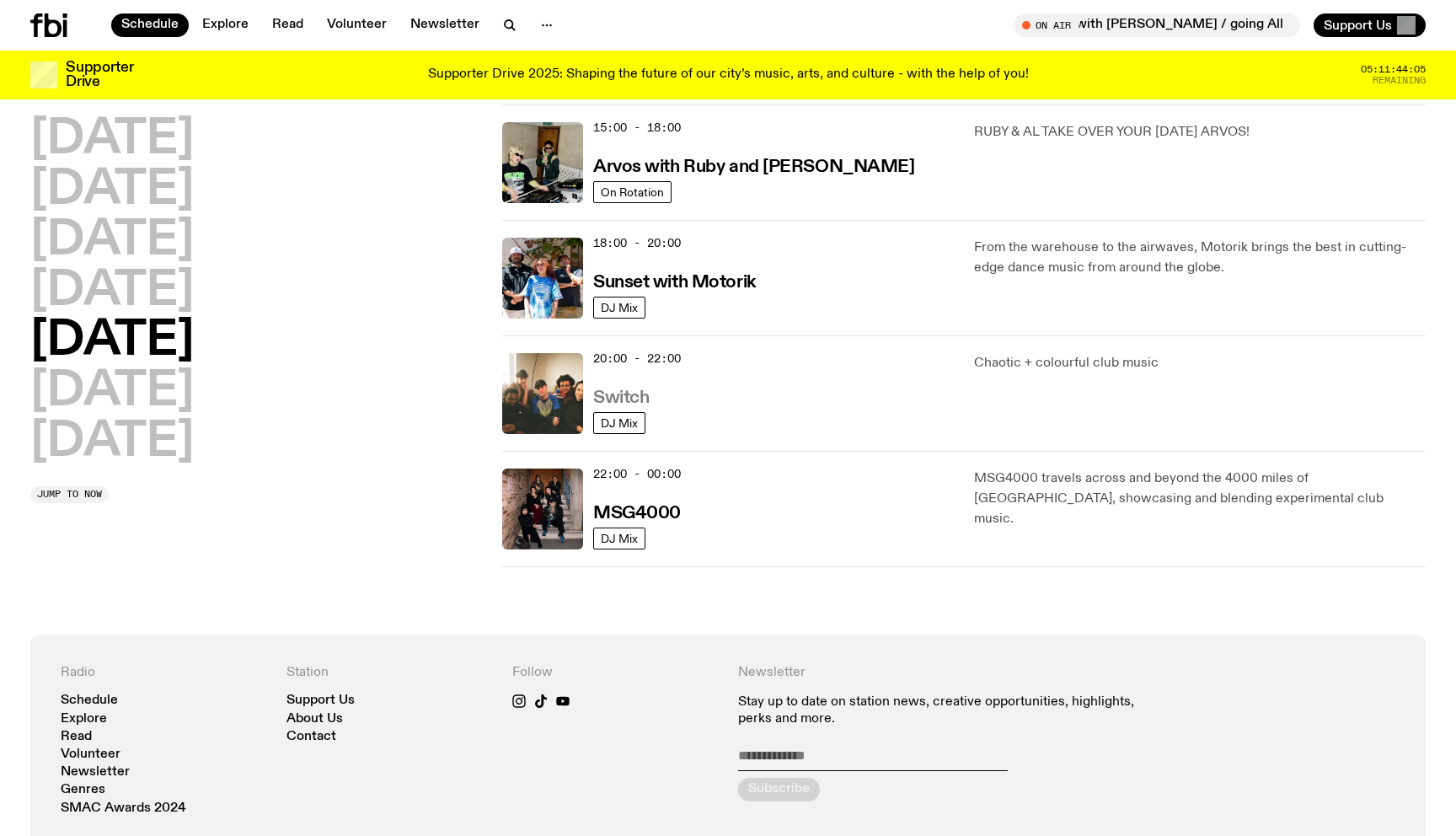
scroll to position [565, 0]
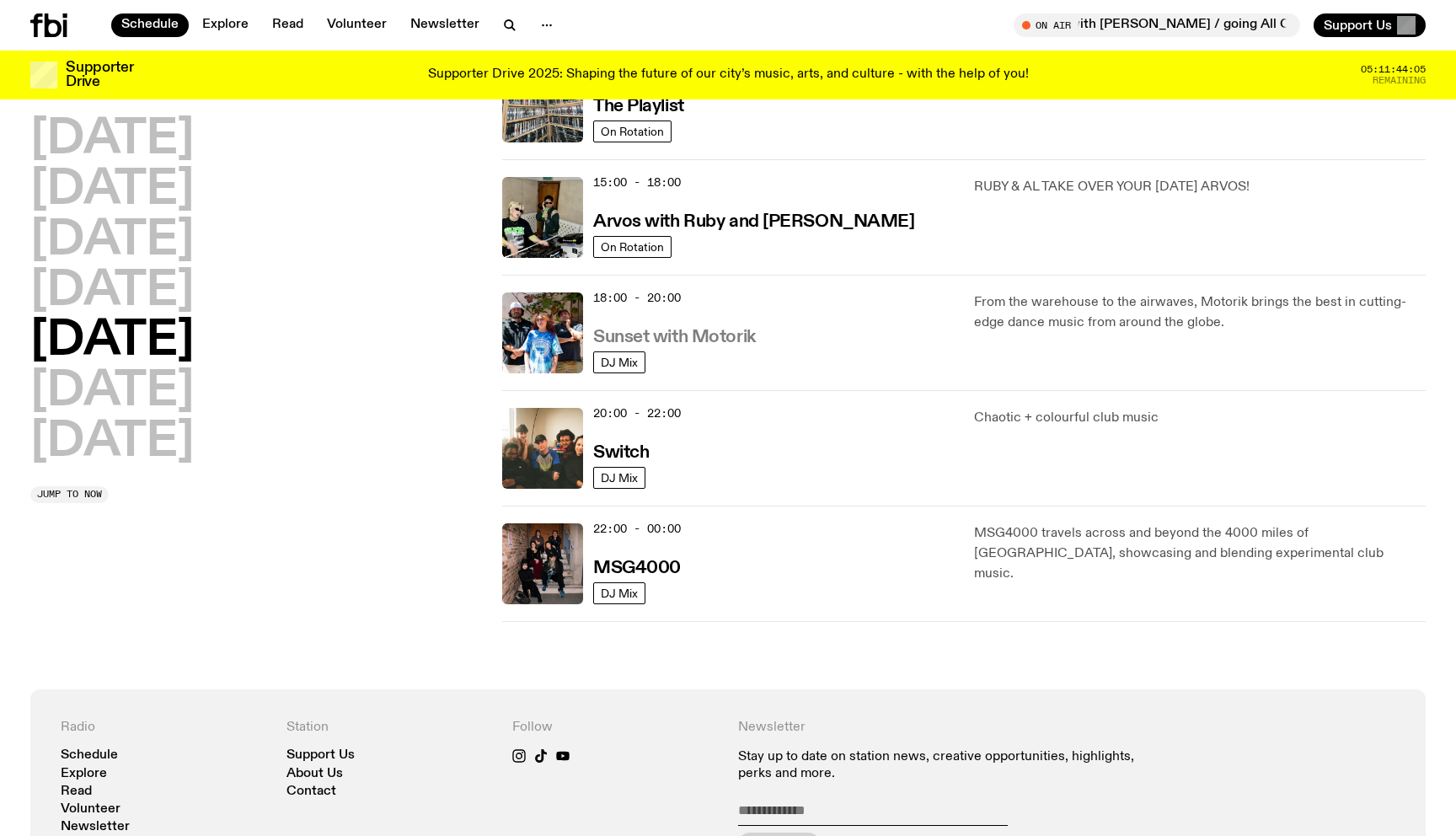
click at [683, 332] on h3 "Sunset with Motorik" at bounding box center [674, 337] width 163 height 18
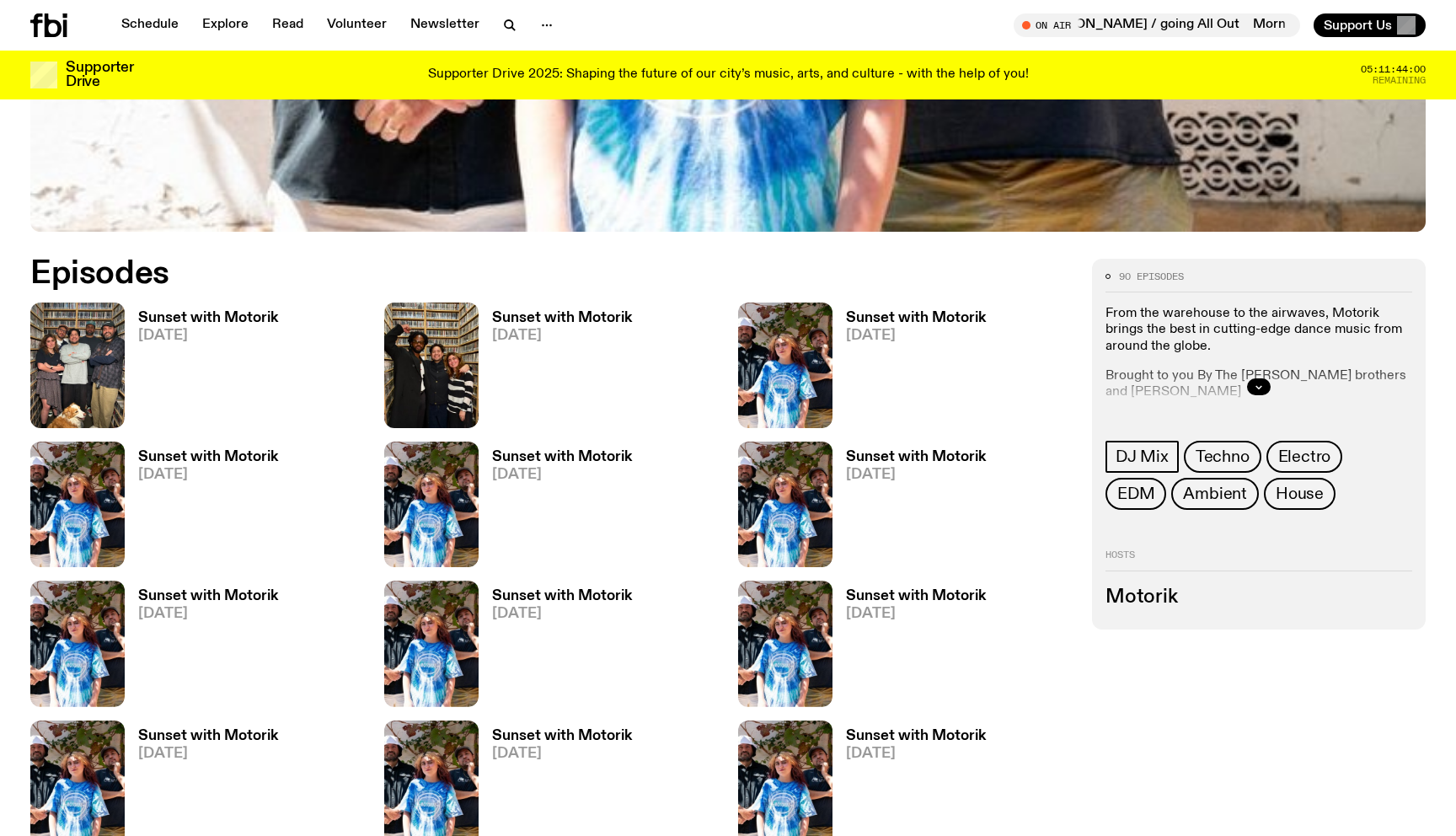
scroll to position [771, 0]
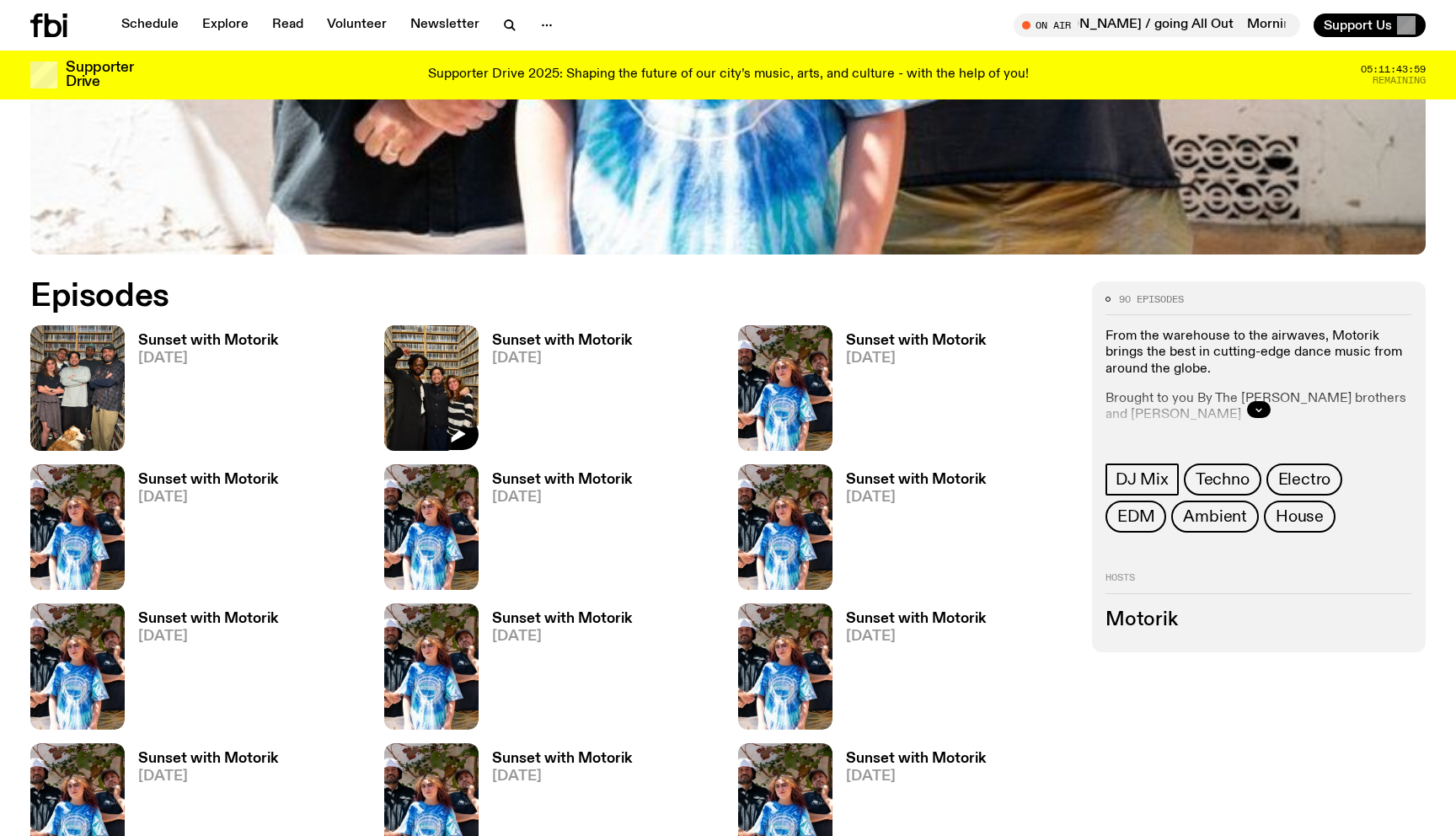
click at [410, 370] on img at bounding box center [430, 388] width 94 height 126
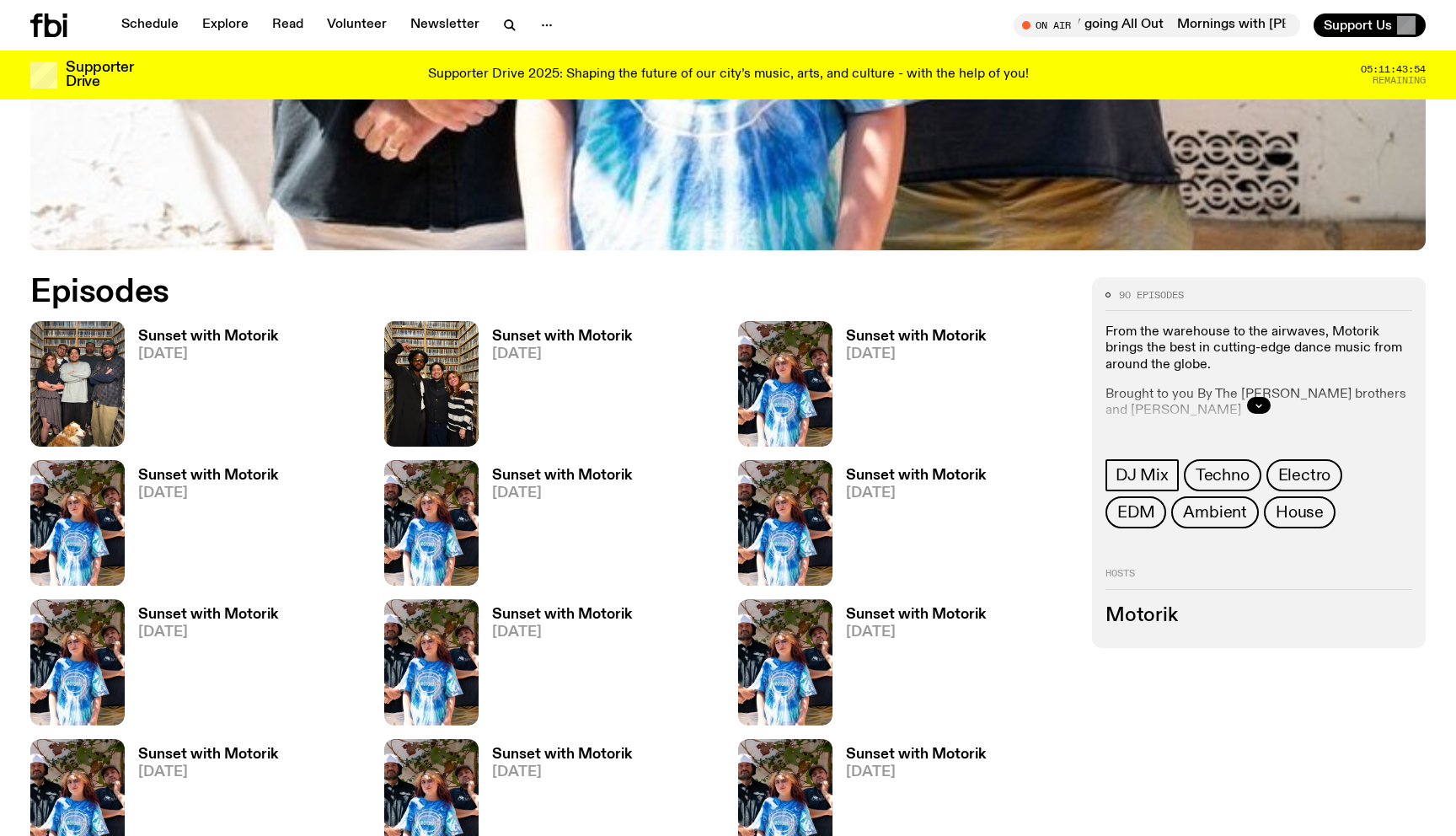
scroll to position [779, 0]
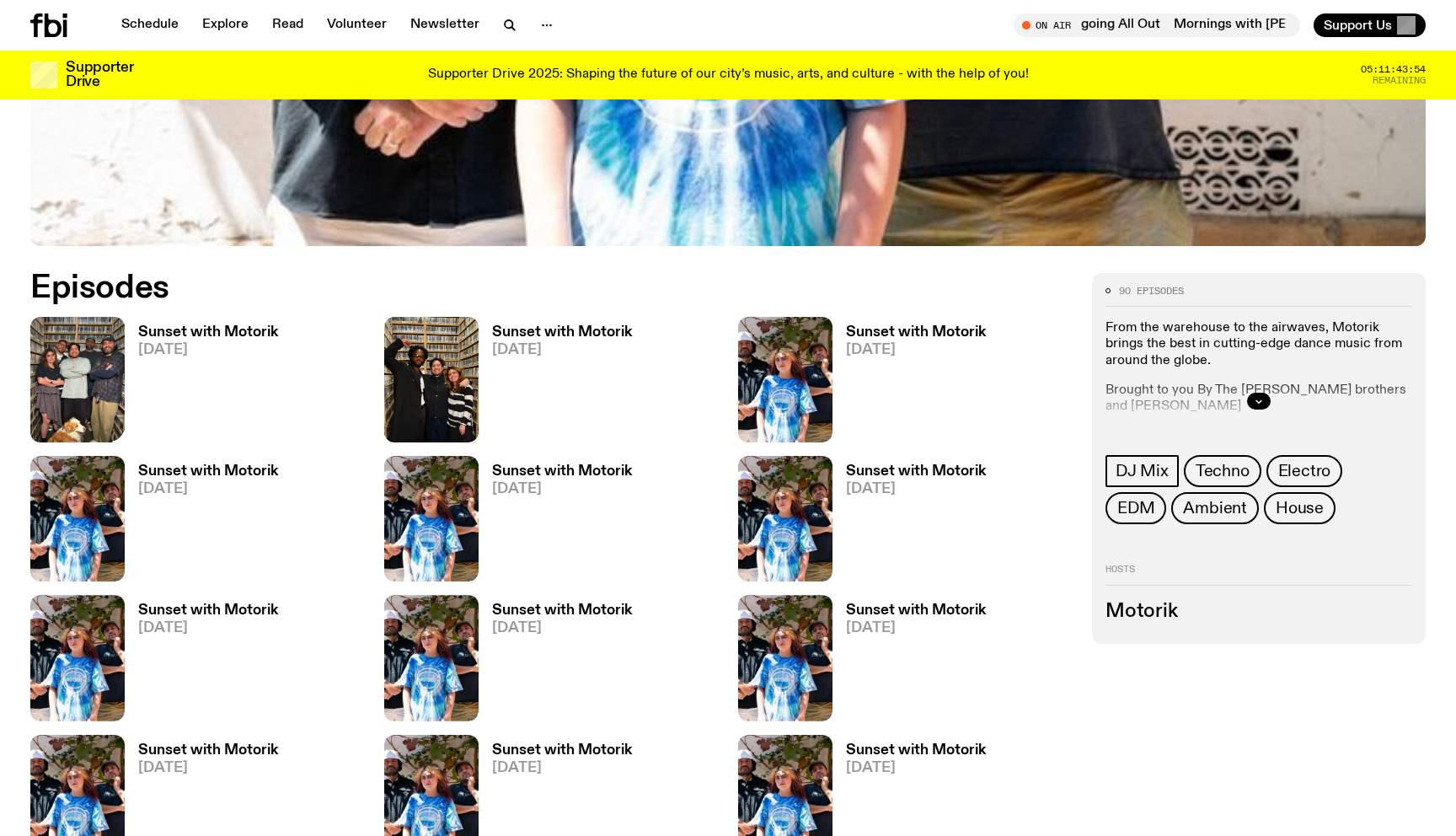
click at [102, 349] on img at bounding box center [77, 379] width 94 height 126
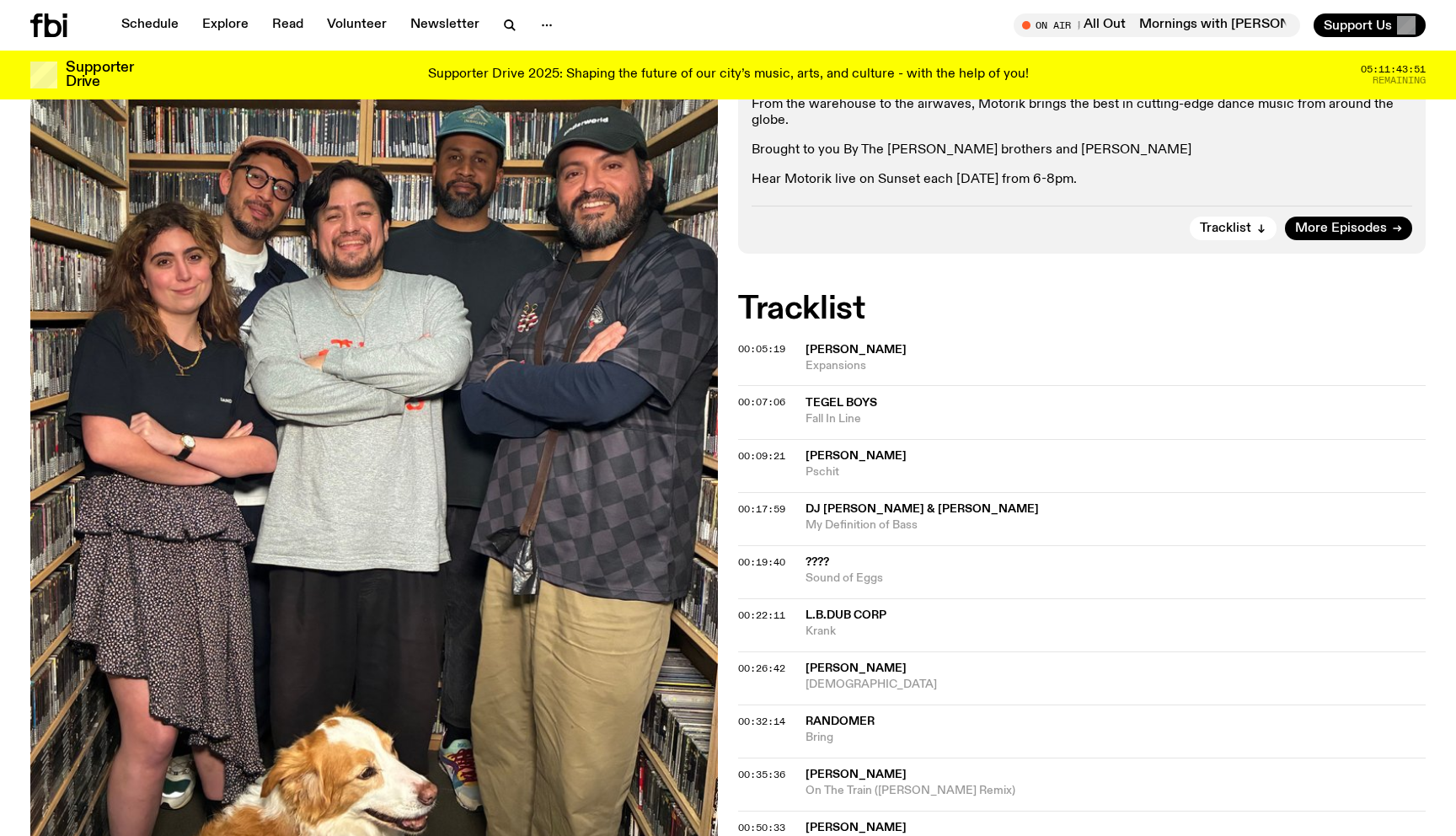
scroll to position [337, 0]
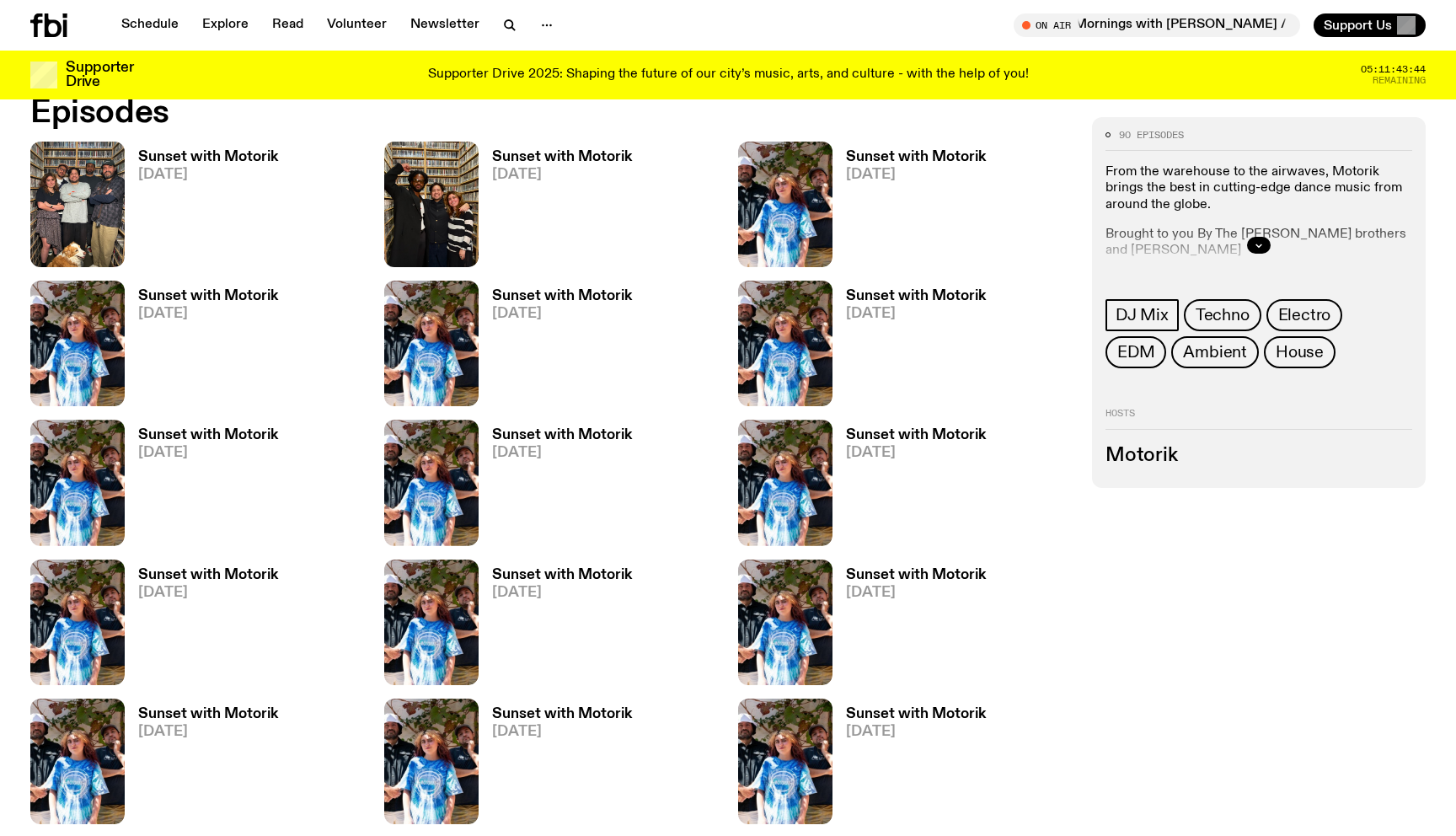
scroll to position [1049, 0]
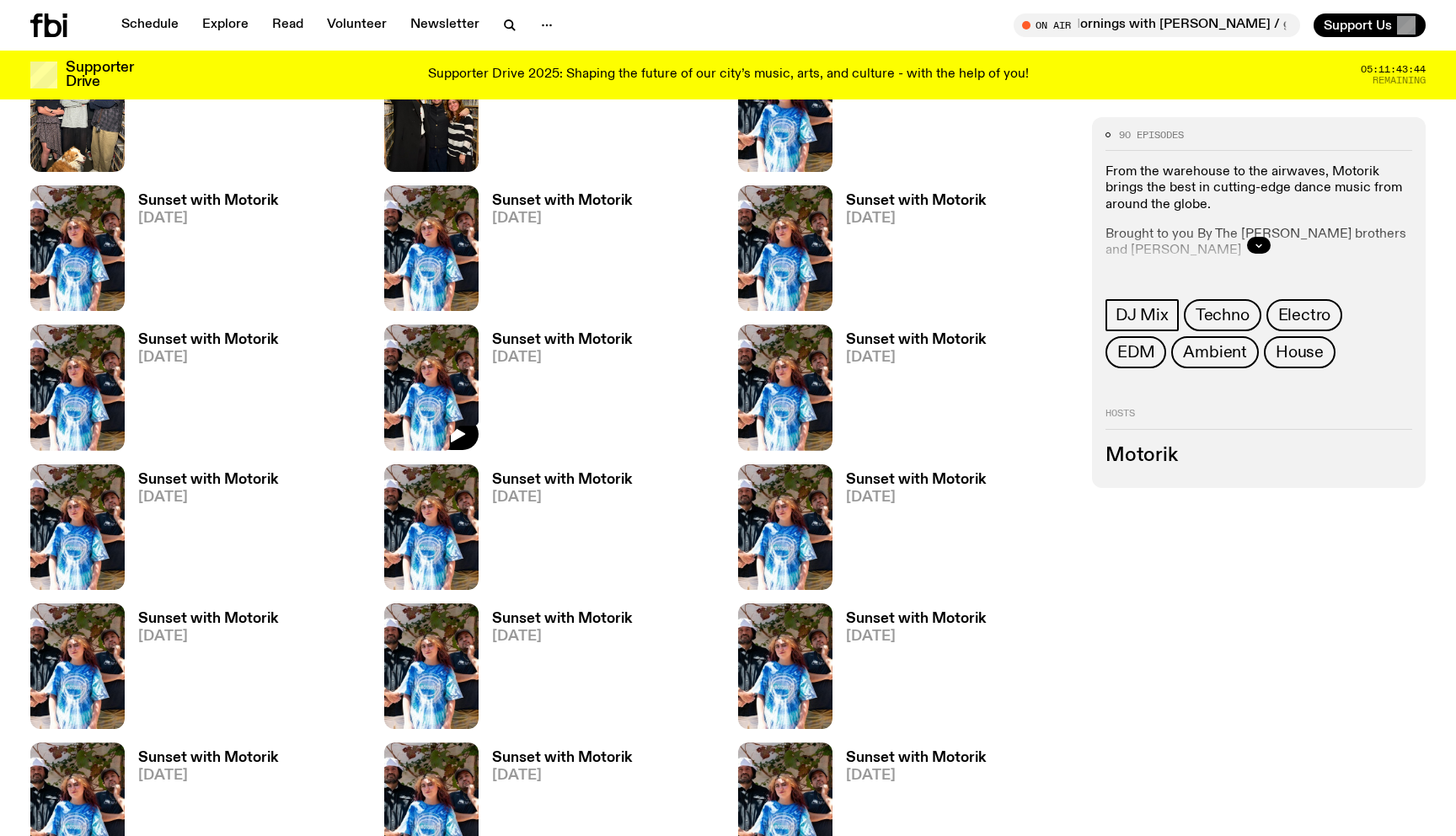
click at [431, 410] on img at bounding box center [430, 387] width 94 height 126
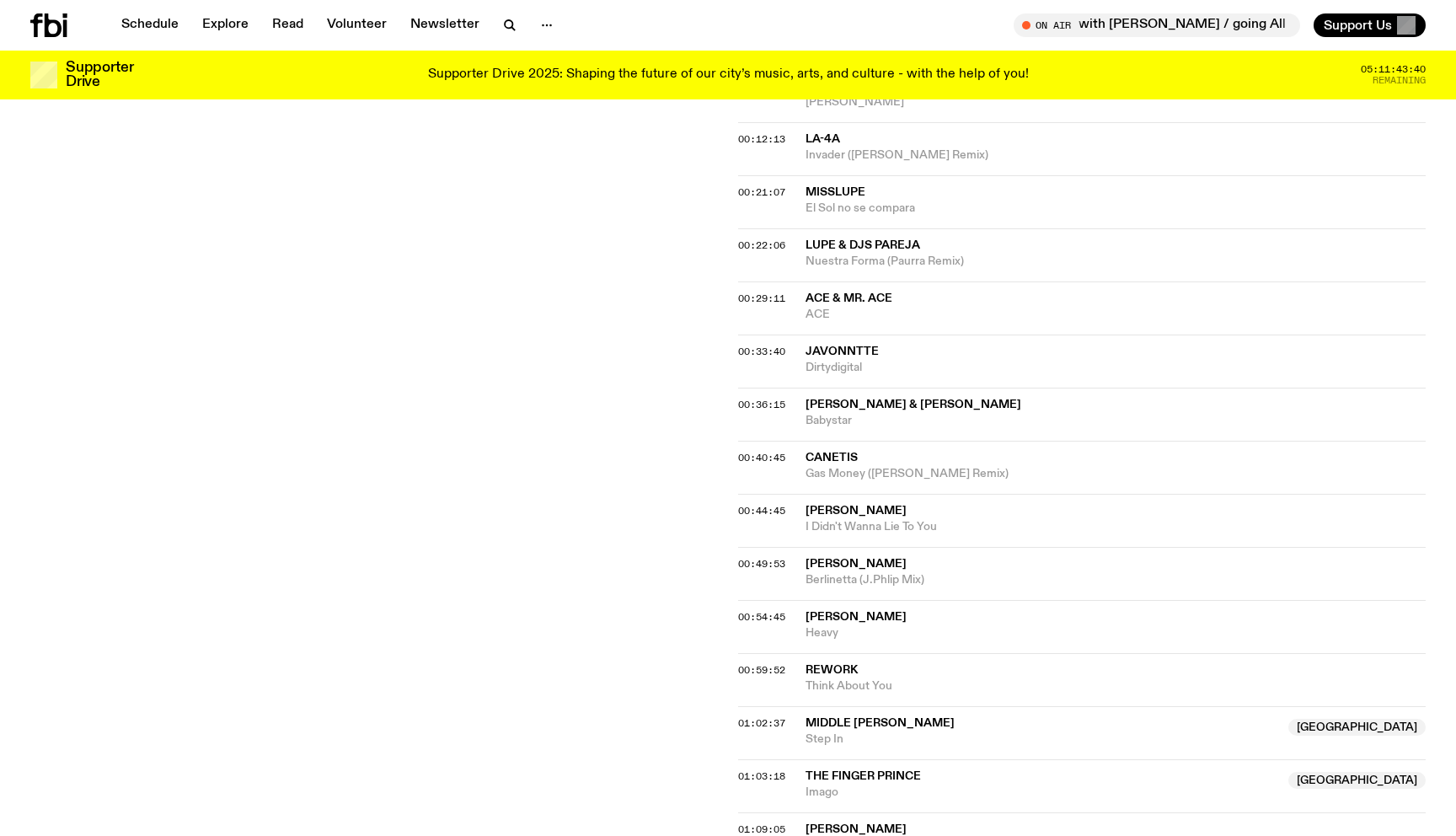
scroll to position [600, 0]
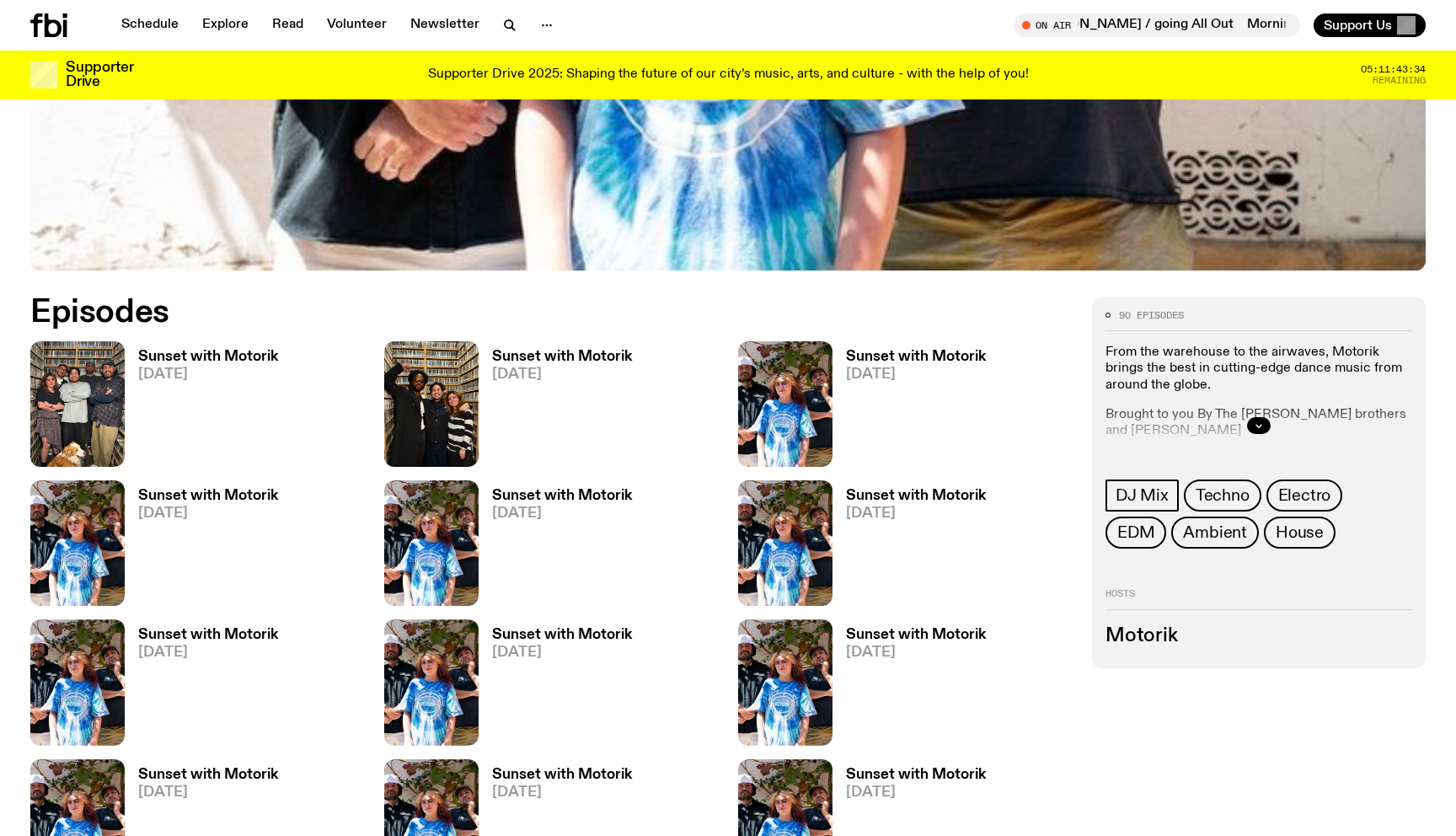
scroll to position [756, 0]
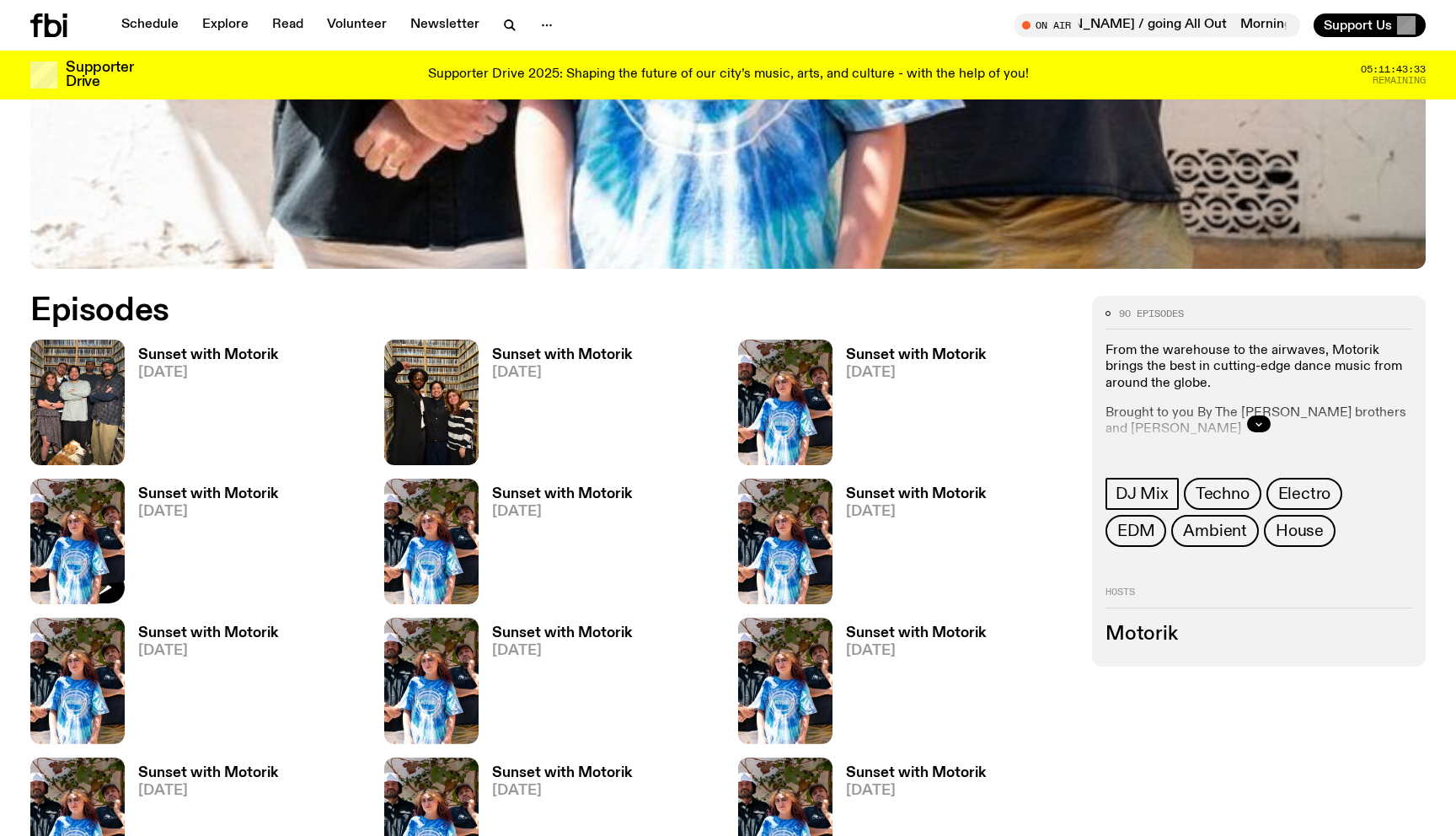
click at [67, 500] on img at bounding box center [77, 541] width 94 height 126
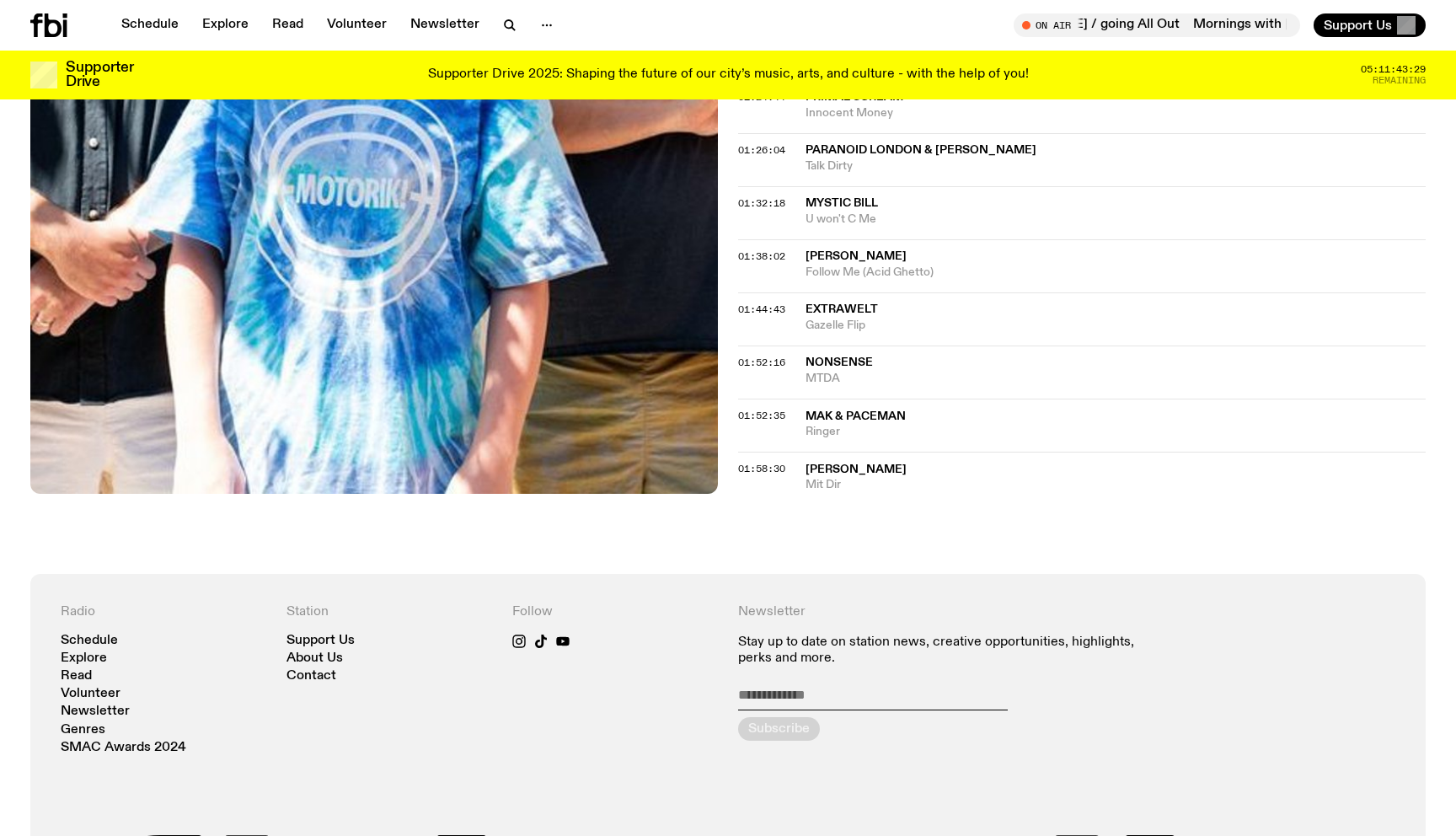
scroll to position [1295, 0]
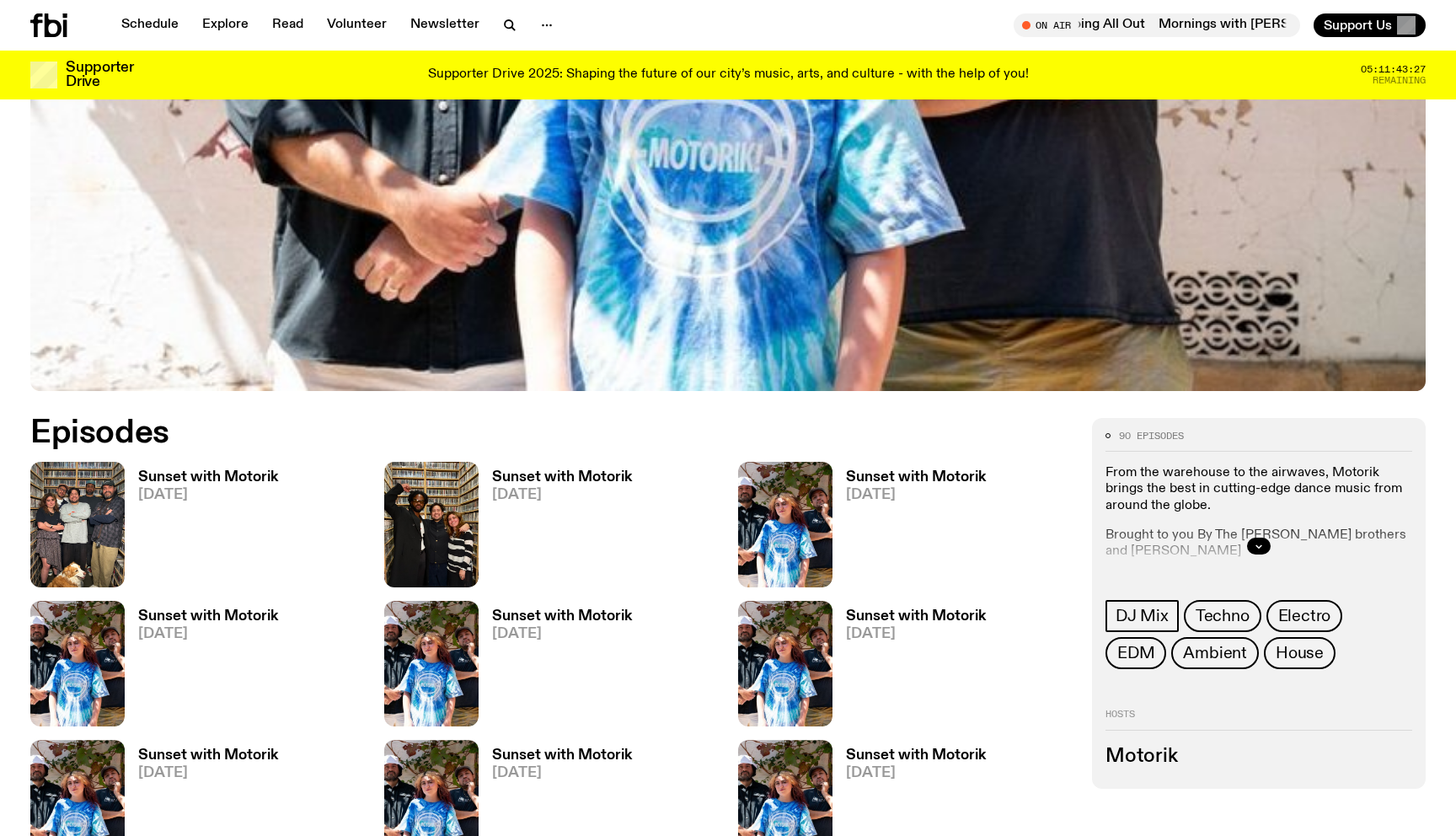
scroll to position [619, 0]
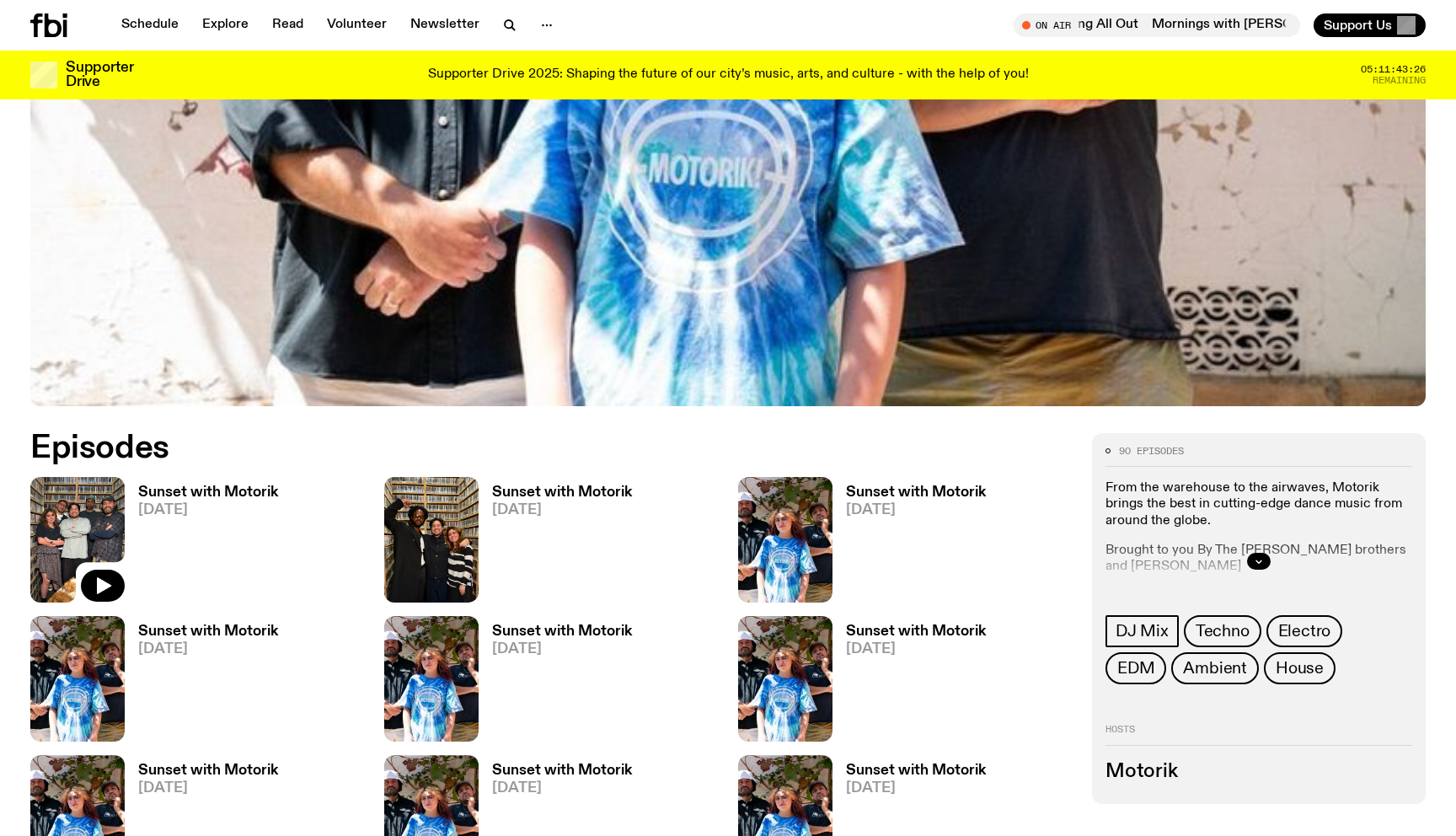
click at [88, 538] on img at bounding box center [77, 540] width 94 height 126
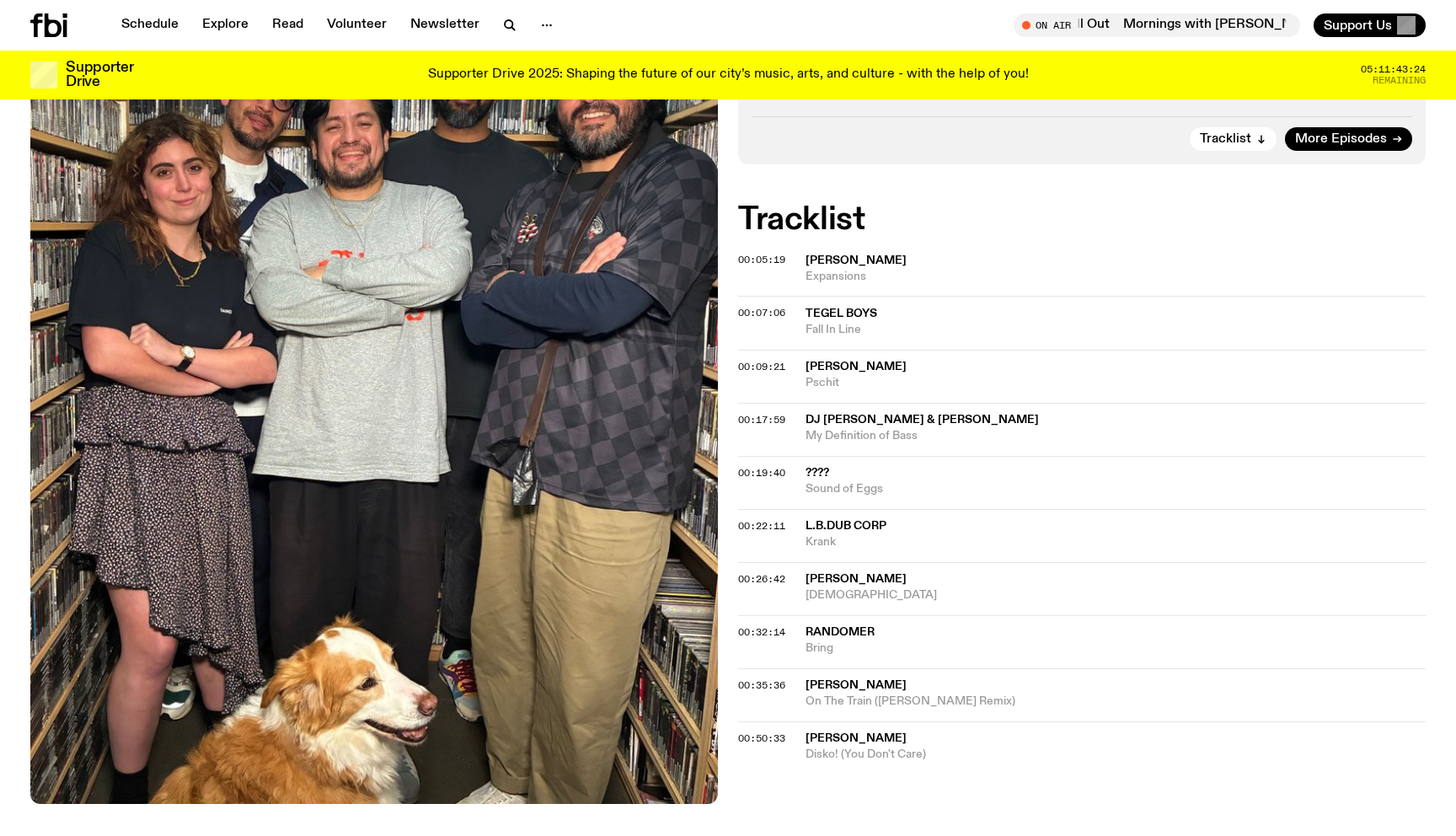
scroll to position [459, 0]
